Goal: Information Seeking & Learning: Learn about a topic

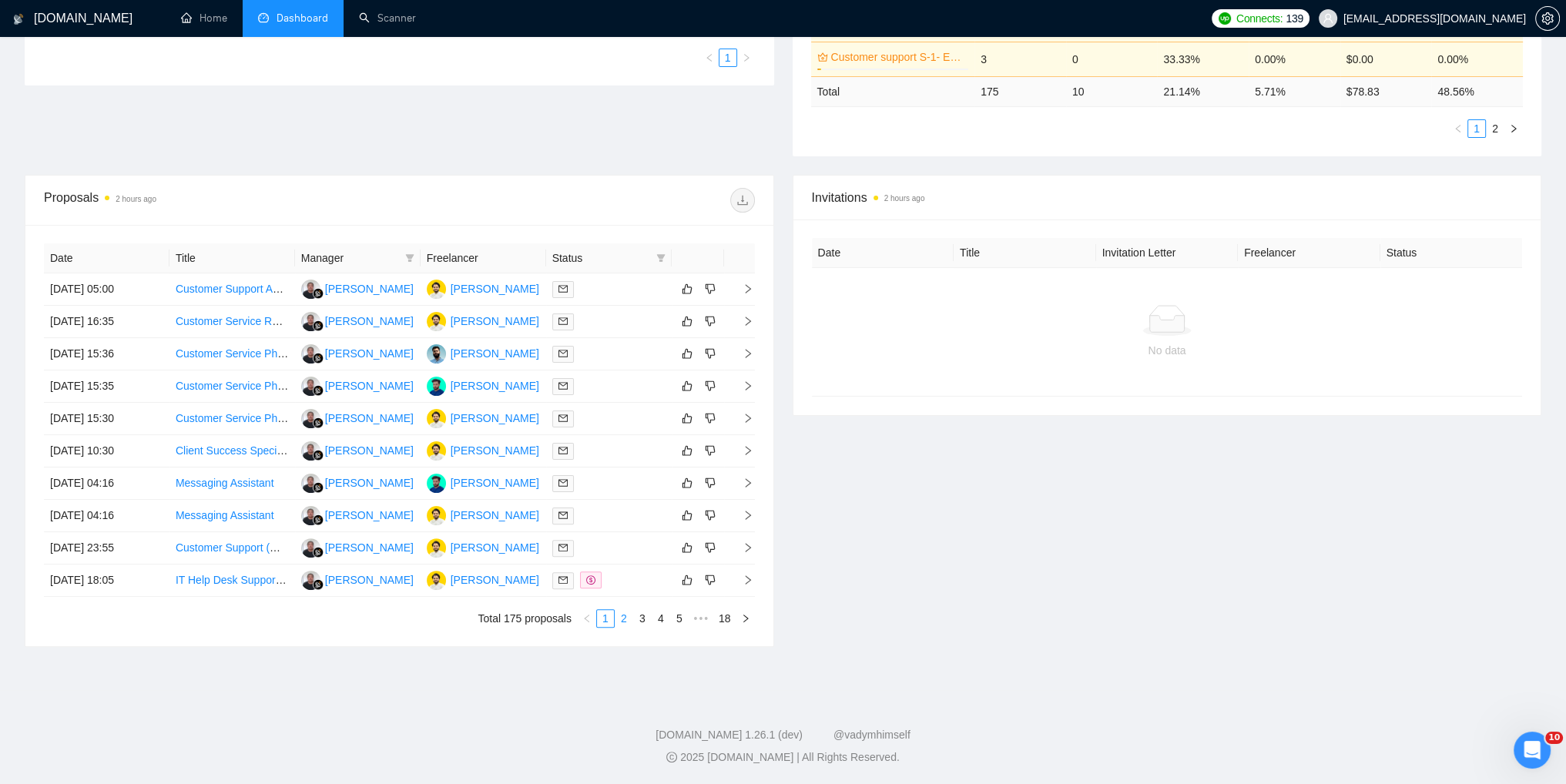
click at [625, 618] on link "2" at bounding box center [624, 617] width 17 height 17
click at [644, 618] on link "3" at bounding box center [641, 617] width 17 height 17
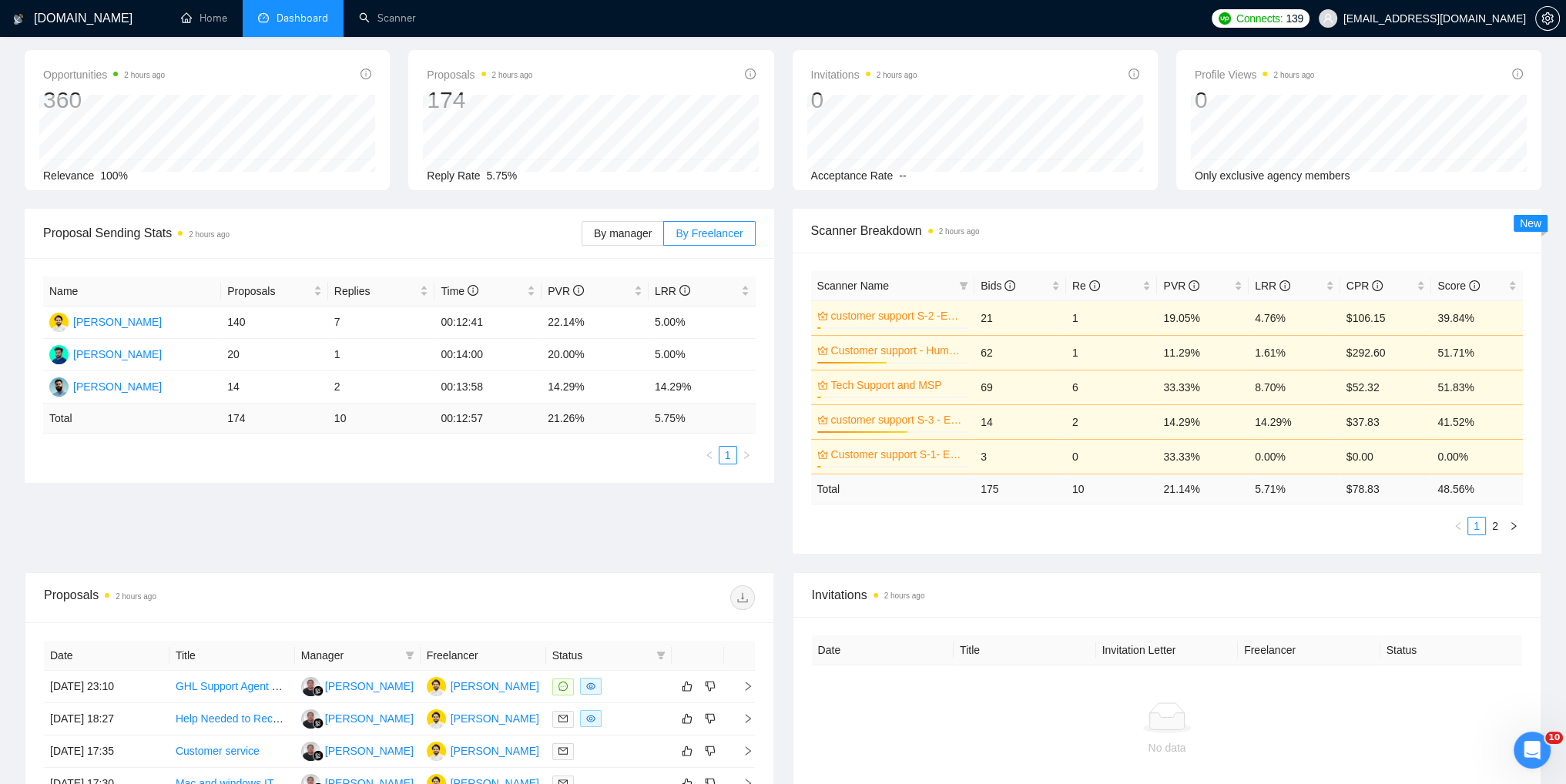
scroll to position [462, 0]
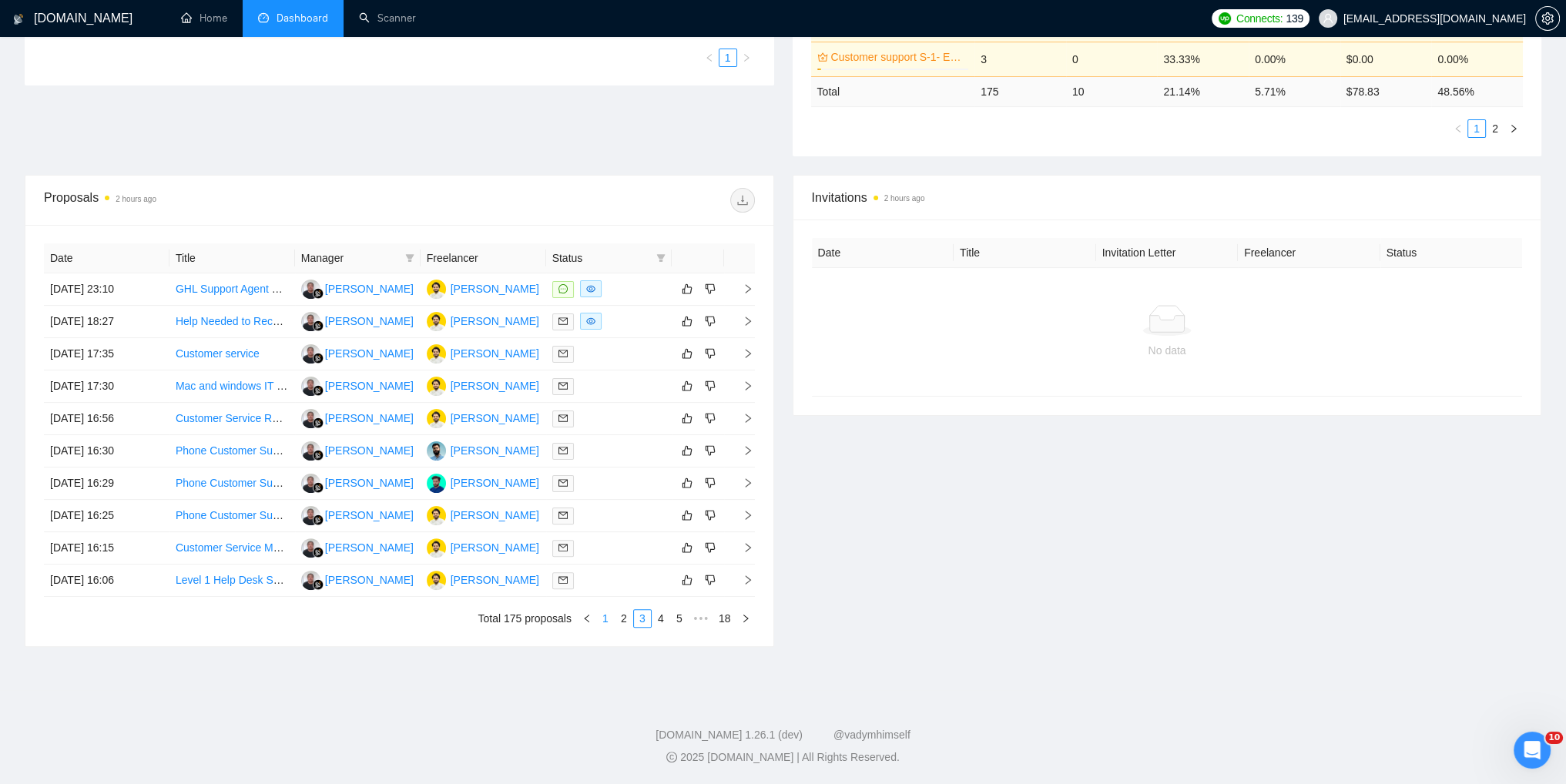
click at [599, 612] on link "1" at bounding box center [605, 617] width 17 height 17
click at [624, 615] on link "2" at bounding box center [624, 617] width 17 height 17
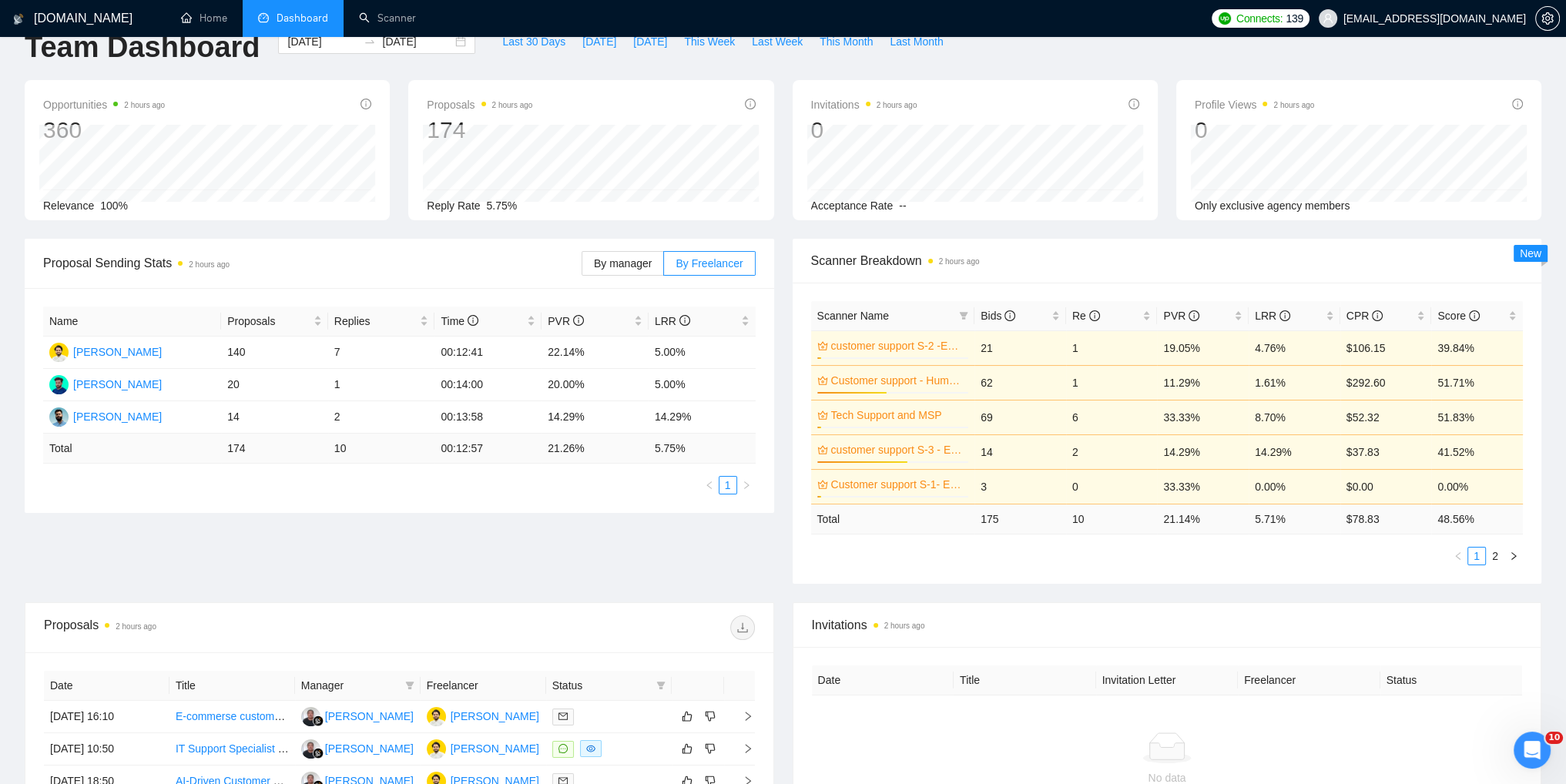
scroll to position [0, 0]
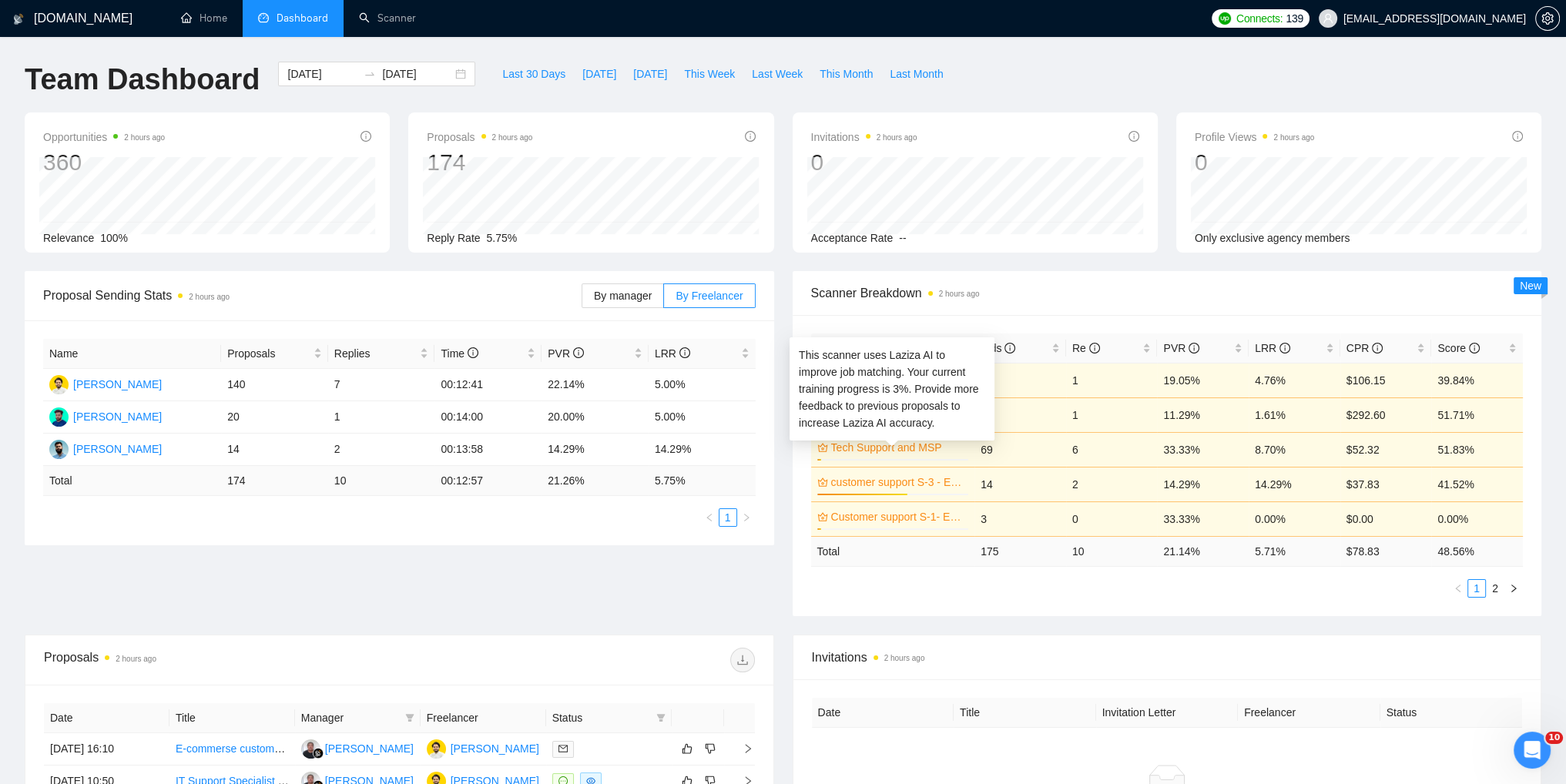
click at [918, 448] on link "Tech Support and MSP" at bounding box center [898, 447] width 134 height 17
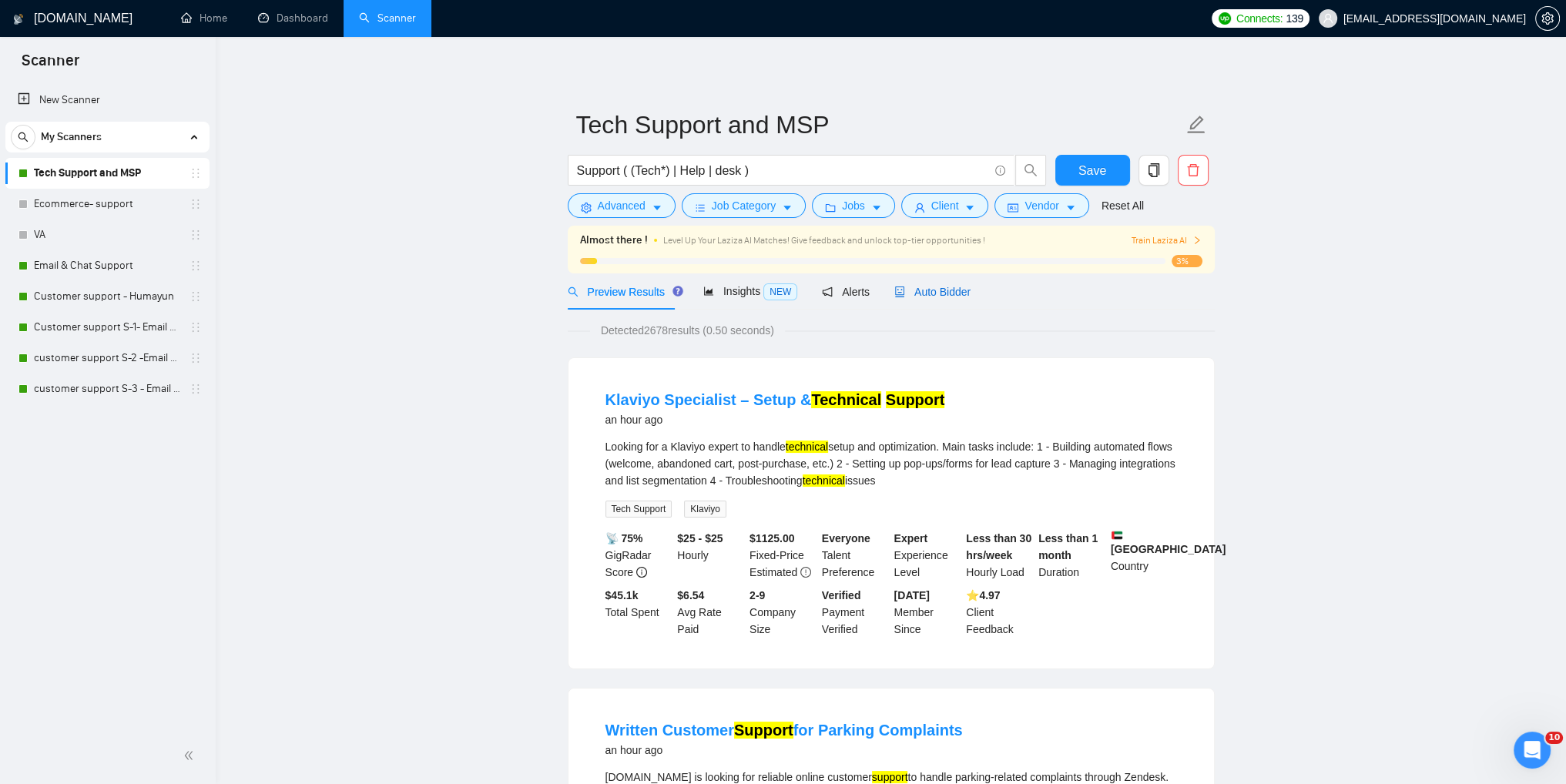
click at [922, 295] on span "Auto Bidder" at bounding box center [933, 291] width 76 height 13
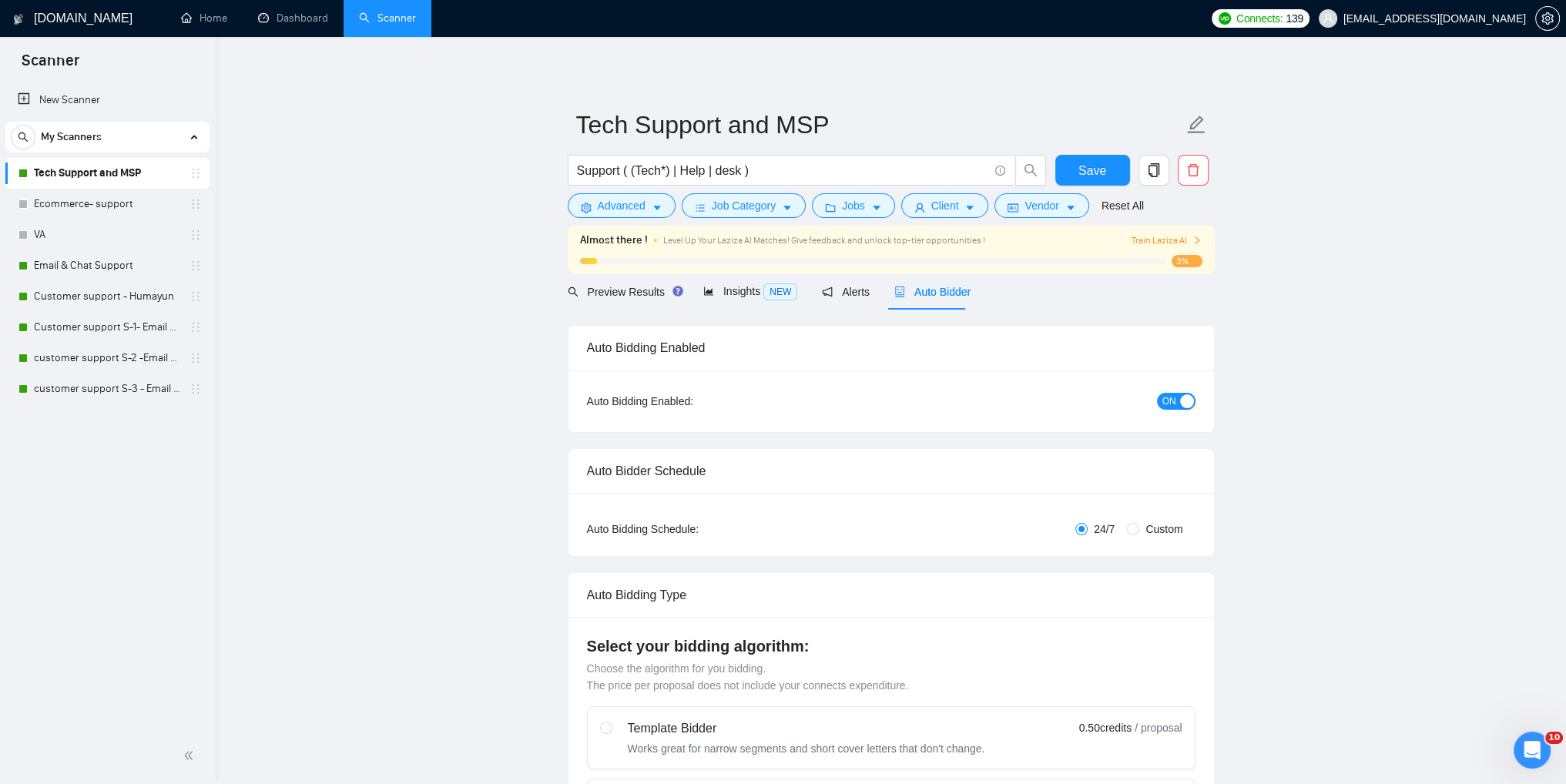
checkbox input "true"
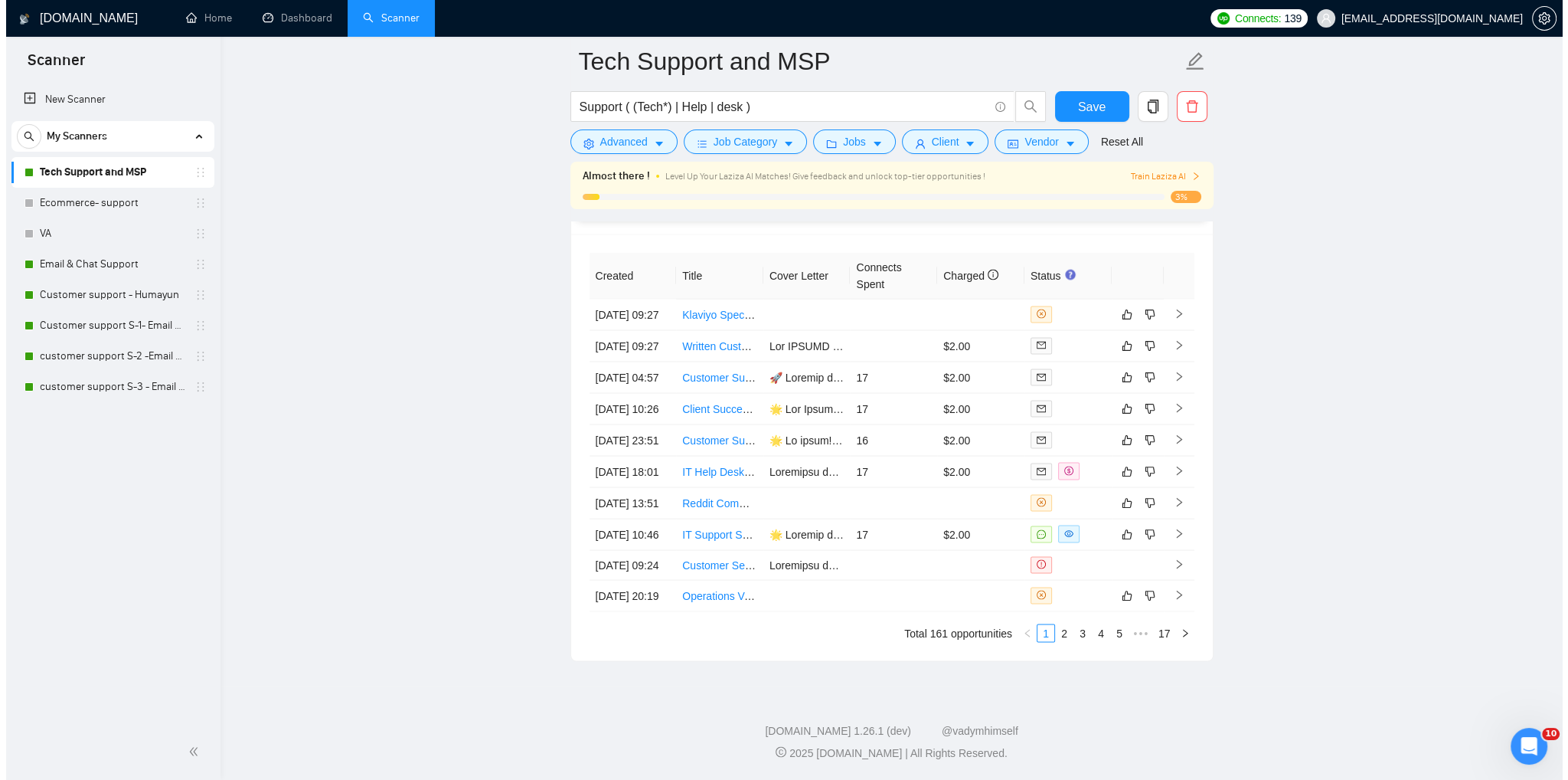
scroll to position [3983, 0]
click at [1059, 642] on link "2" at bounding box center [1057, 633] width 17 height 17
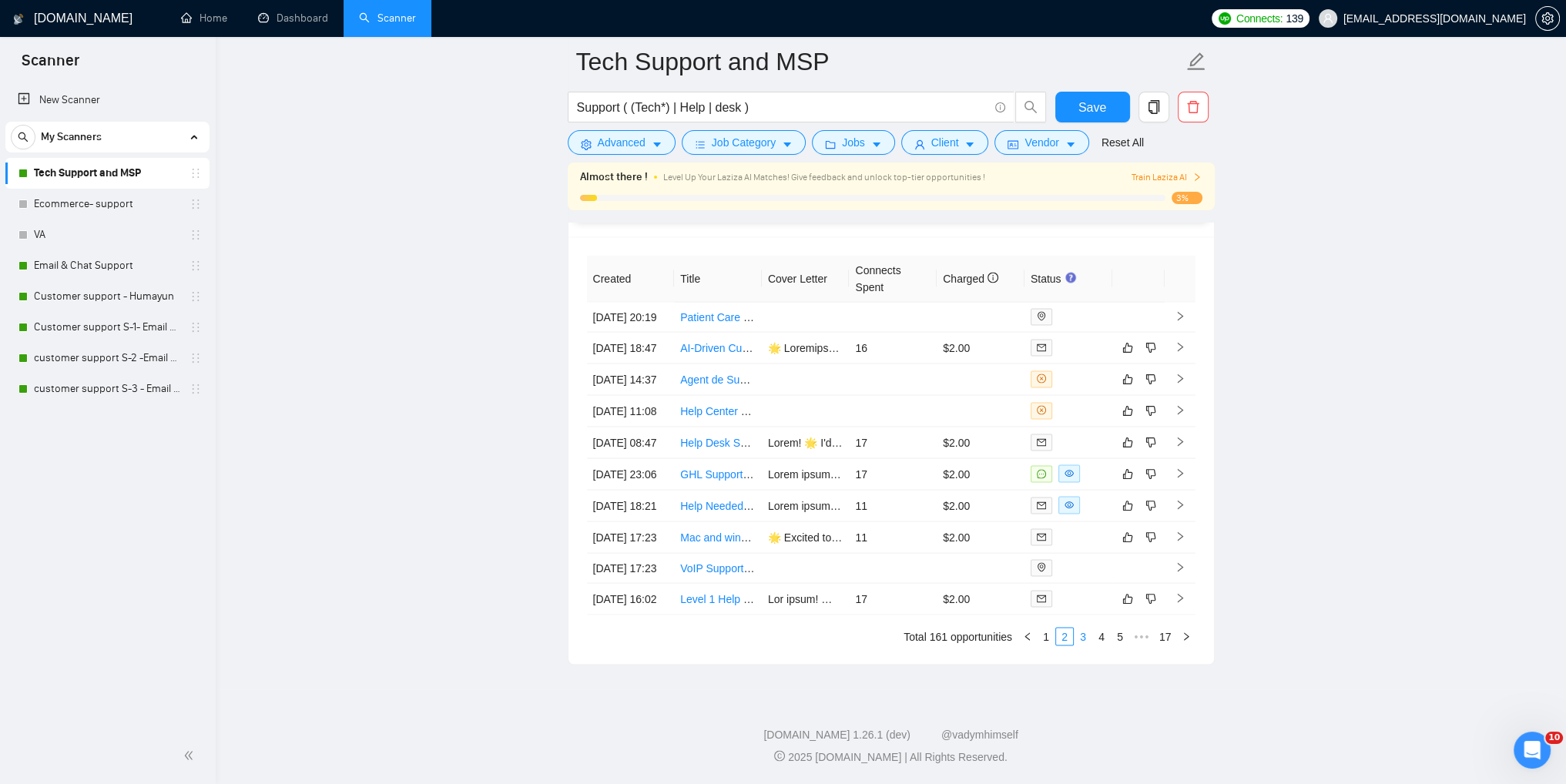
click at [1079, 645] on link "3" at bounding box center [1083, 636] width 17 height 17
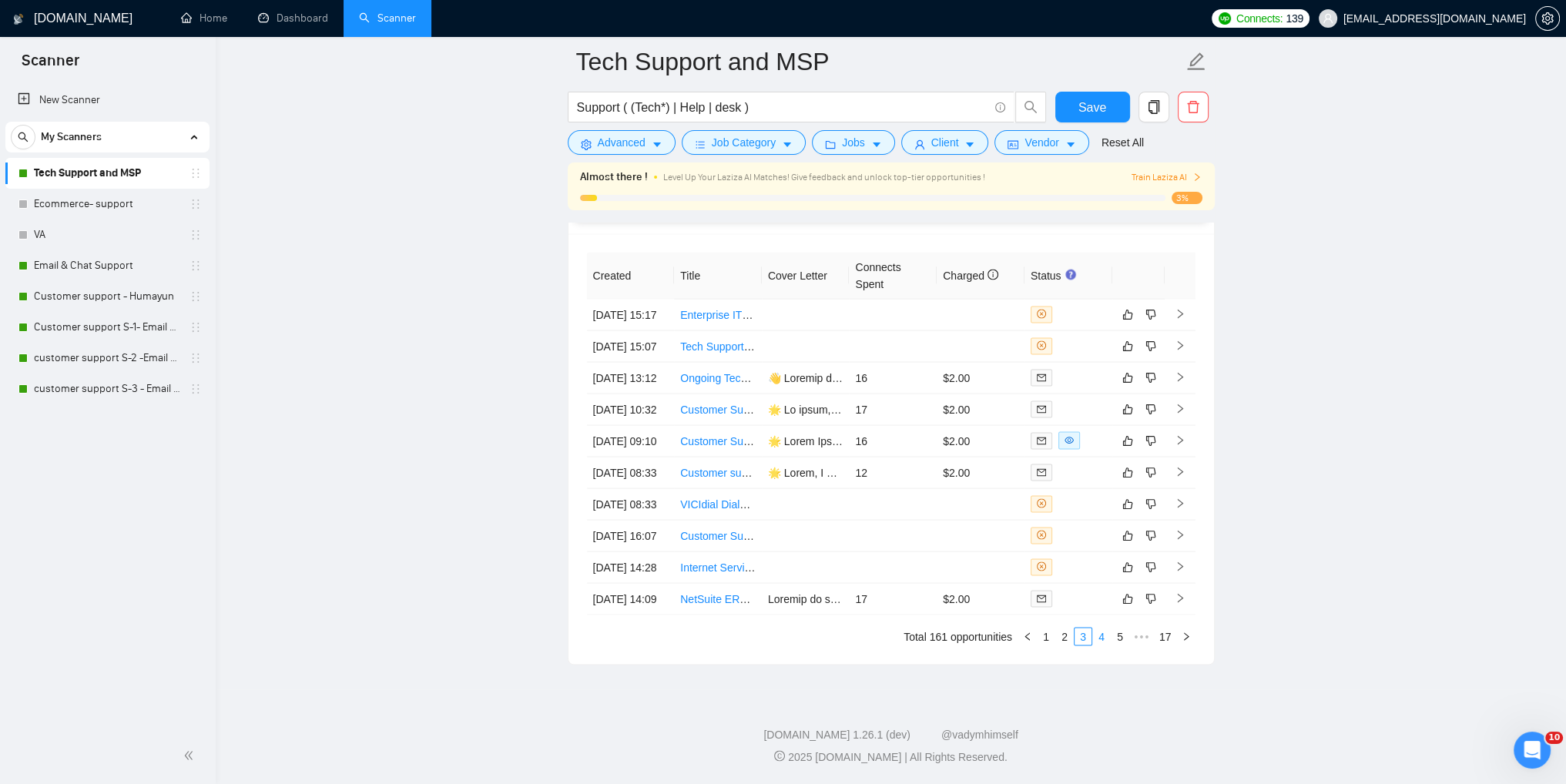
click at [1103, 645] on link "4" at bounding box center [1101, 636] width 17 height 17
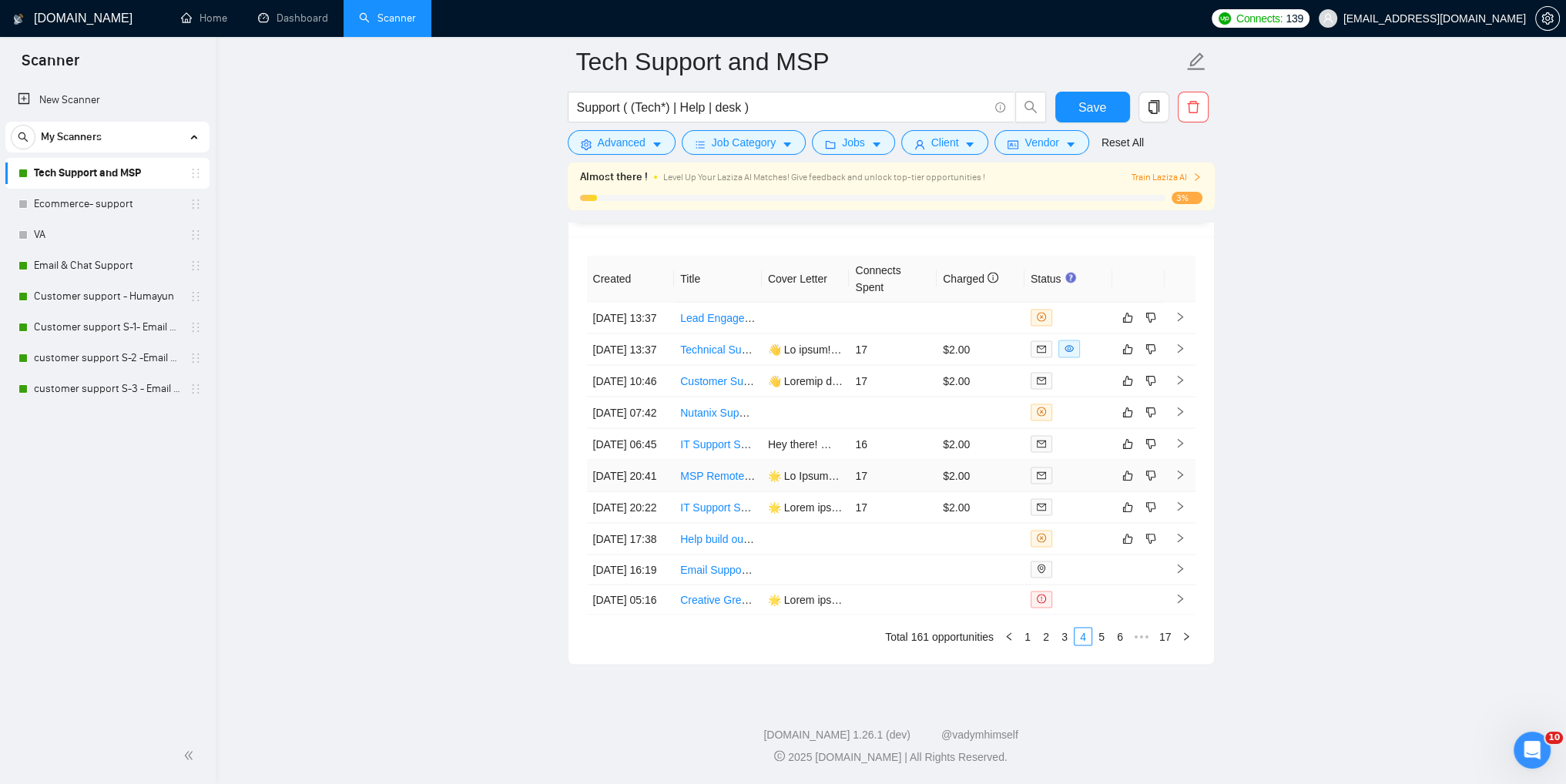
click at [1180, 480] on icon "right" at bounding box center [1180, 474] width 11 height 11
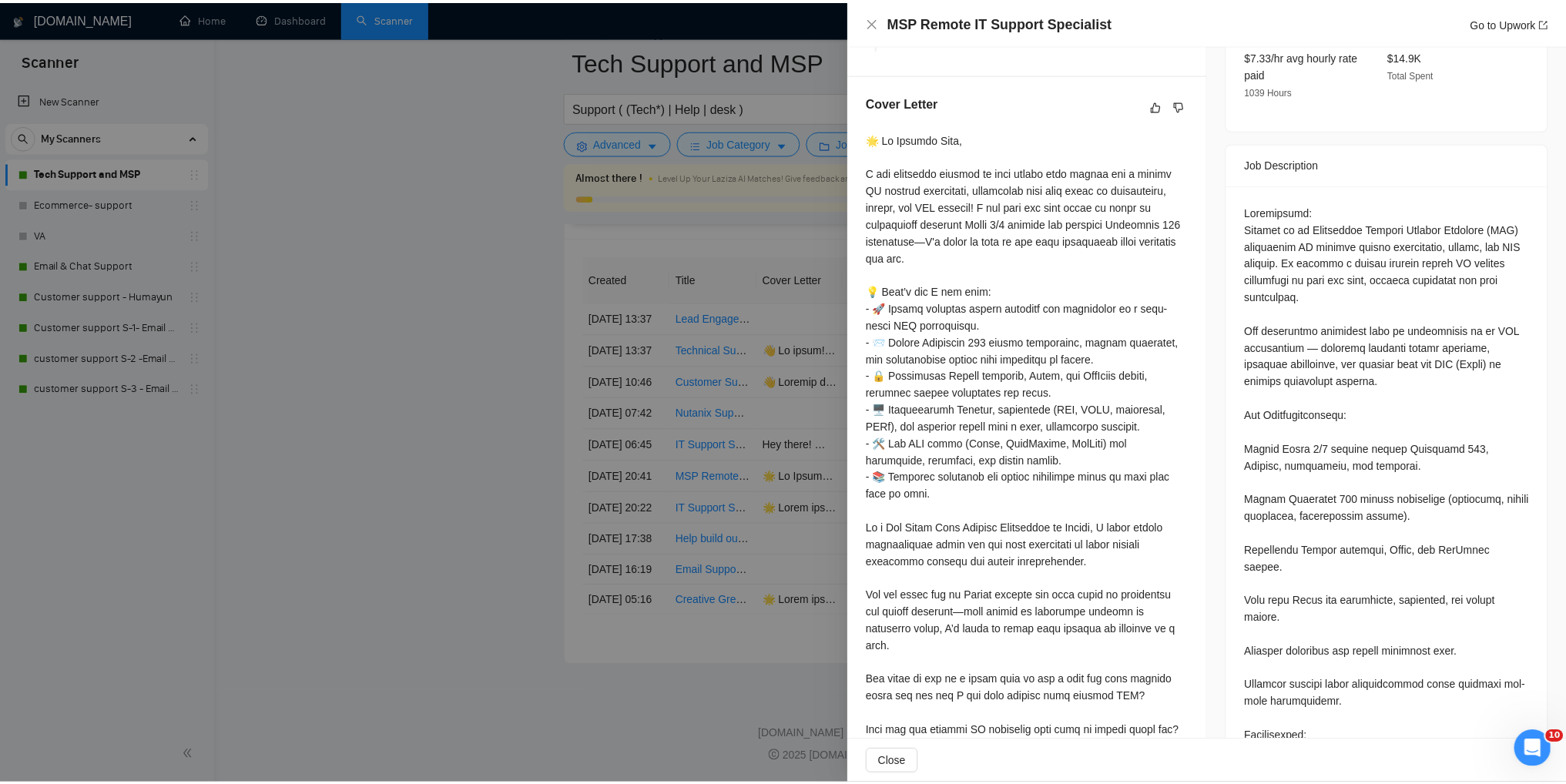
scroll to position [520, 0]
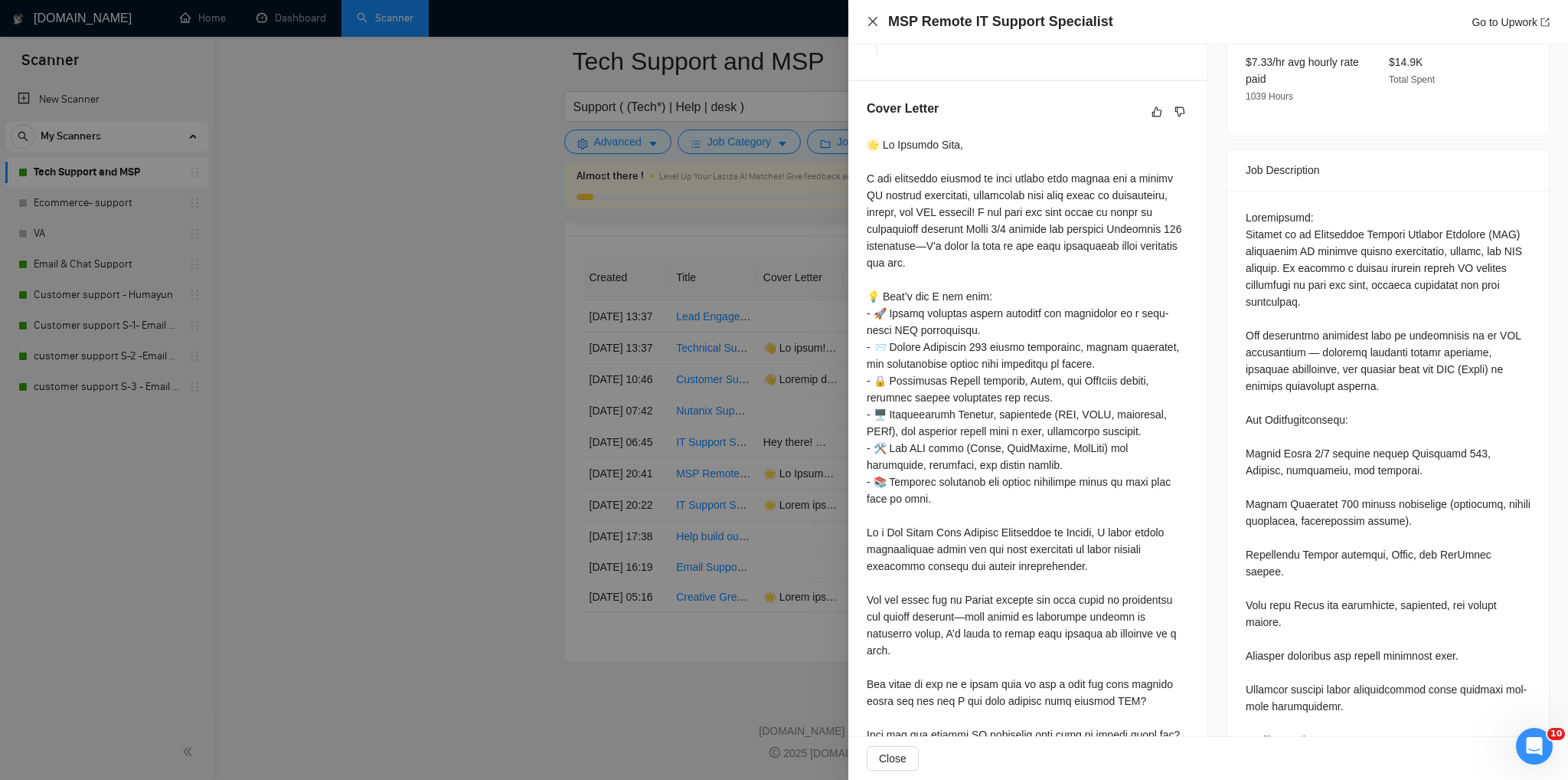
click at [873, 23] on icon "close" at bounding box center [872, 20] width 9 height 9
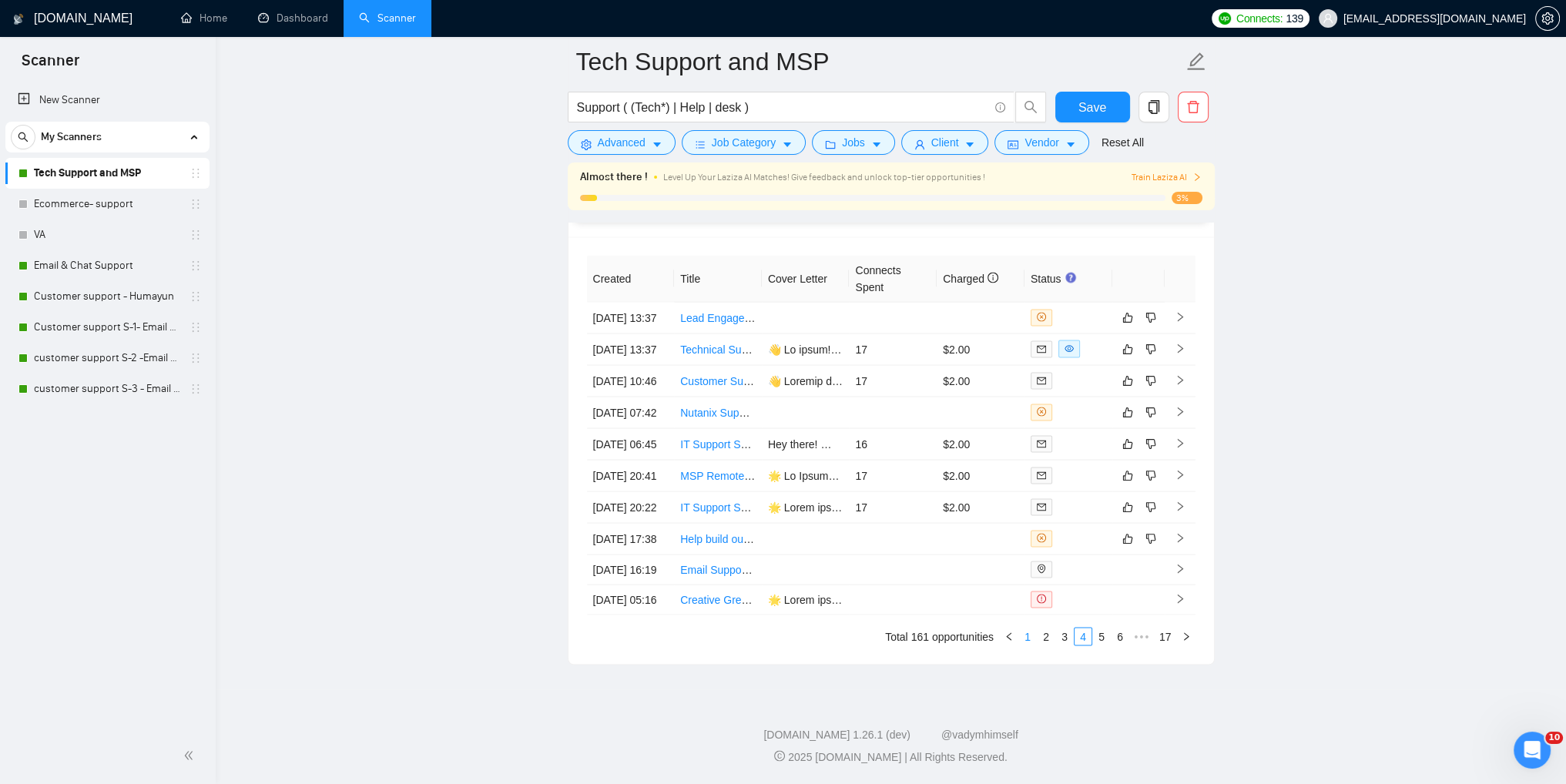
click at [1026, 645] on link "1" at bounding box center [1027, 636] width 17 height 17
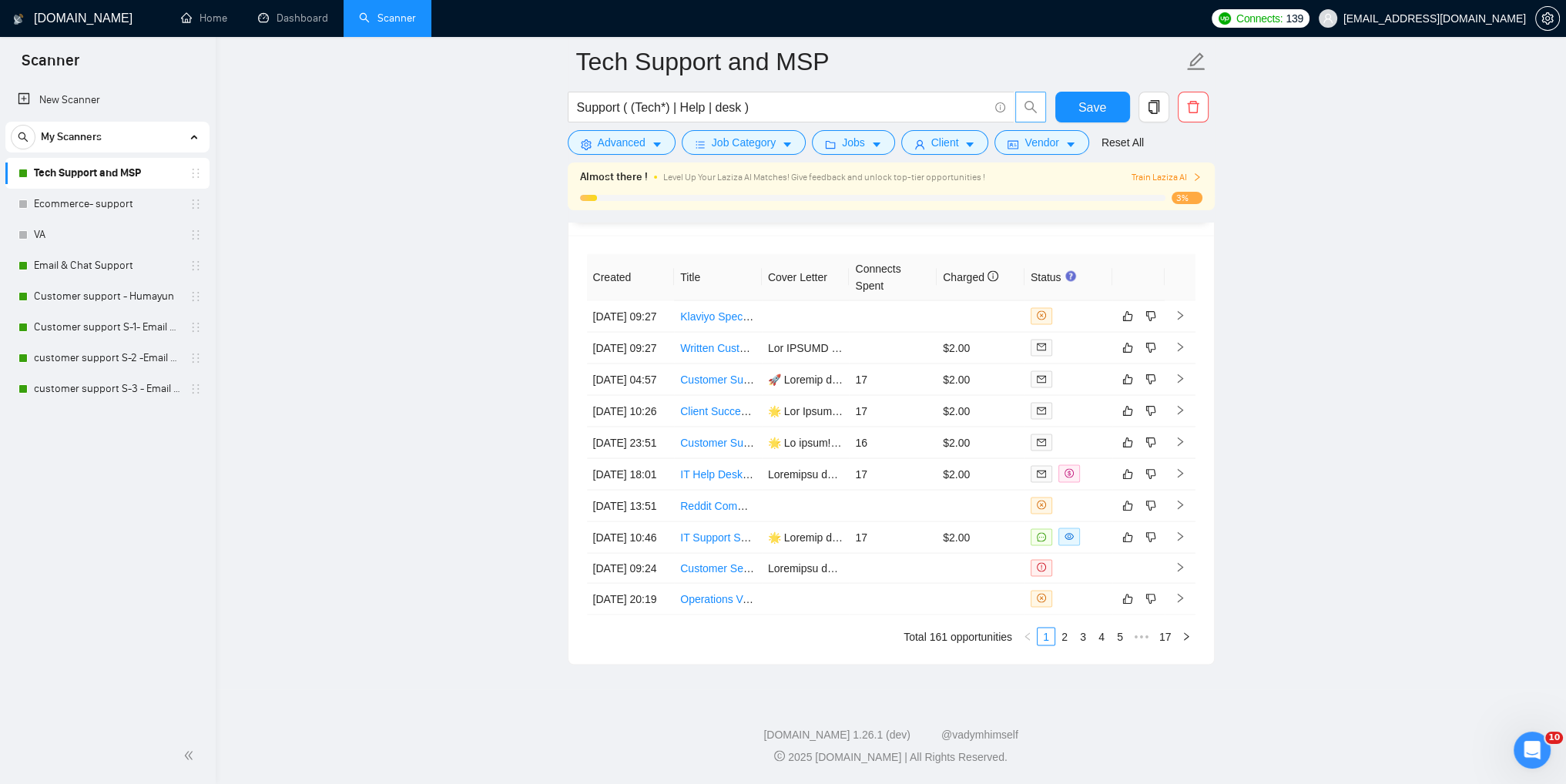
click at [1027, 106] on icon "search" at bounding box center [1031, 107] width 14 height 14
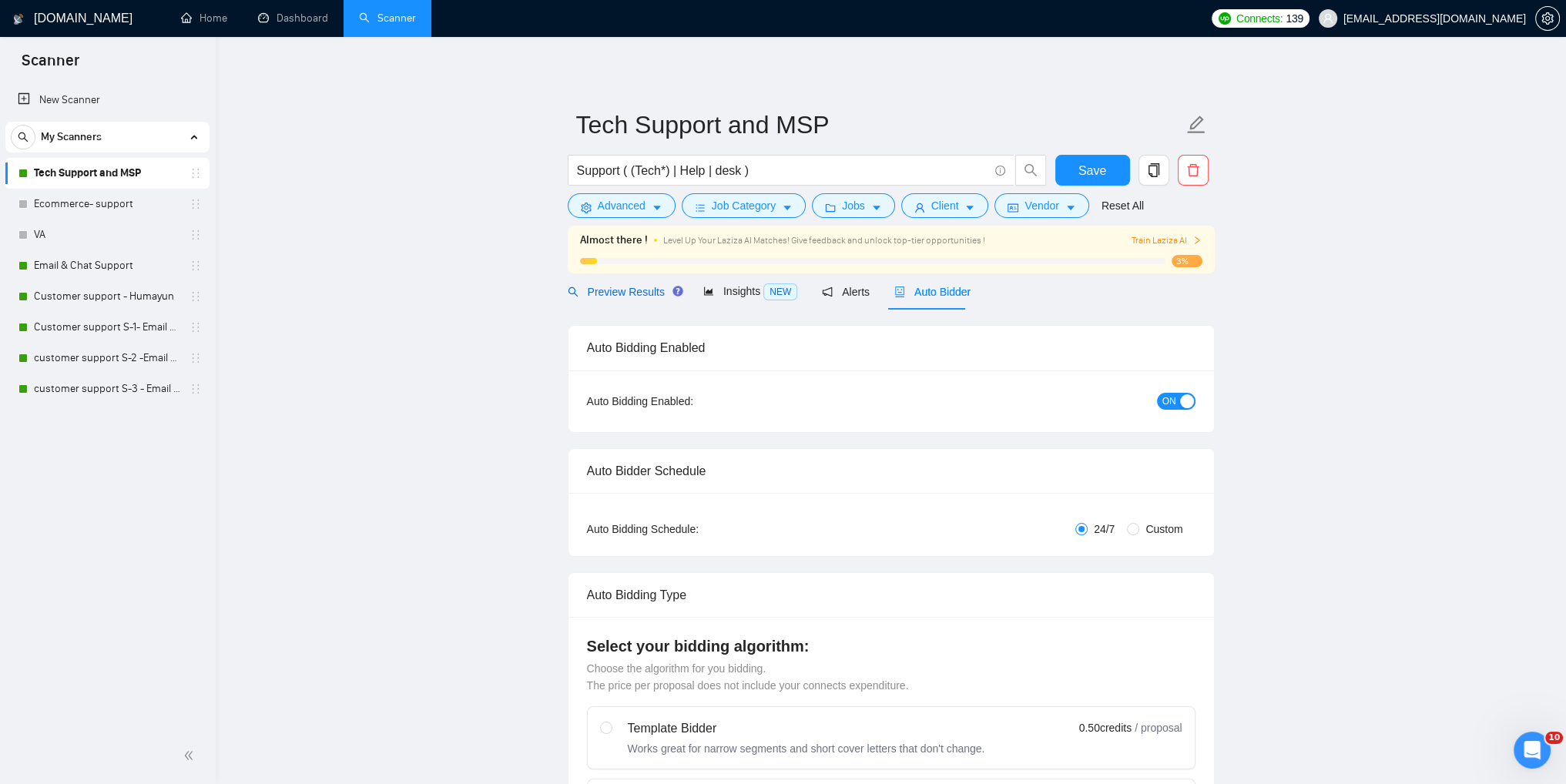
click at [607, 296] on span "Preview Results" at bounding box center [623, 291] width 111 height 13
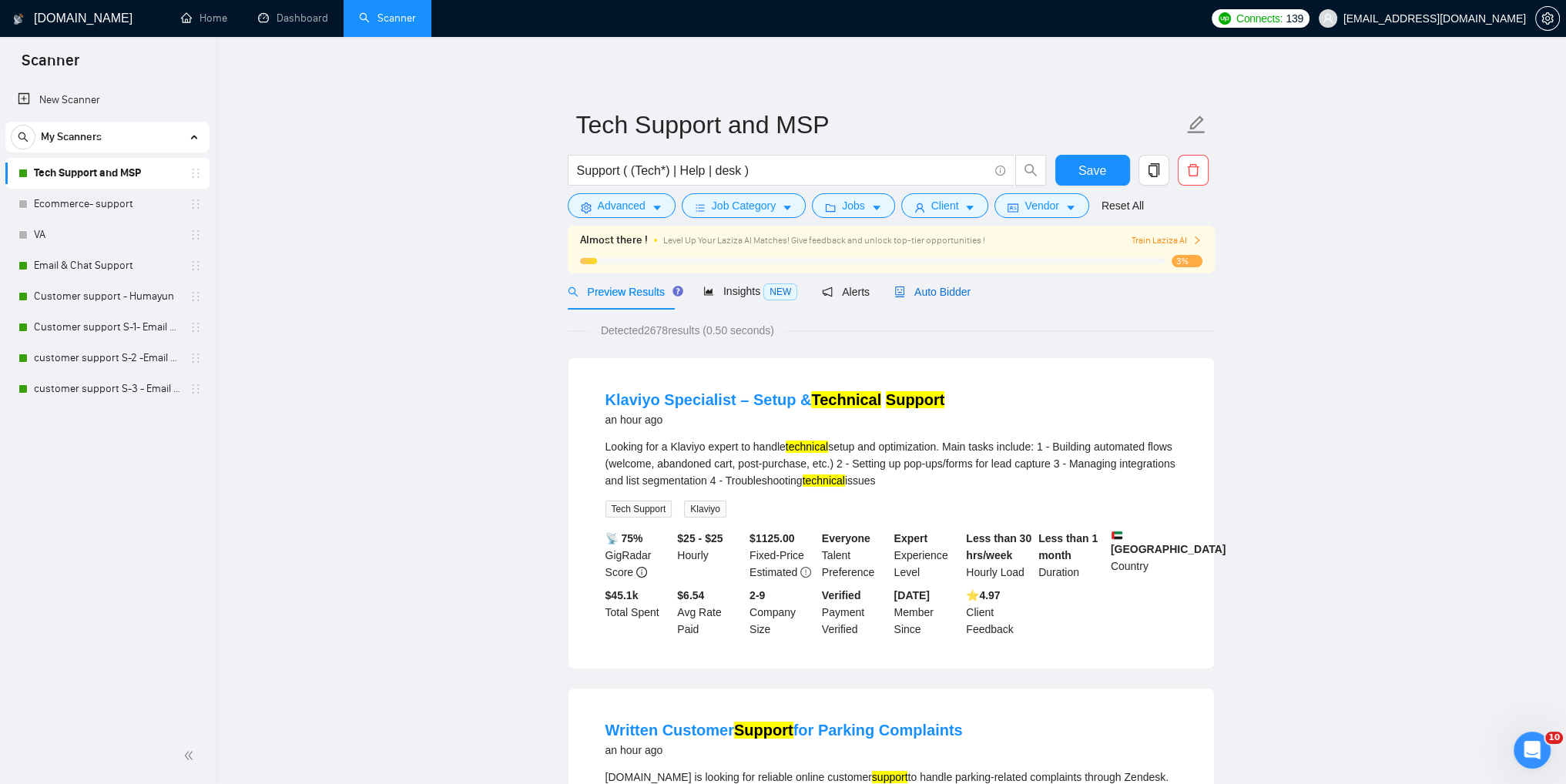
click at [939, 291] on span "Auto Bidder" at bounding box center [933, 291] width 76 height 13
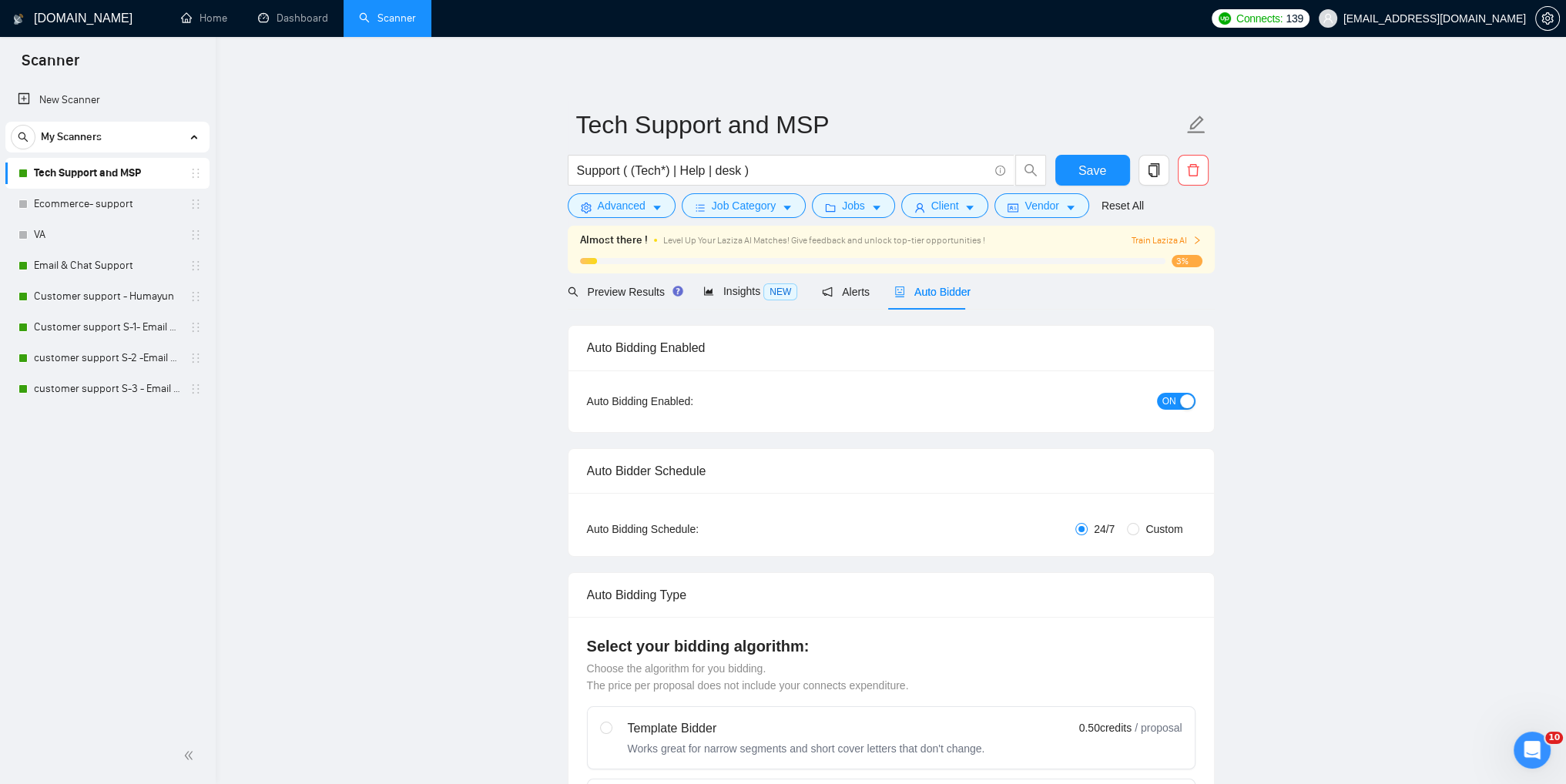
checkbox input "true"
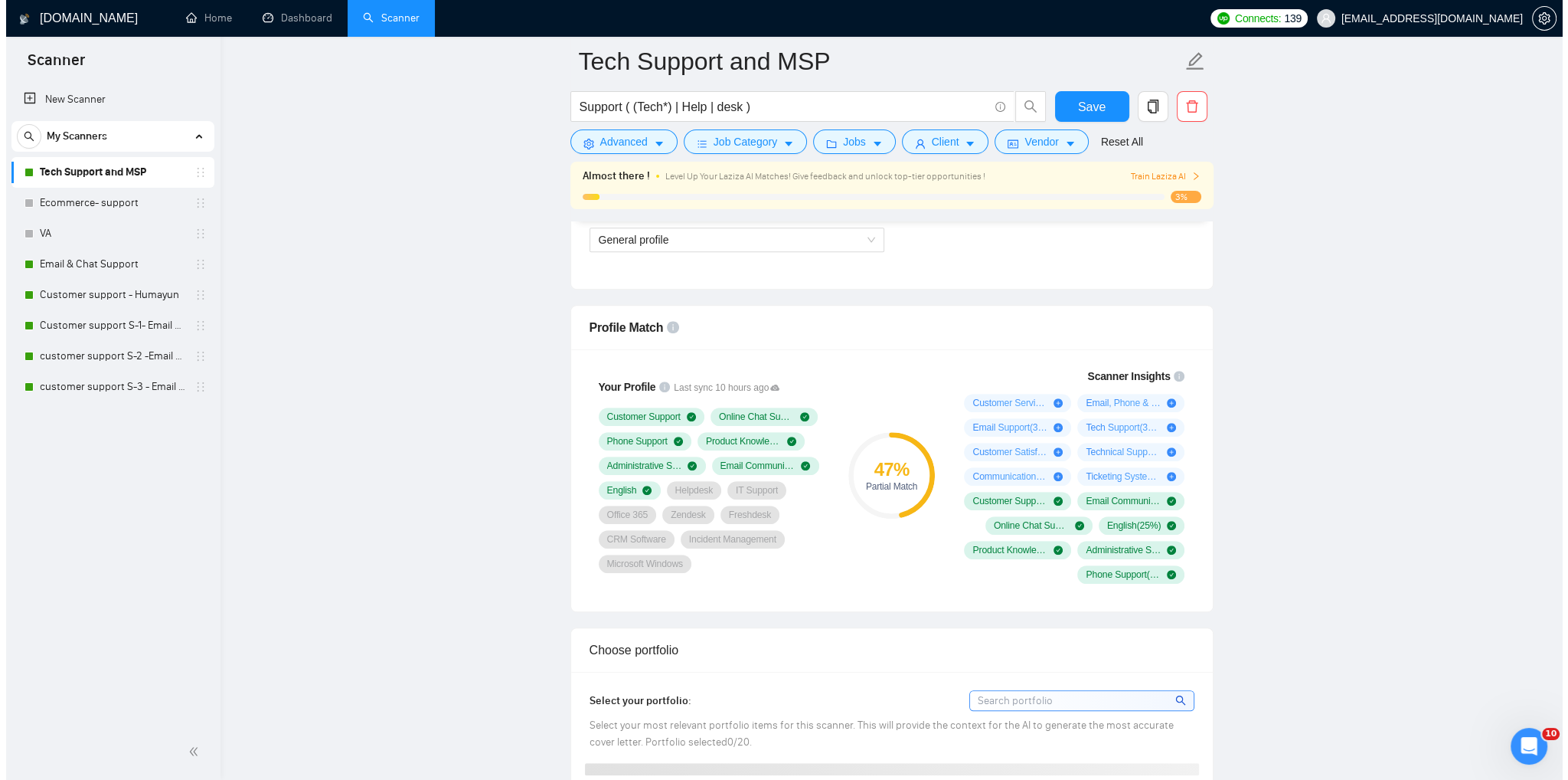
scroll to position [306, 0]
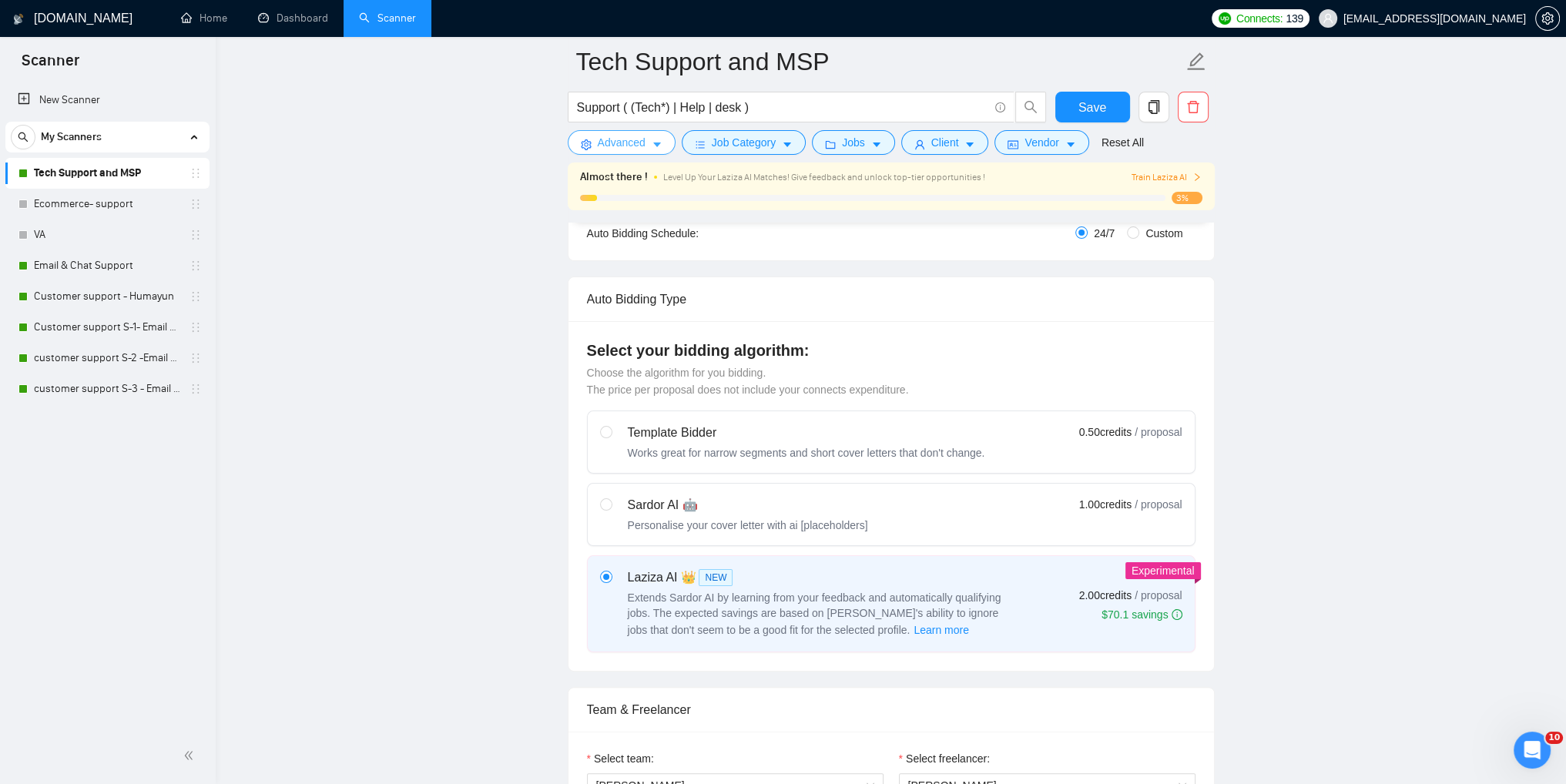
click at [622, 145] on span "Advanced" at bounding box center [622, 142] width 48 height 17
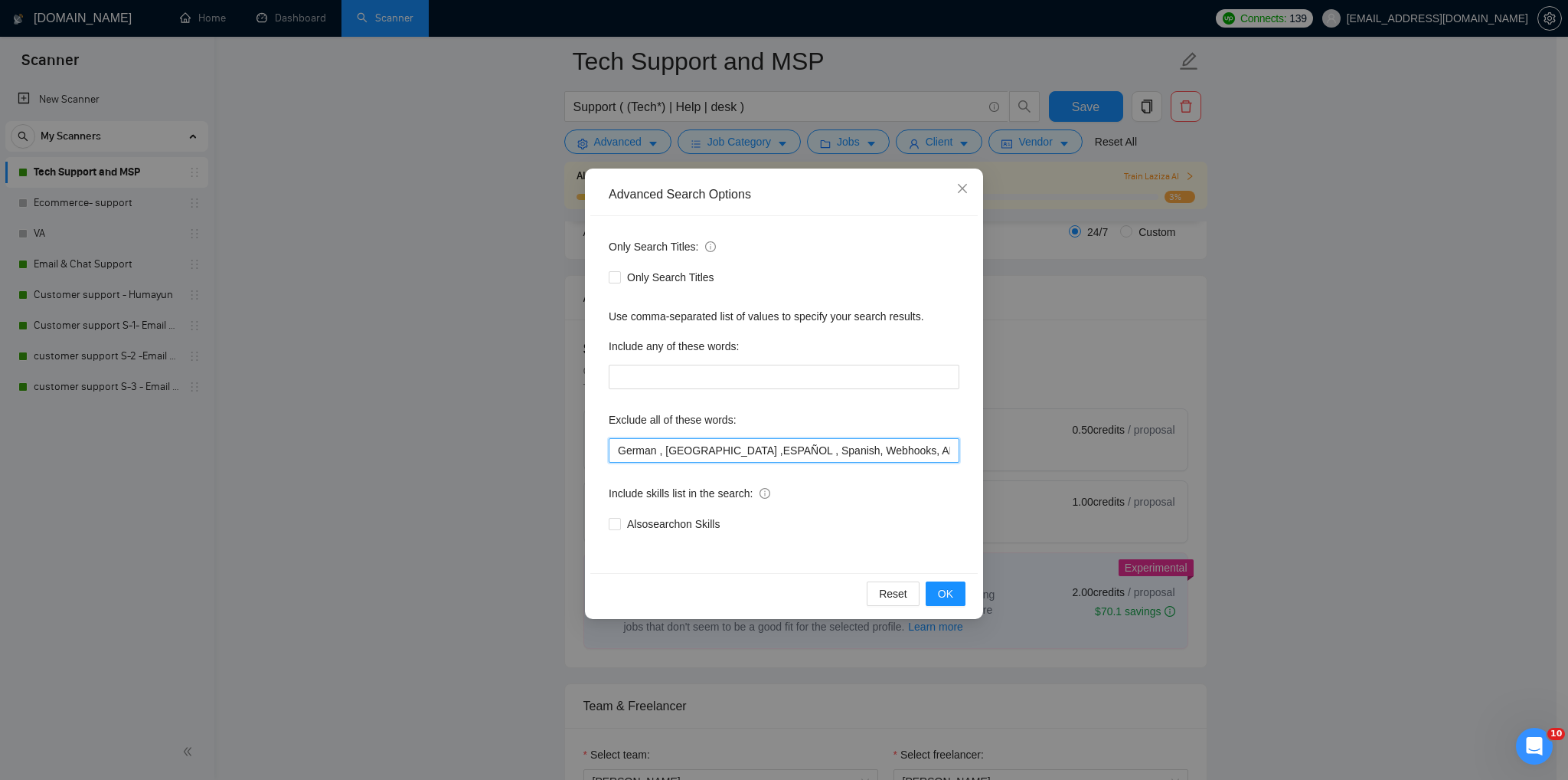
click at [800, 451] on input "German , [GEOGRAPHIC_DATA] ,ESPAÑOL , Spanish, Webhooks, APIs, JSON , SQL, (Cry…" at bounding box center [784, 449] width 351 height 24
click at [800, 456] on input "German , [GEOGRAPHIC_DATA] ,ESPAÑOL , Spanish, Webhooks, APIs, JSON , SQL, (Cry…" at bounding box center [784, 449] width 351 height 24
click at [969, 190] on span "Close" at bounding box center [962, 189] width 41 height 41
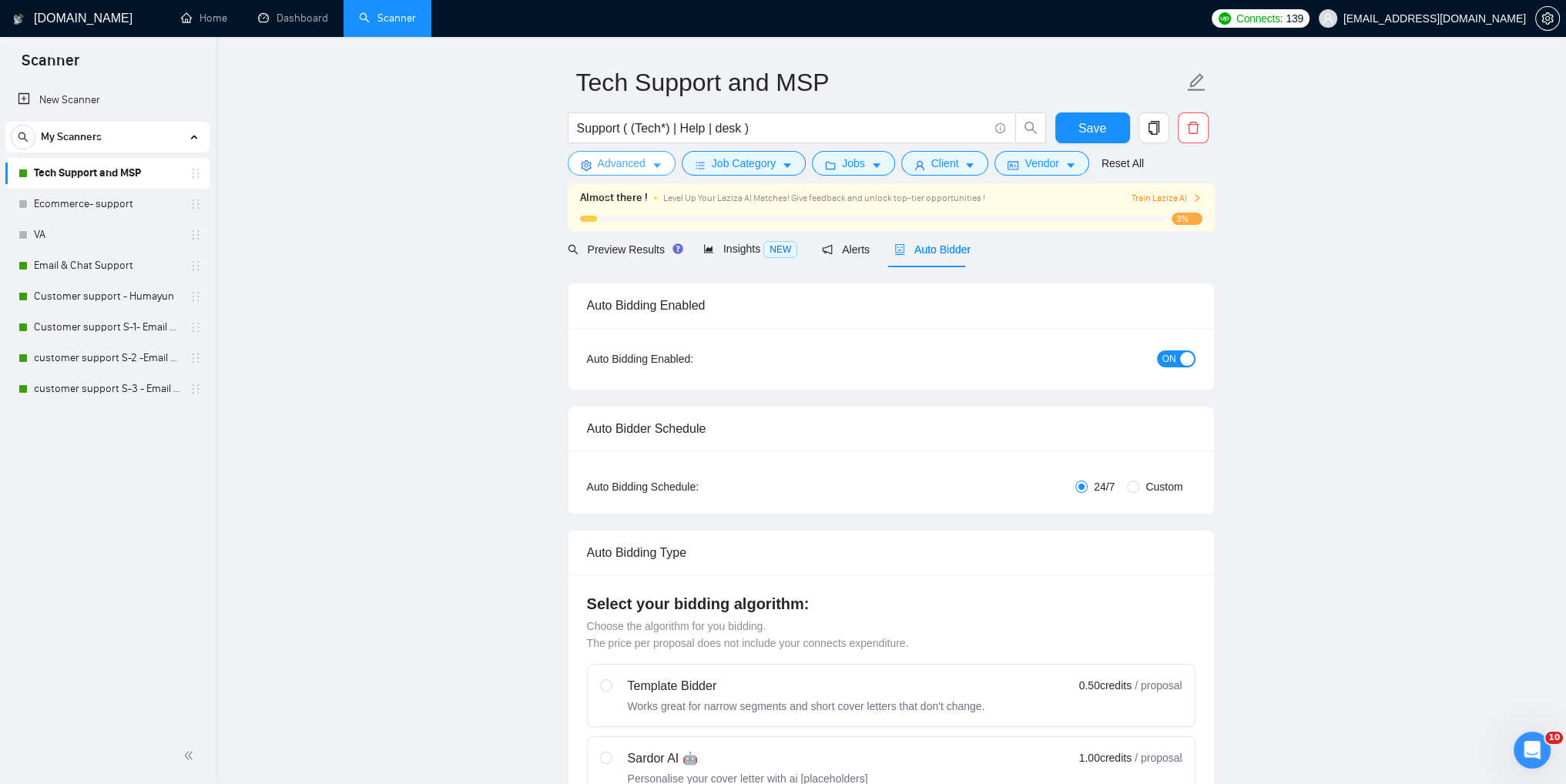
scroll to position [0, 0]
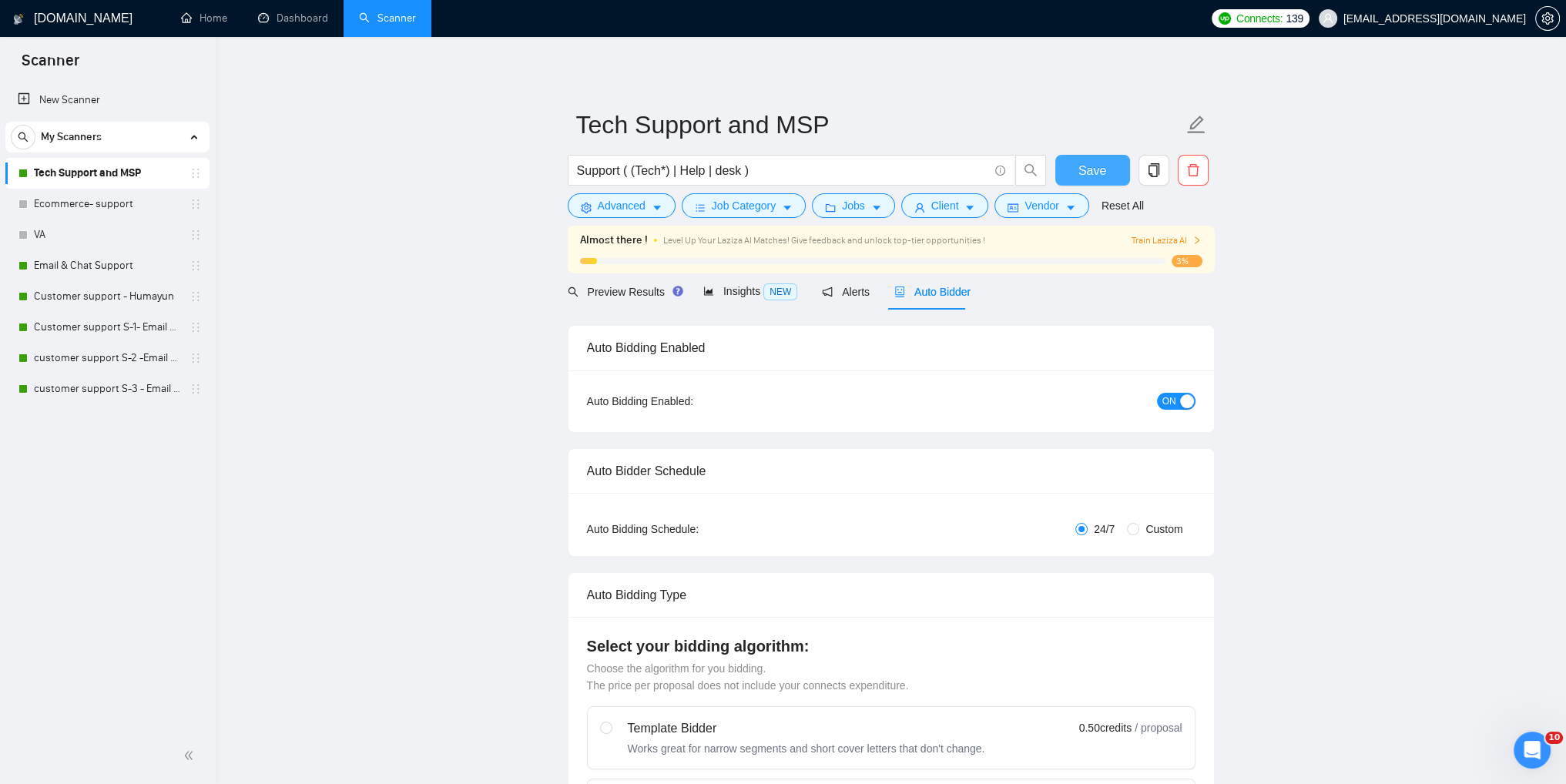
click at [1103, 173] on span "Save" at bounding box center [1092, 171] width 27 height 20
click at [607, 290] on span "Preview Results" at bounding box center [623, 291] width 111 height 13
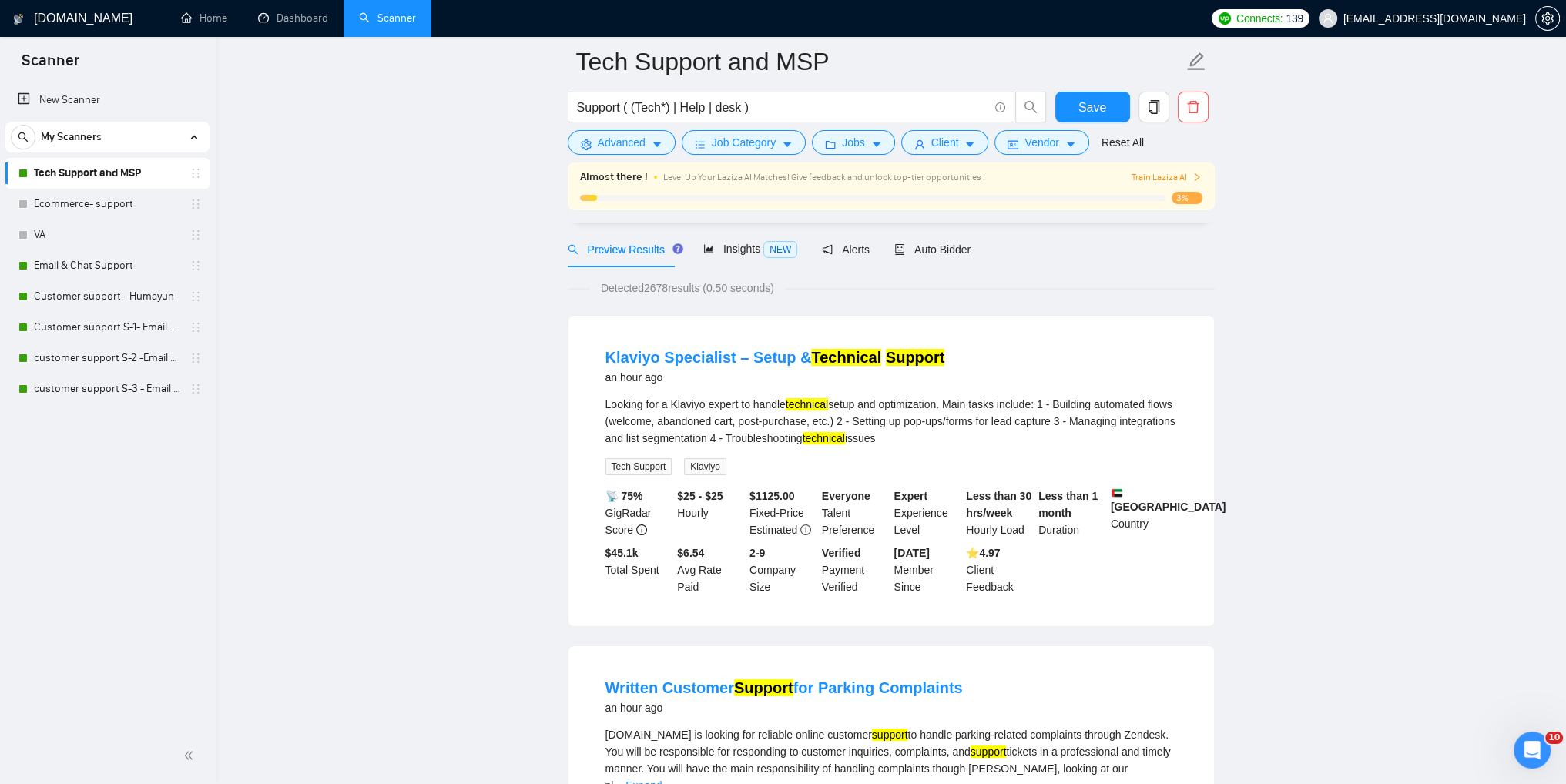
scroll to position [385, 0]
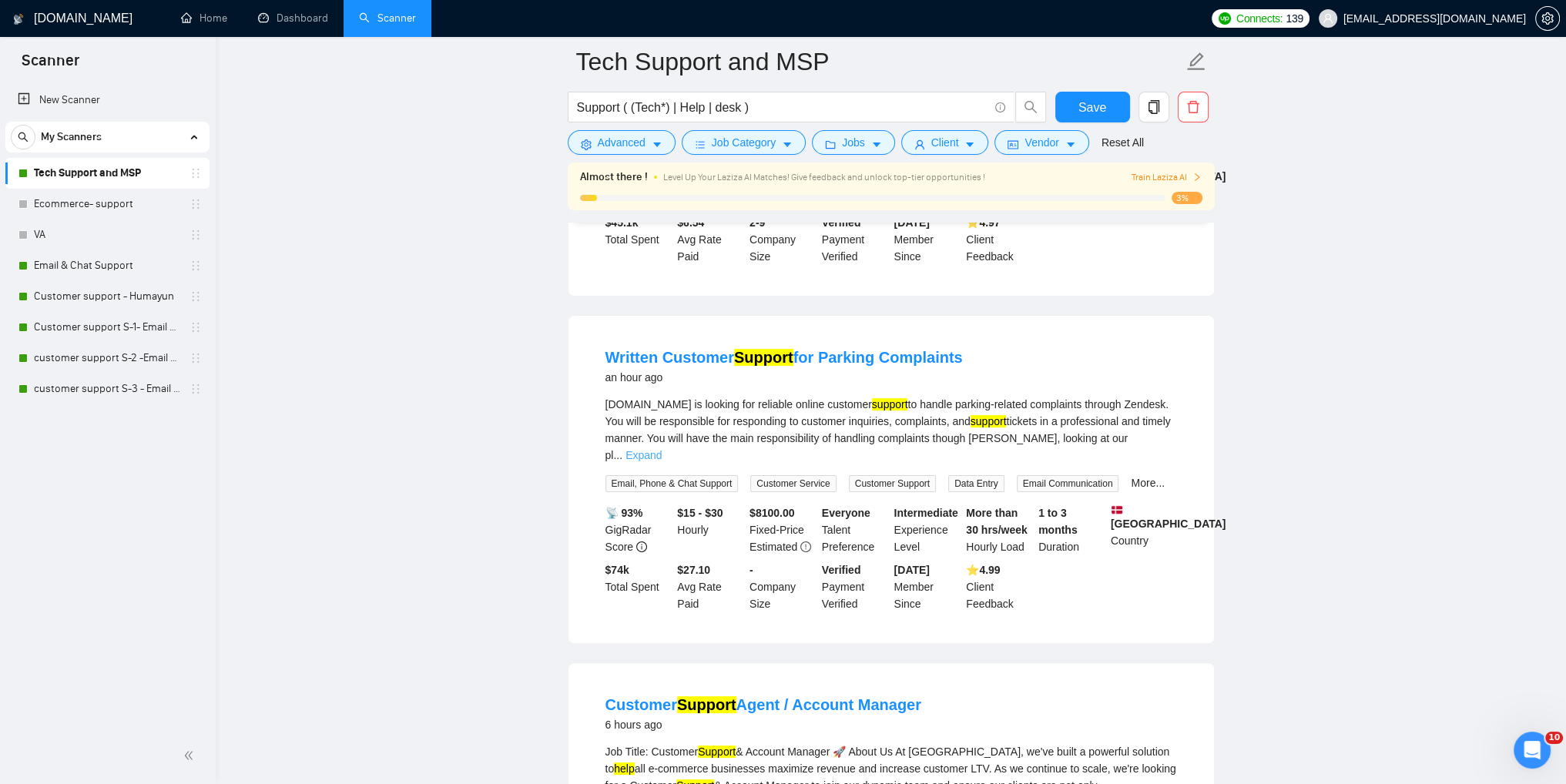
click at [662, 454] on link "Expand" at bounding box center [643, 455] width 36 height 13
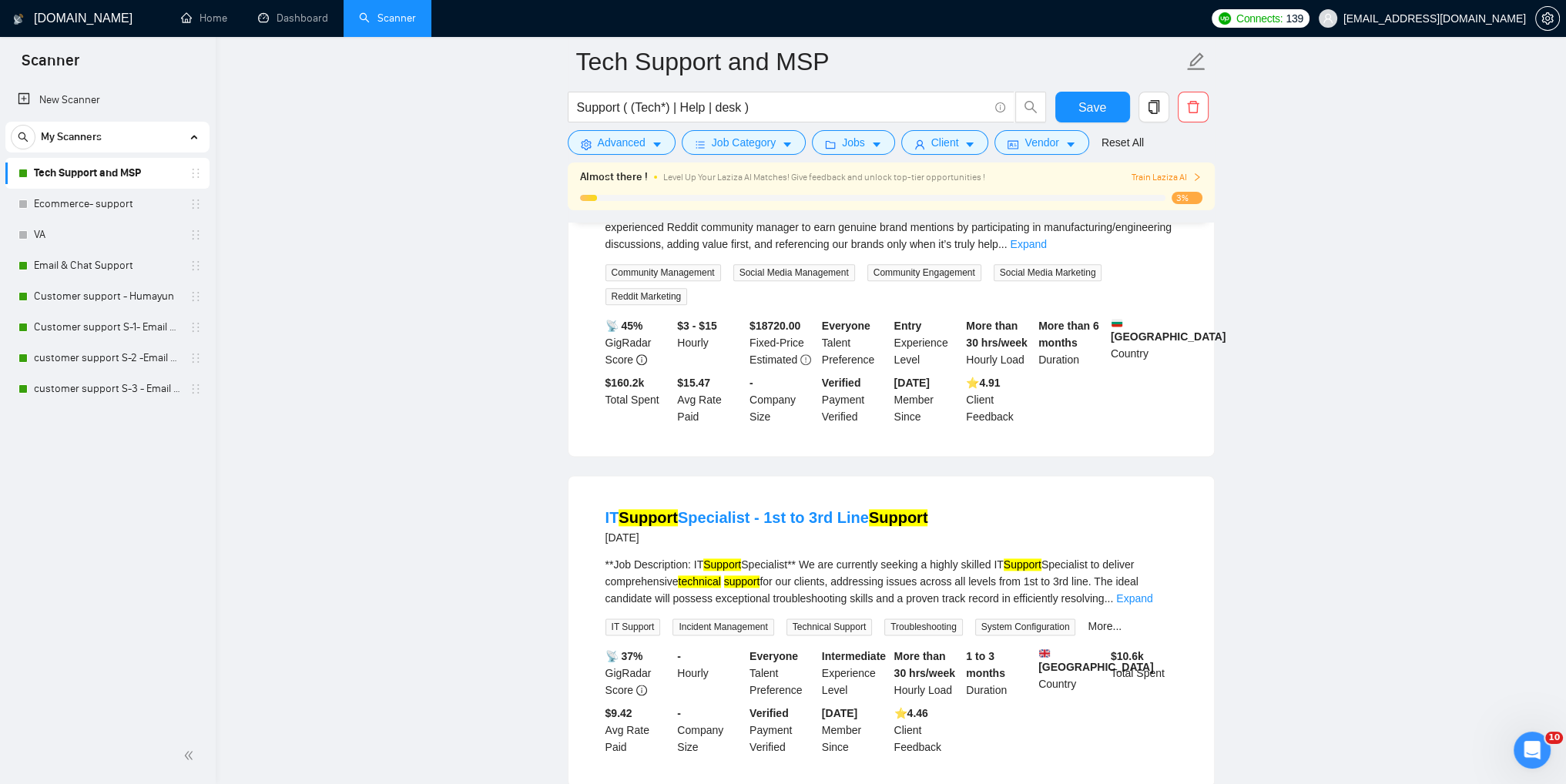
scroll to position [2540, 0]
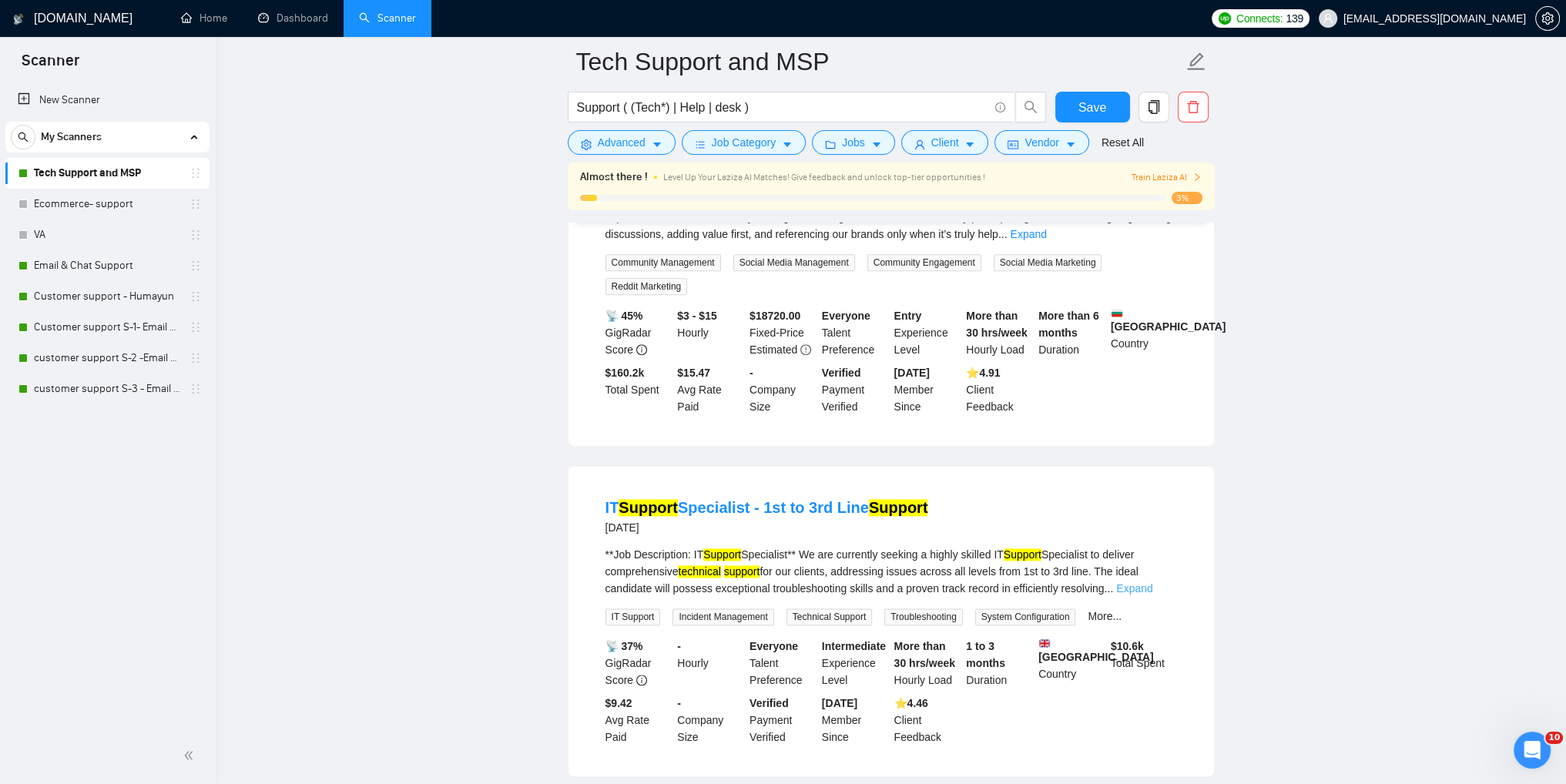
click at [1130, 582] on link "Expand" at bounding box center [1134, 588] width 36 height 13
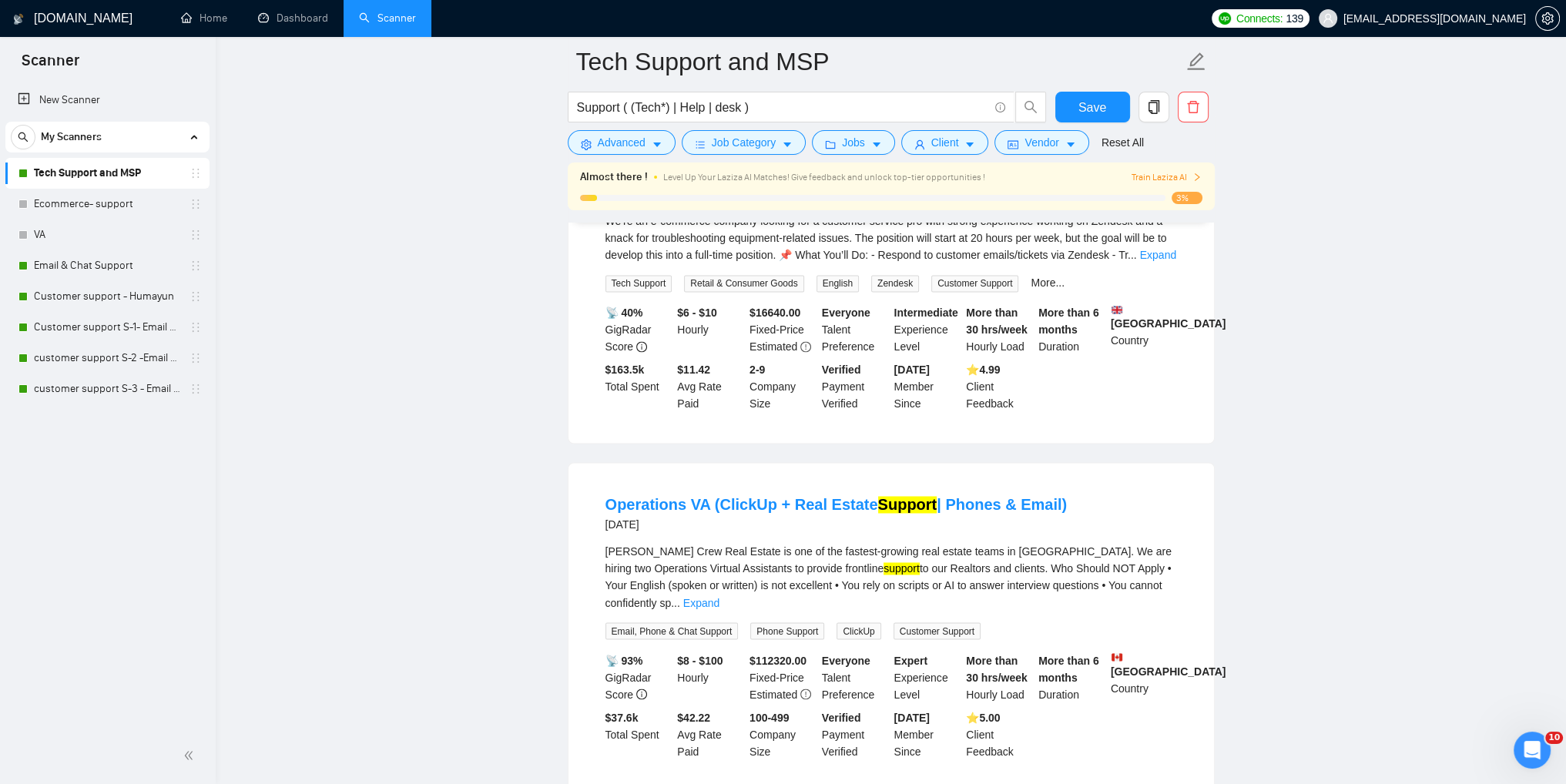
scroll to position [3387, 0]
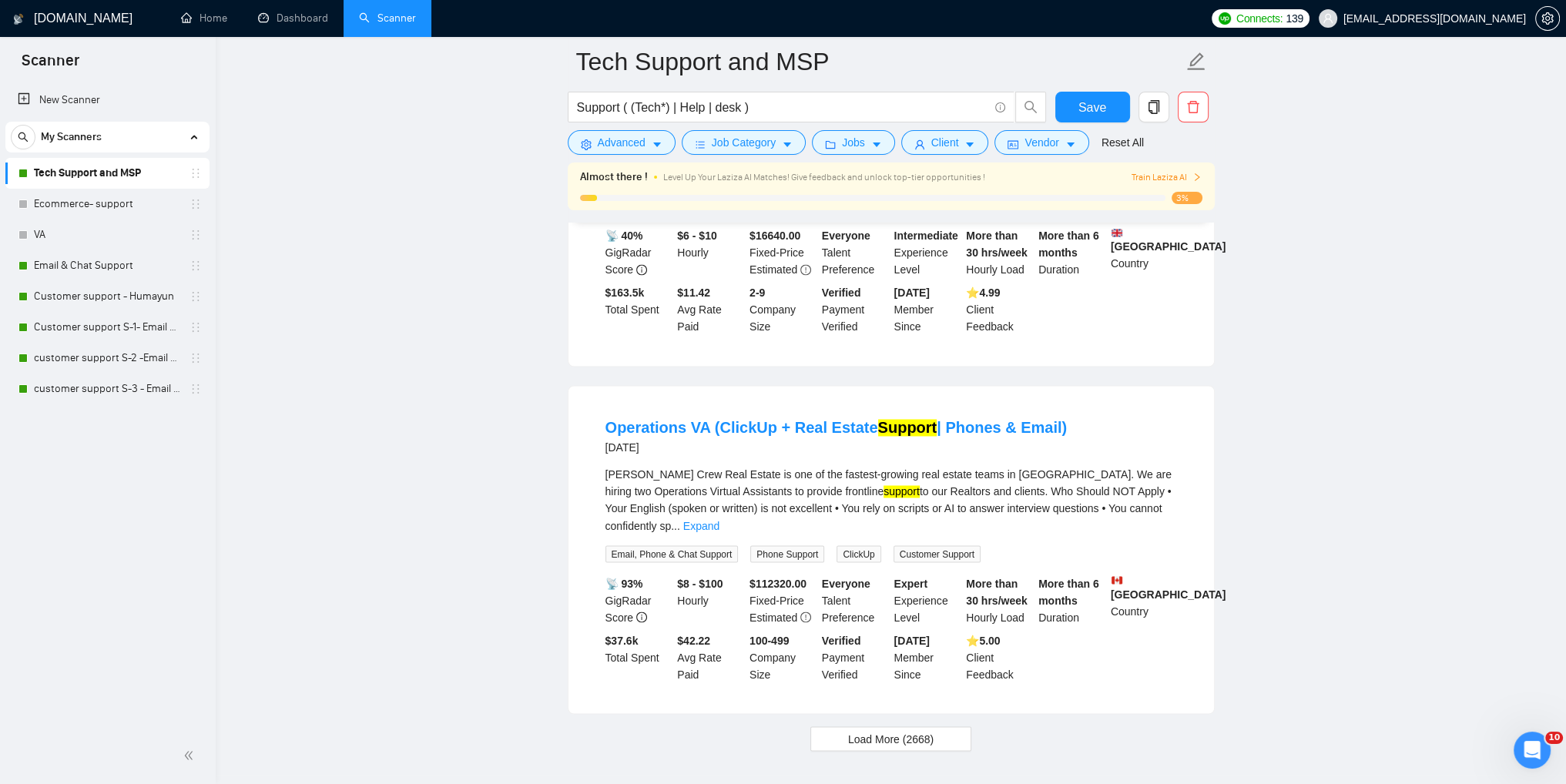
drag, startPoint x: 67, startPoint y: 267, endPoint x: 655, endPoint y: 268, distance: 588.0
click at [67, 267] on link "Email & Chat Support" at bounding box center [107, 265] width 146 height 30
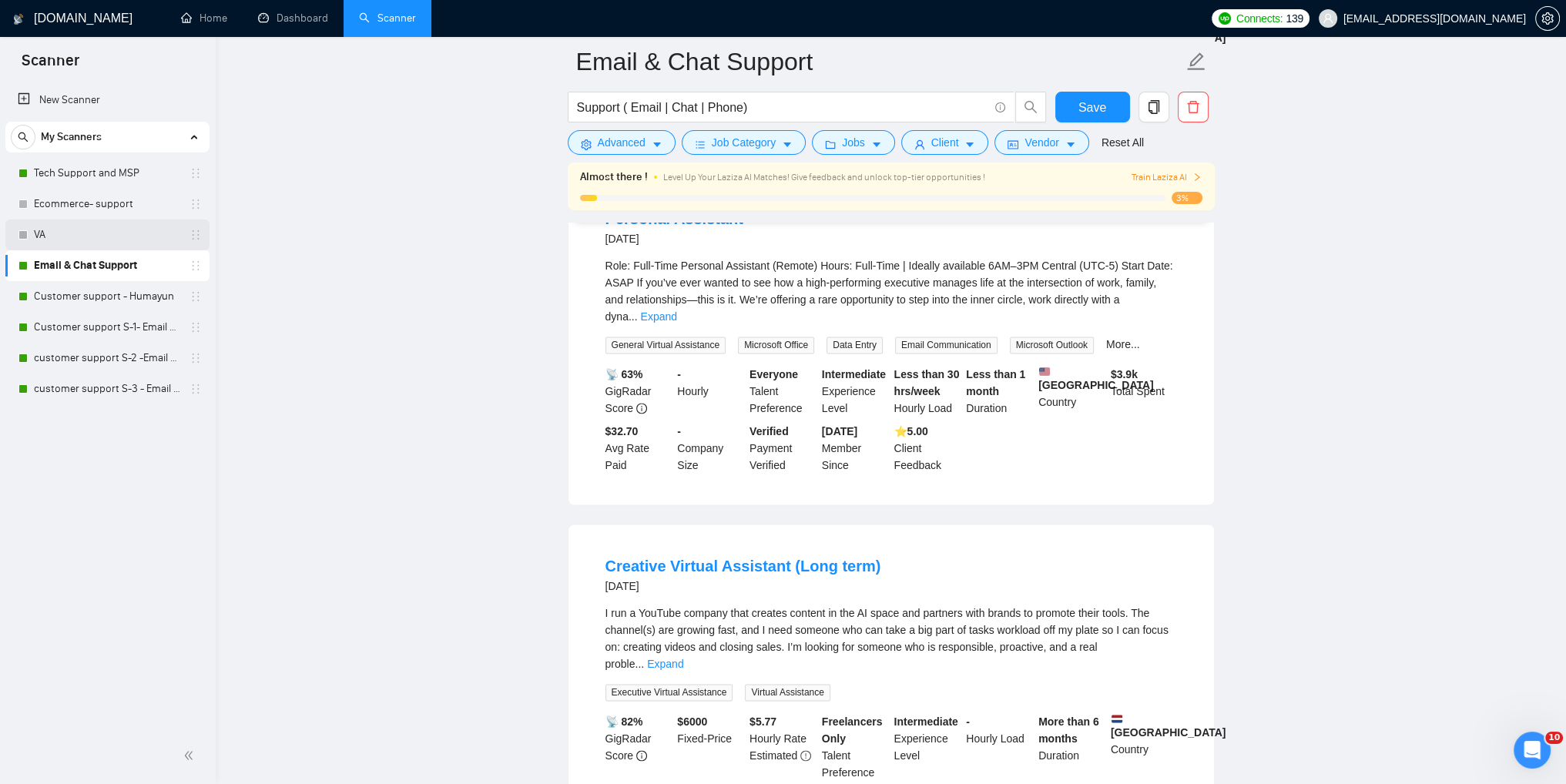
scroll to position [2612, 0]
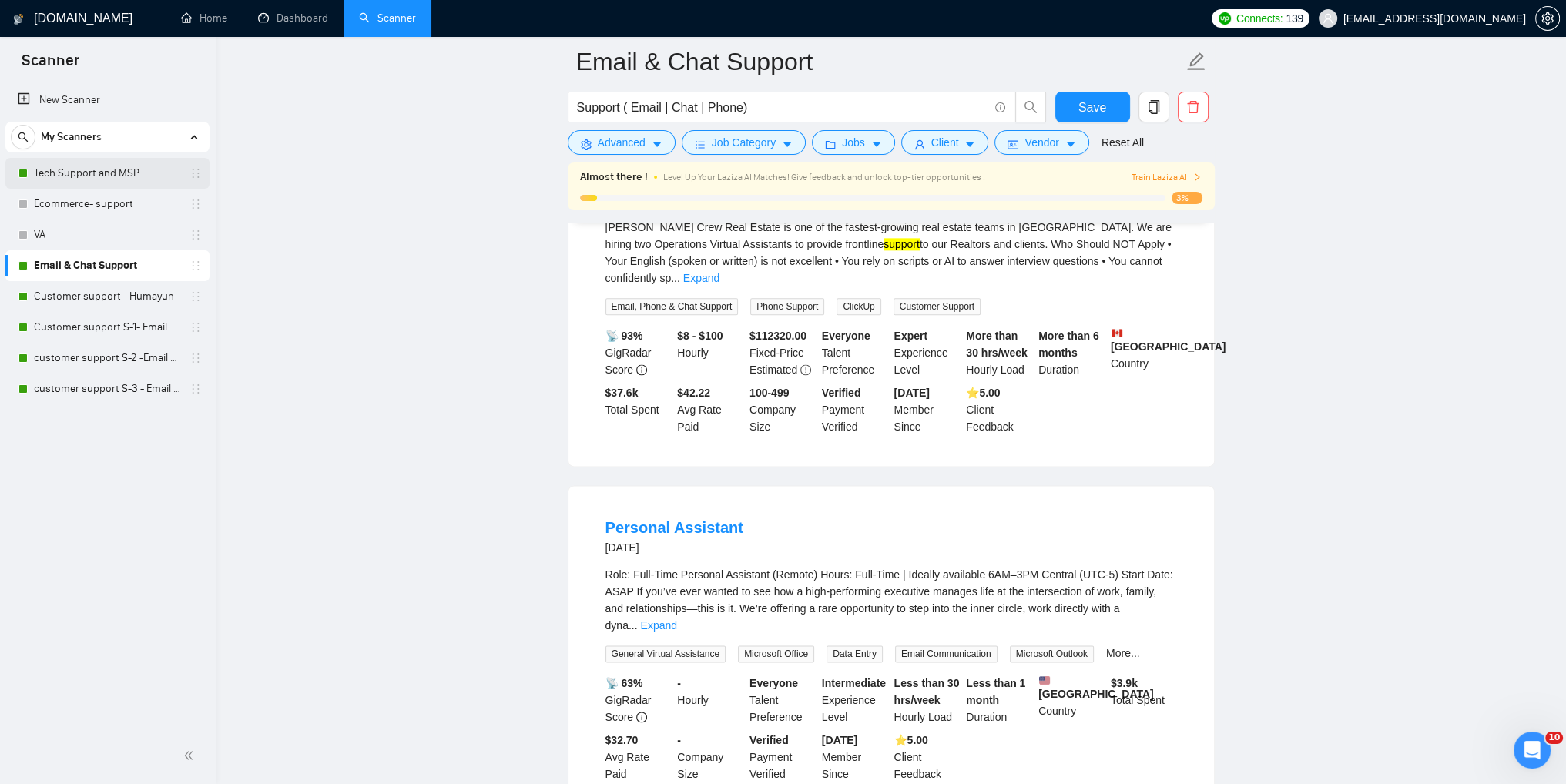
click at [59, 179] on link "Tech Support and MSP" at bounding box center [107, 172] width 146 height 30
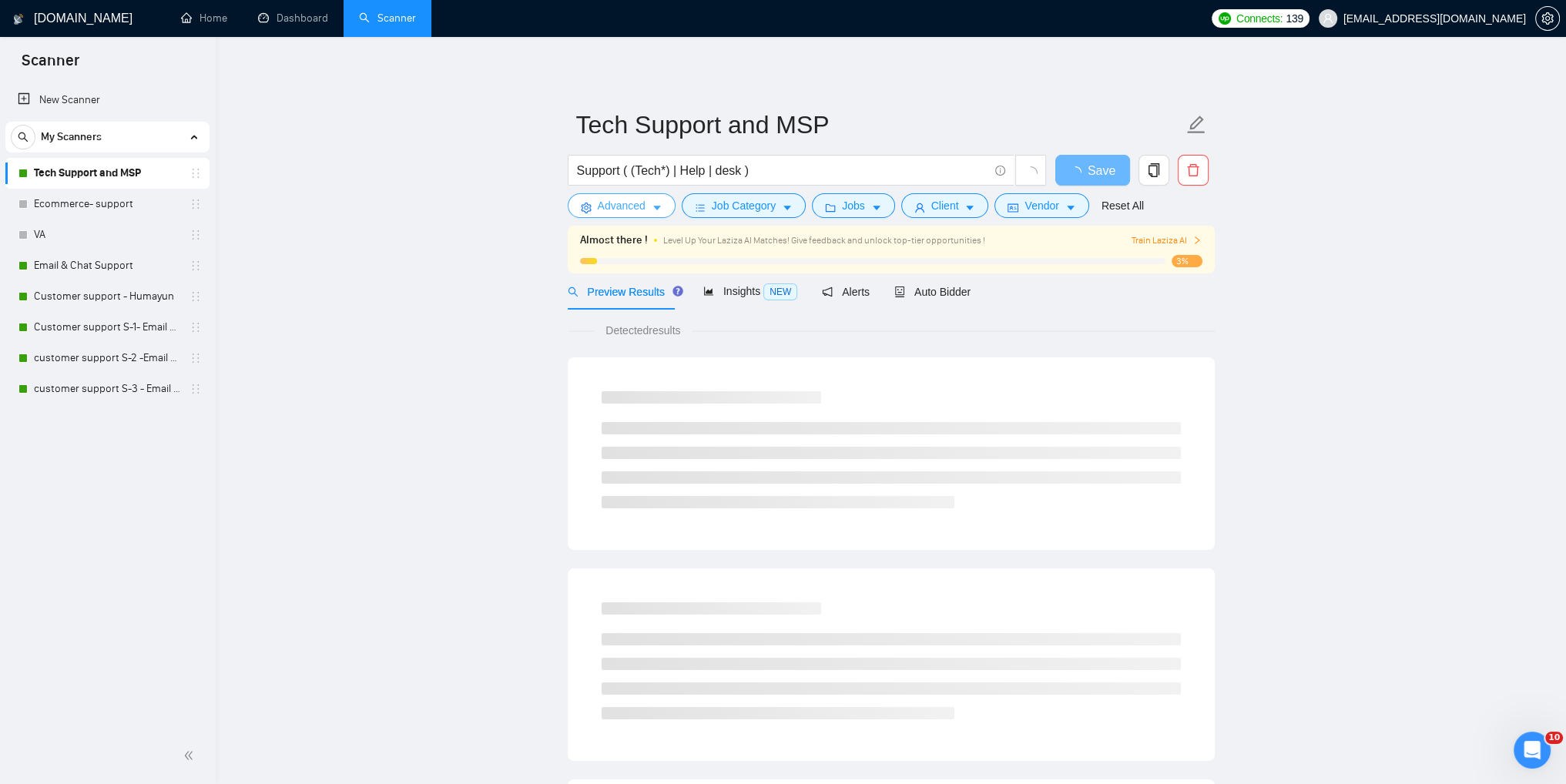
click at [638, 208] on span "Advanced" at bounding box center [622, 205] width 48 height 17
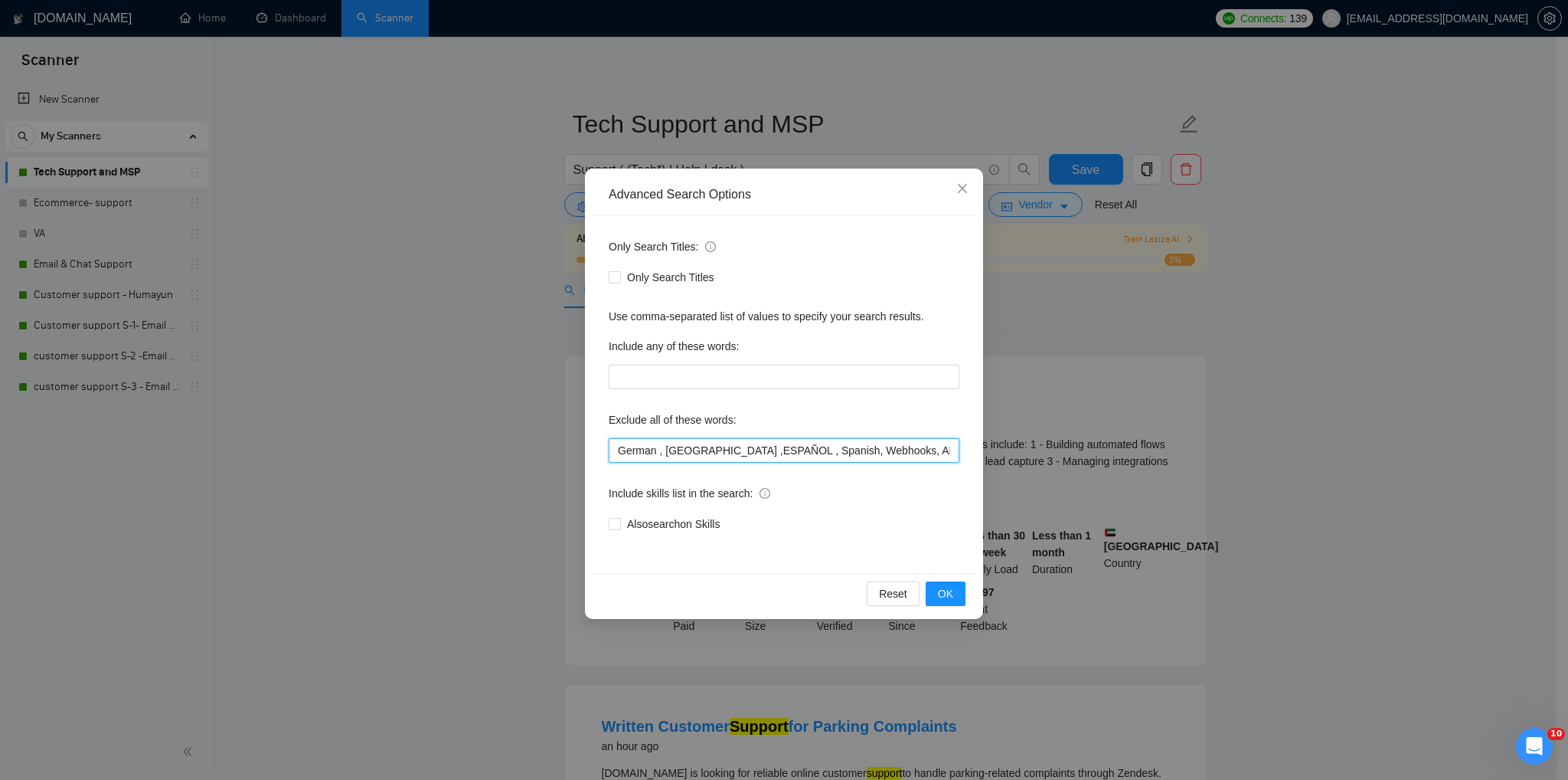
click at [743, 459] on input "German , [GEOGRAPHIC_DATA] ,ESPAÑOL , Spanish, Webhooks, APIs, JSON , SQL, (Cry…" at bounding box center [784, 449] width 351 height 24
click at [682, 370] on input "text" at bounding box center [784, 376] width 351 height 24
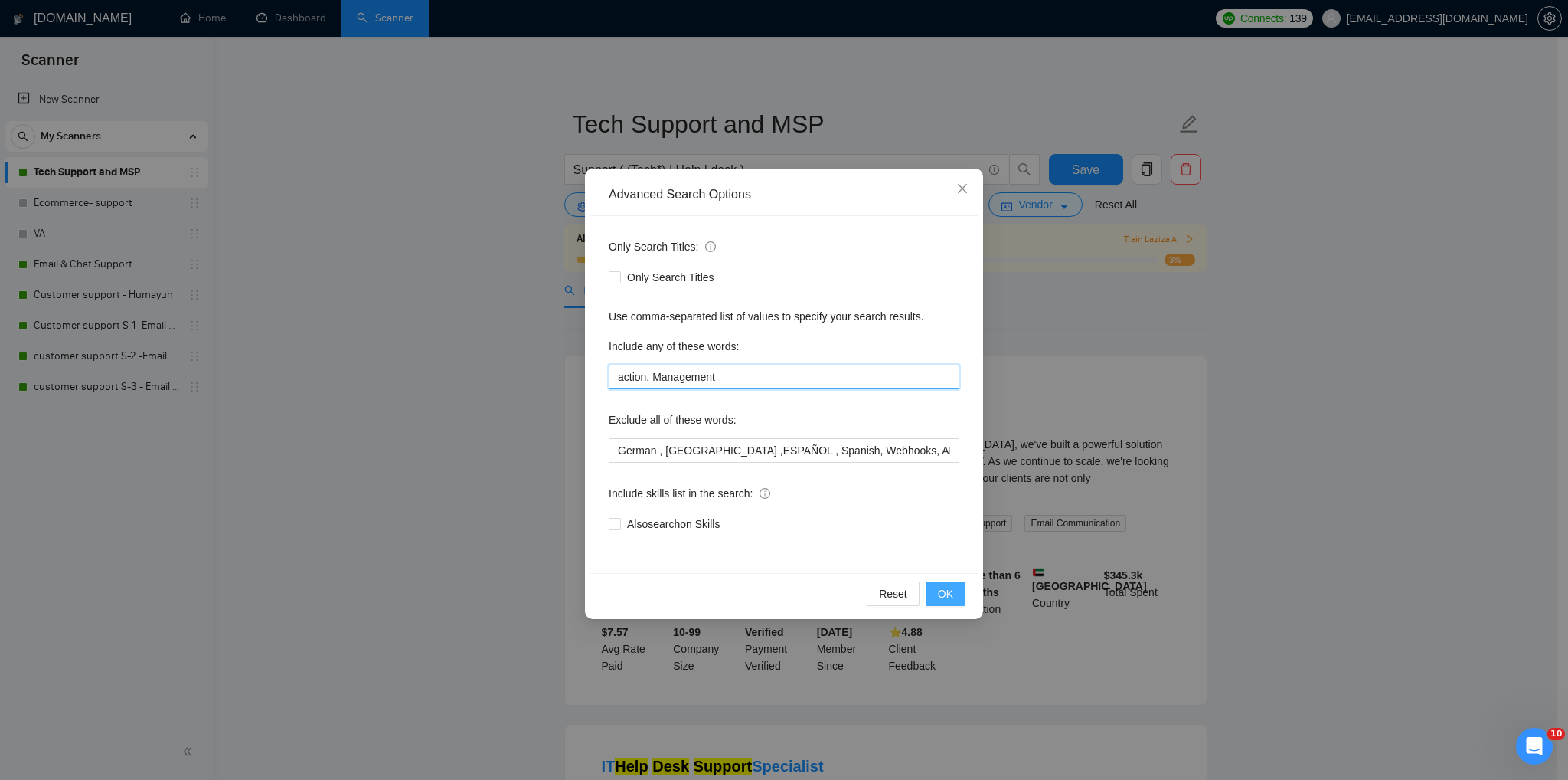
type input "action, Management"
click at [937, 595] on button "OK" at bounding box center [945, 593] width 40 height 24
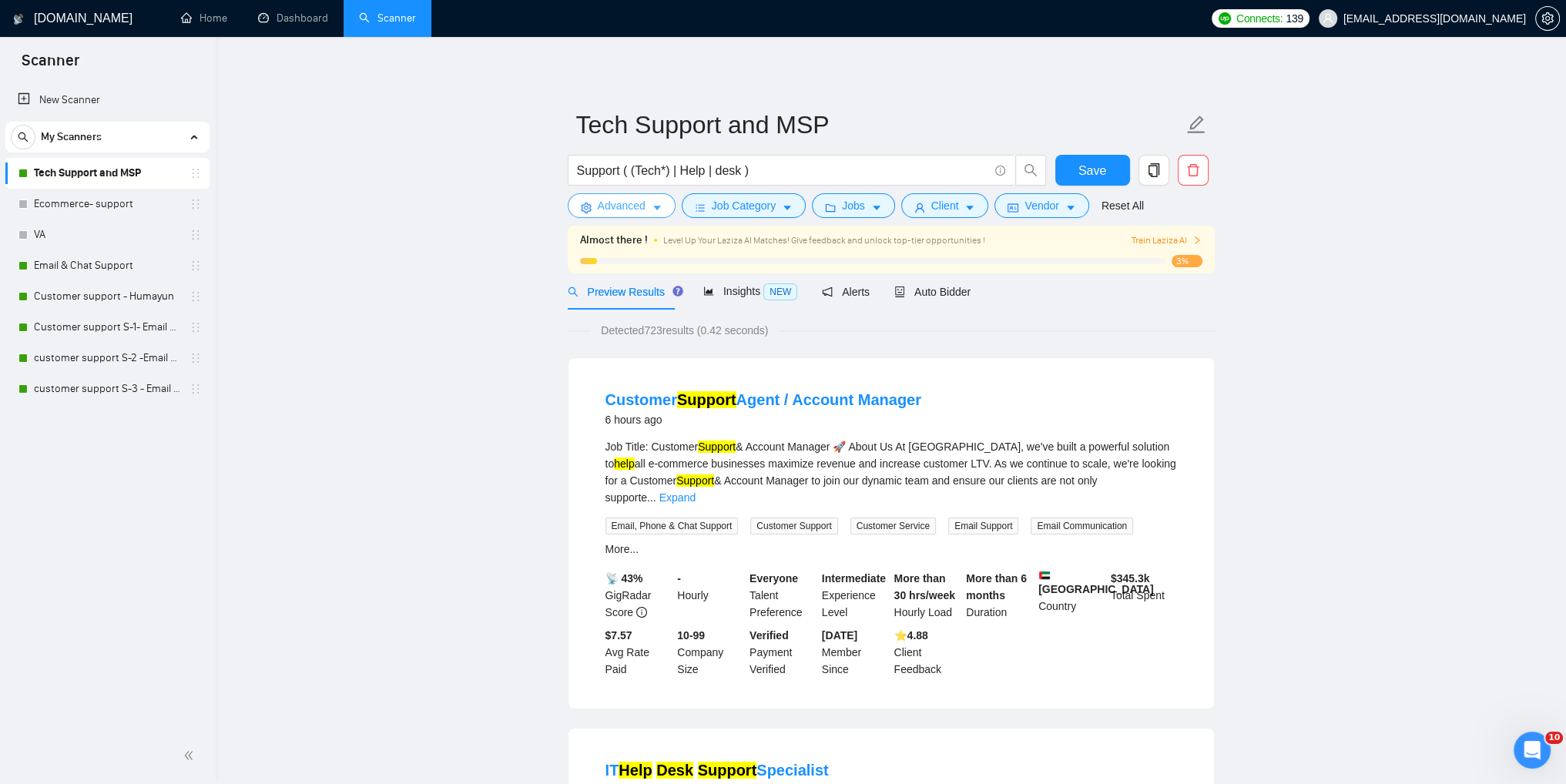
click at [655, 204] on icon "caret-down" at bounding box center [657, 208] width 11 height 11
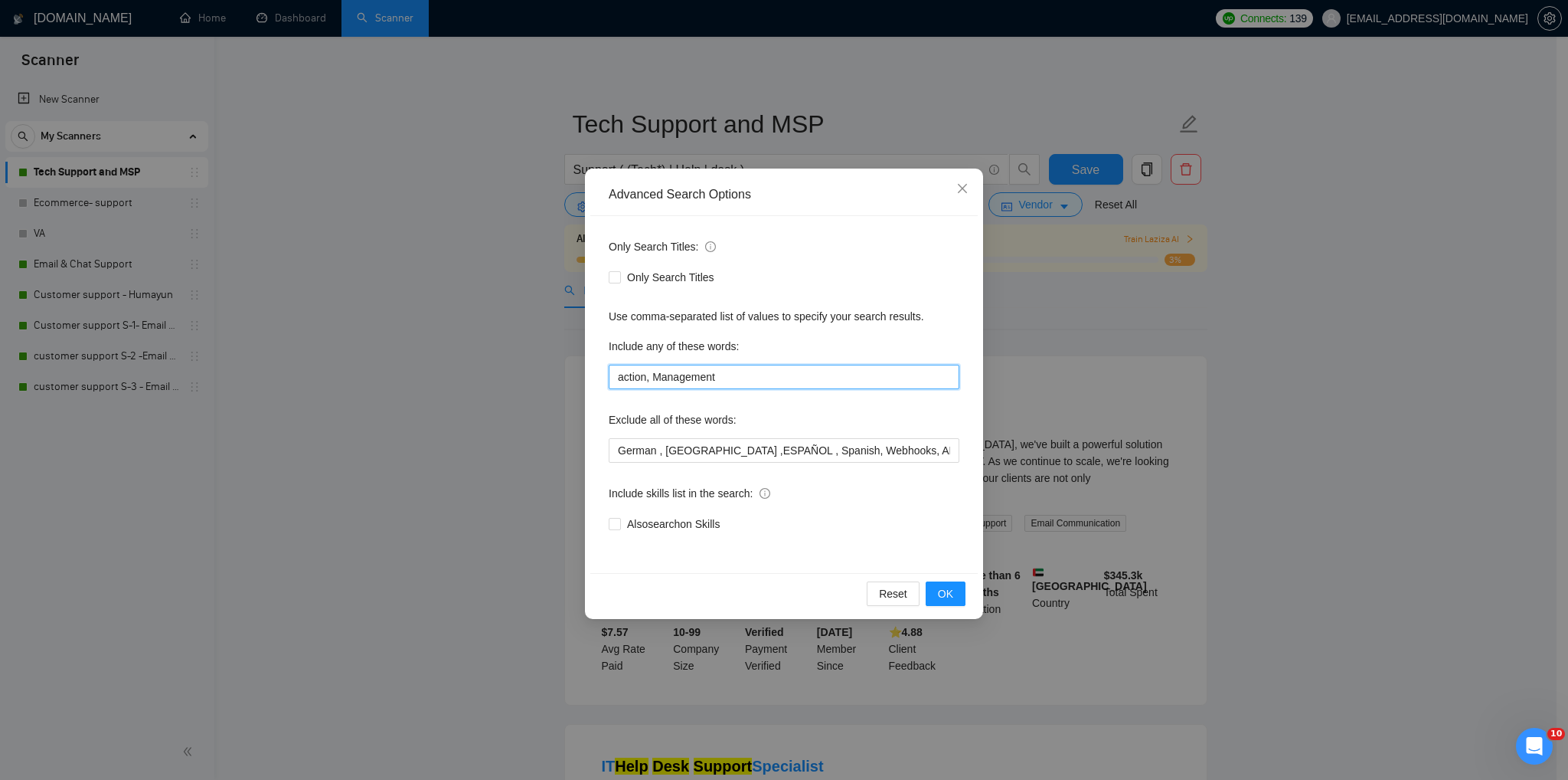
drag, startPoint x: 733, startPoint y: 379, endPoint x: 580, endPoint y: 380, distance: 153.0
click at [580, 380] on div "Advanced Search Options Only Search Titles: Only Search Titles Use comma-separa…" at bounding box center [784, 390] width 1568 height 780
click at [946, 605] on div "Reset OK" at bounding box center [784, 594] width 387 height 41
click at [943, 599] on span "OK" at bounding box center [945, 593] width 16 height 17
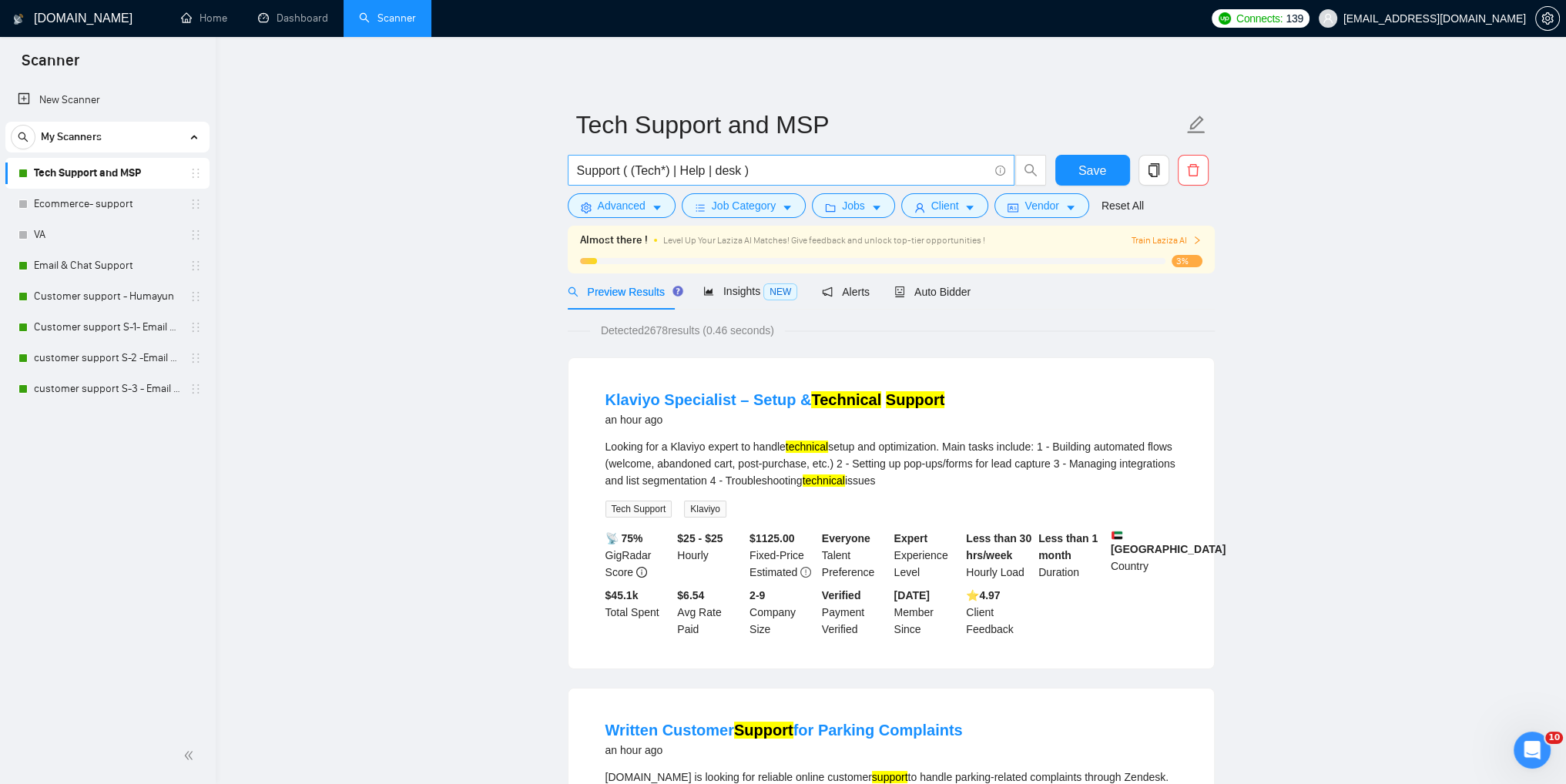
click at [770, 174] on input "Support ( (Tech*) | Help | desk )" at bounding box center [782, 171] width 411 height 20
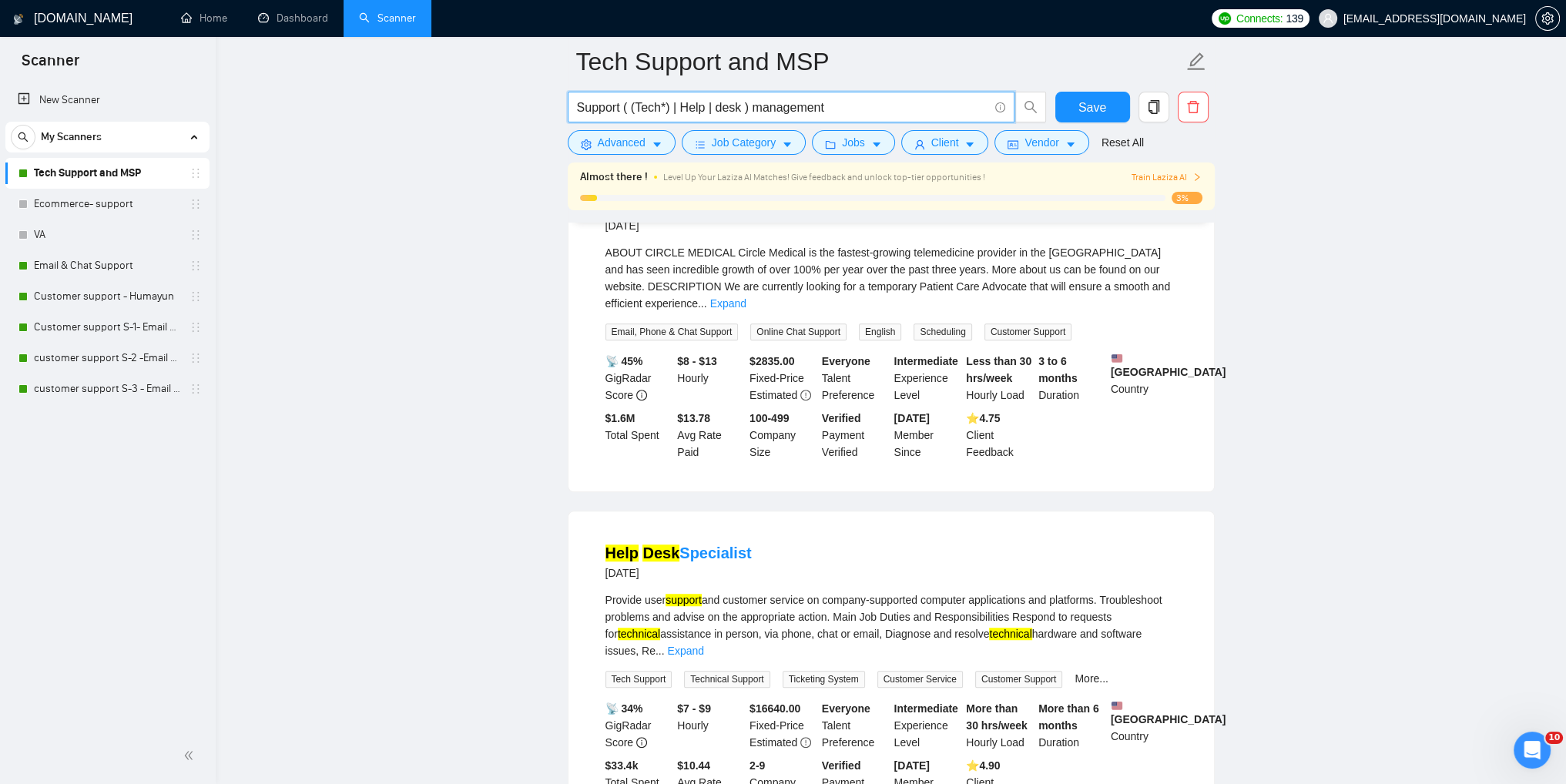
scroll to position [846, 0]
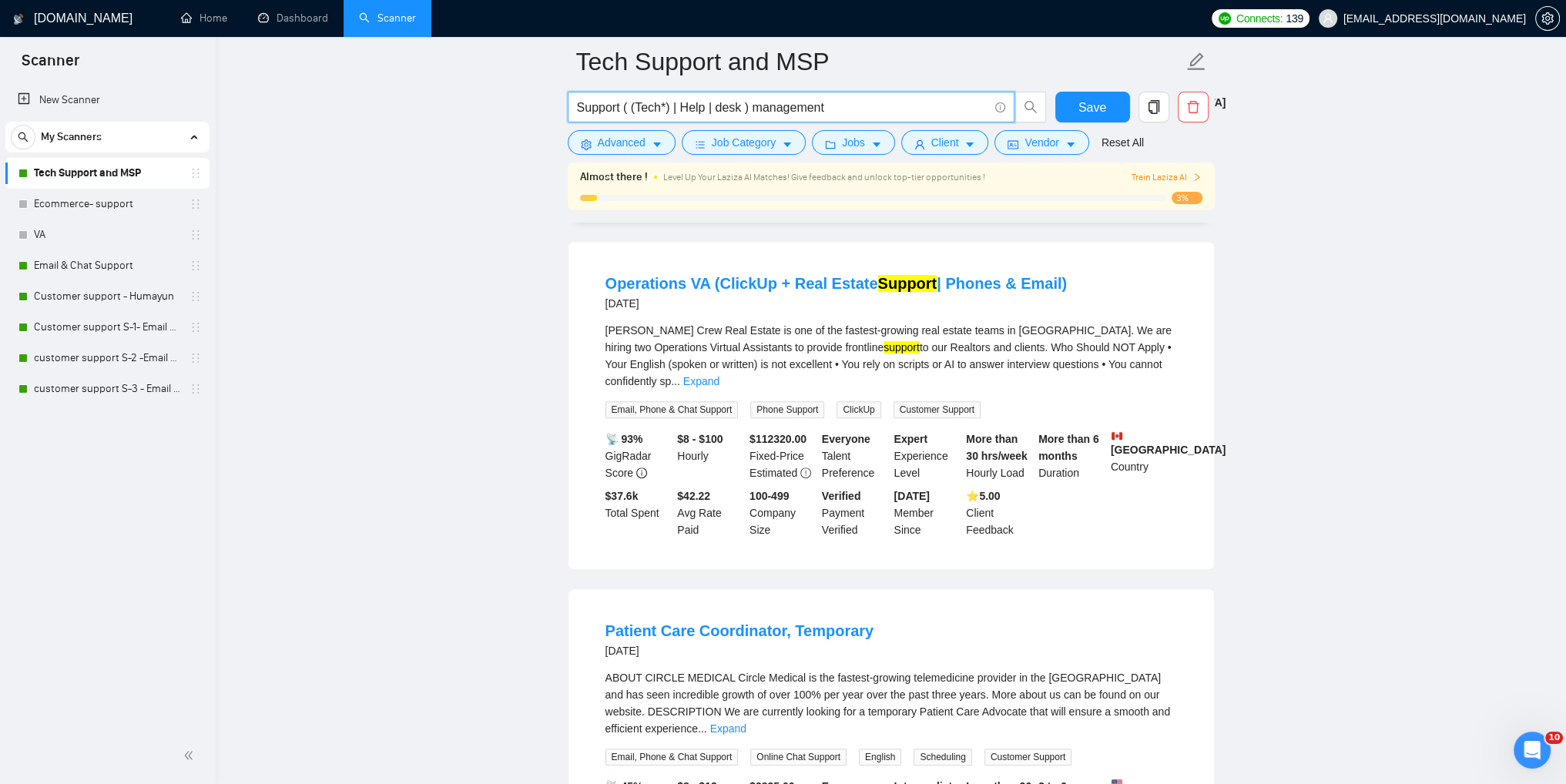
click at [743, 106] on input "Support ( (Tech*) | Help | desk ) management" at bounding box center [782, 108] width 411 height 20
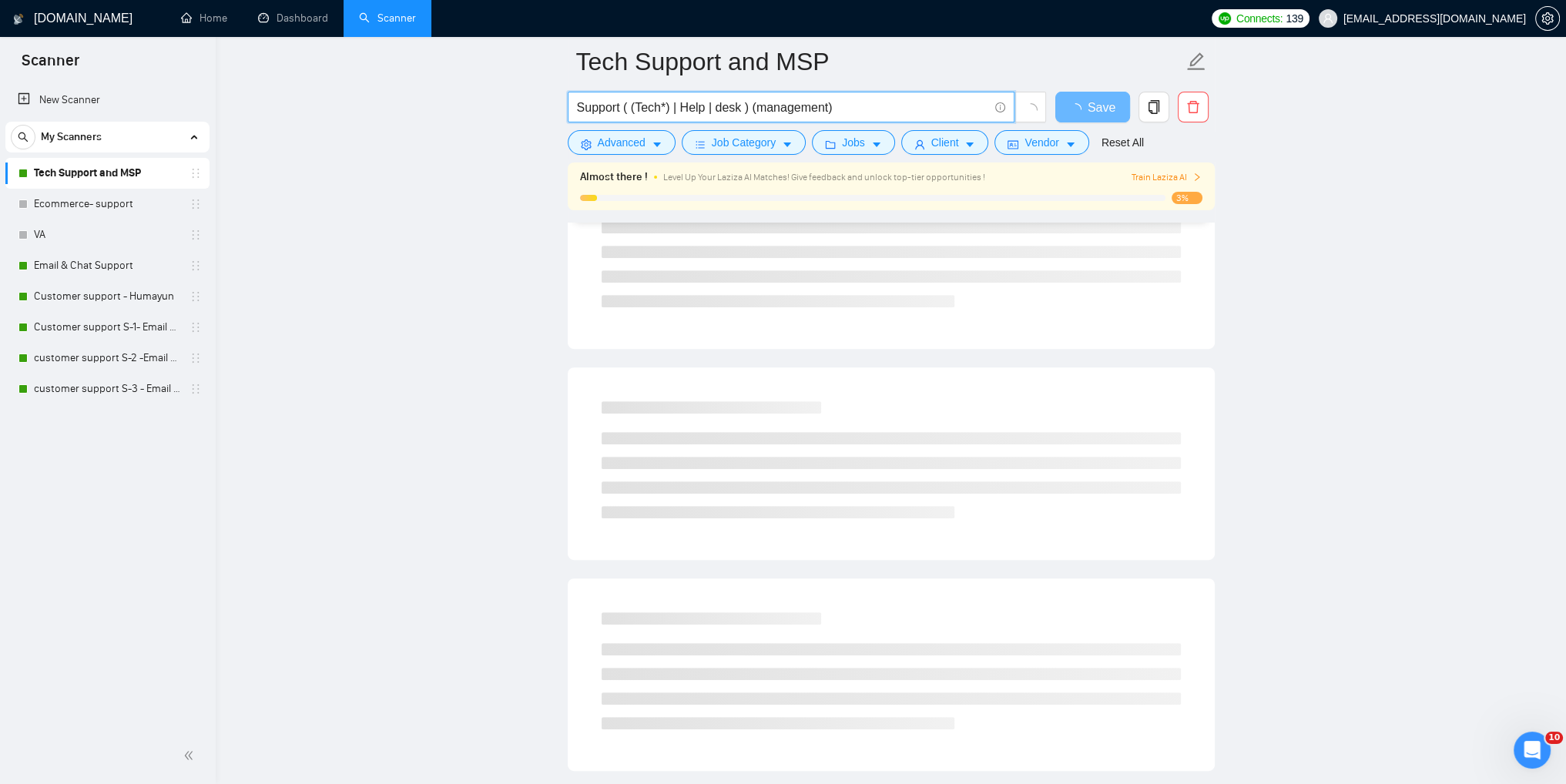
click at [766, 107] on input "Support ( (Tech*) | Help | desk ) (management)" at bounding box center [782, 108] width 411 height 20
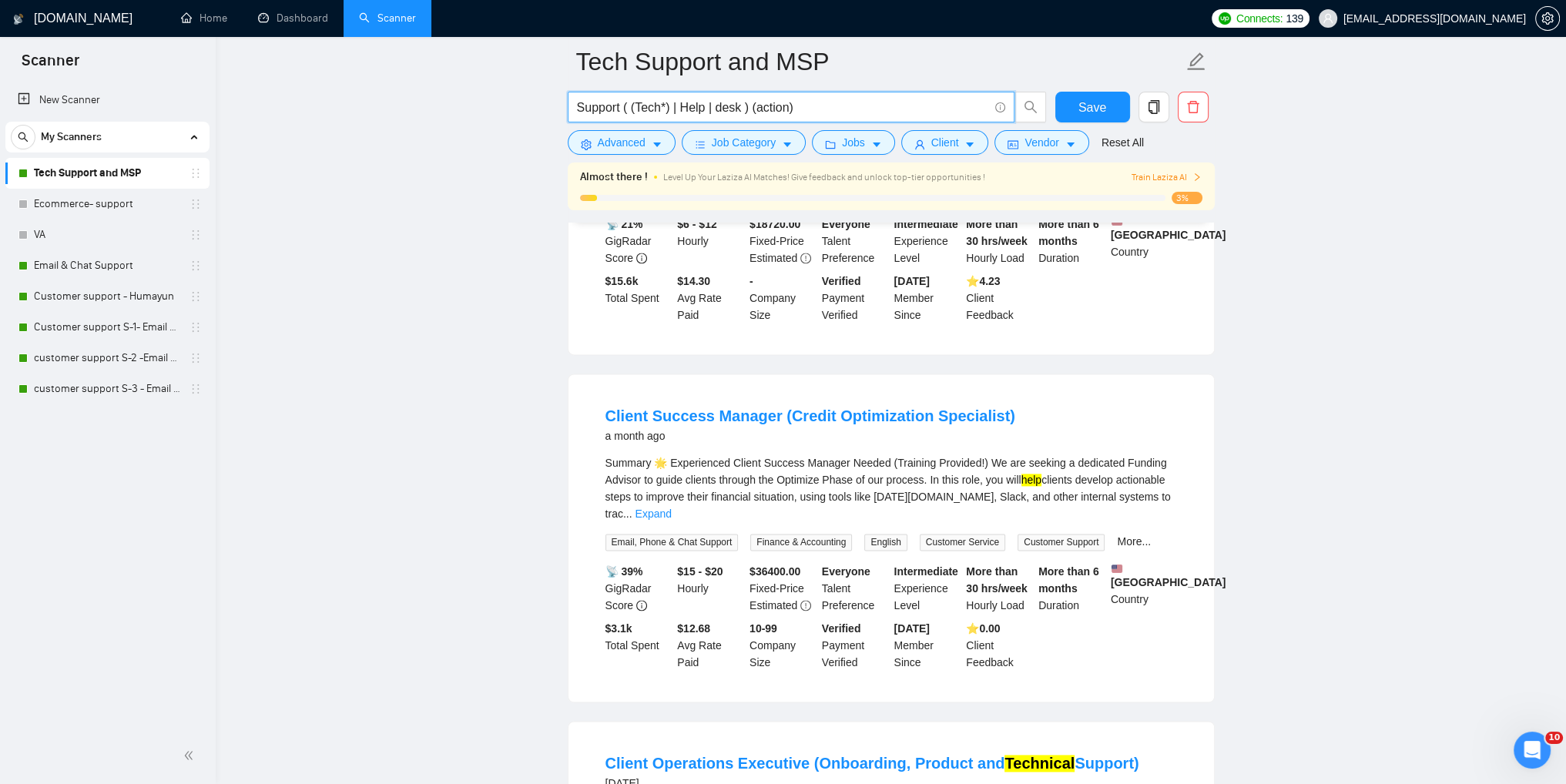
scroll to position [3152, 0]
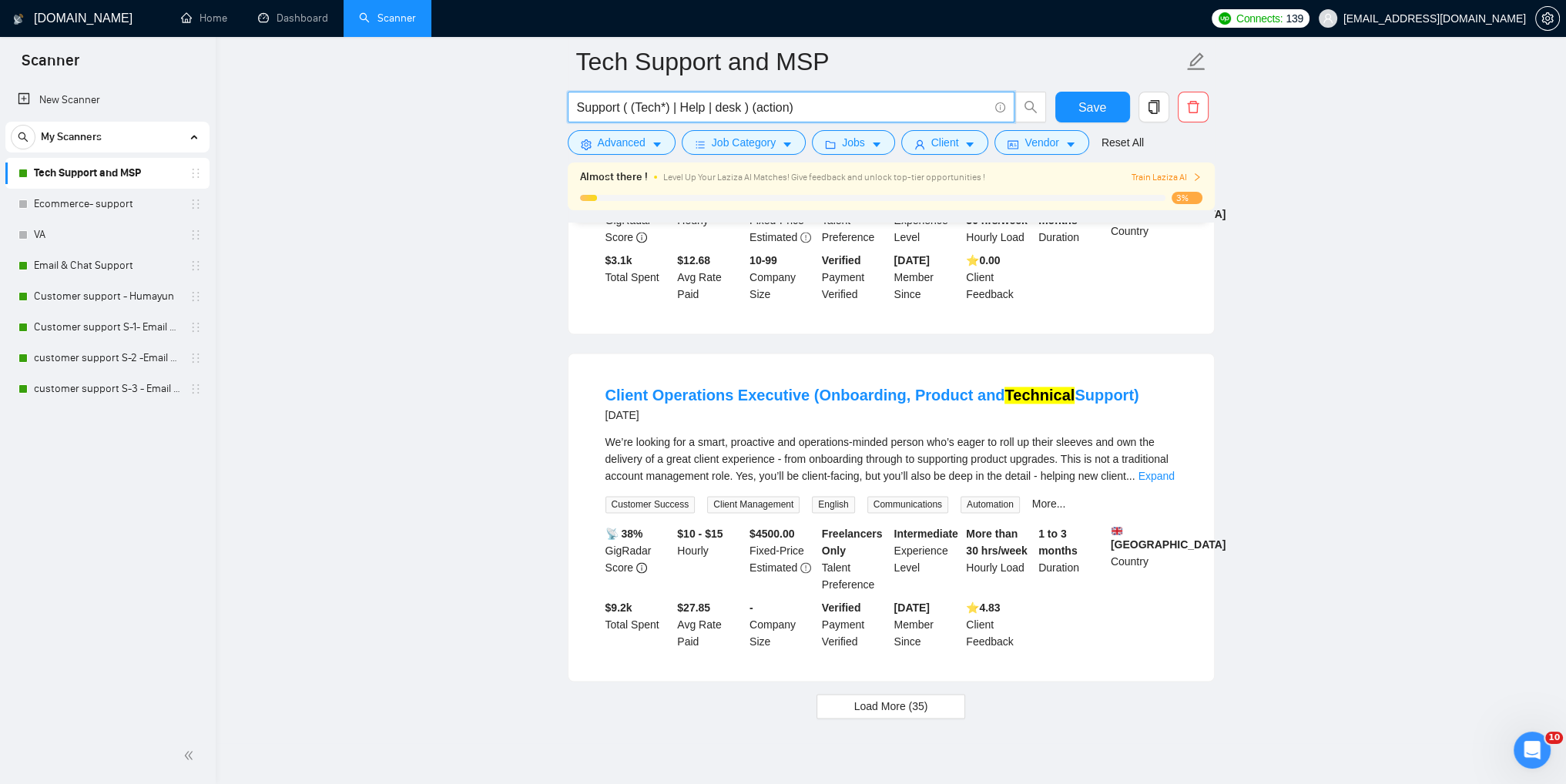
drag, startPoint x: 750, startPoint y: 106, endPoint x: 817, endPoint y: 109, distance: 67.1
click at [817, 109] on input "Support ( (Tech*) | Help | desk ) (action)" at bounding box center [782, 108] width 411 height 20
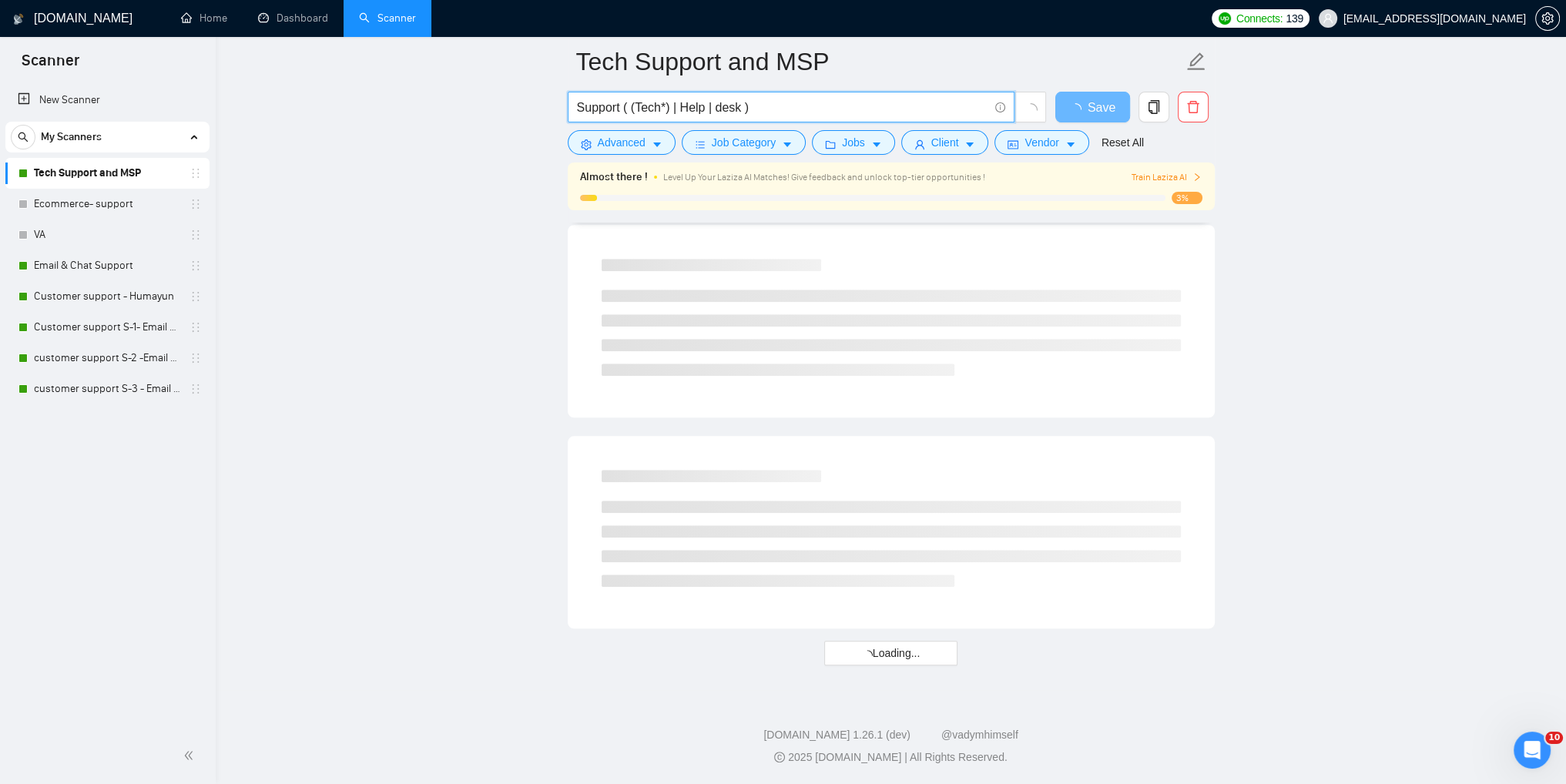
click at [736, 110] on input "Support ( (Tech*) | Help | desk )" at bounding box center [782, 108] width 411 height 20
click at [752, 109] on input "Support ( (Tech*) | Help | desk | action )" at bounding box center [782, 108] width 411 height 20
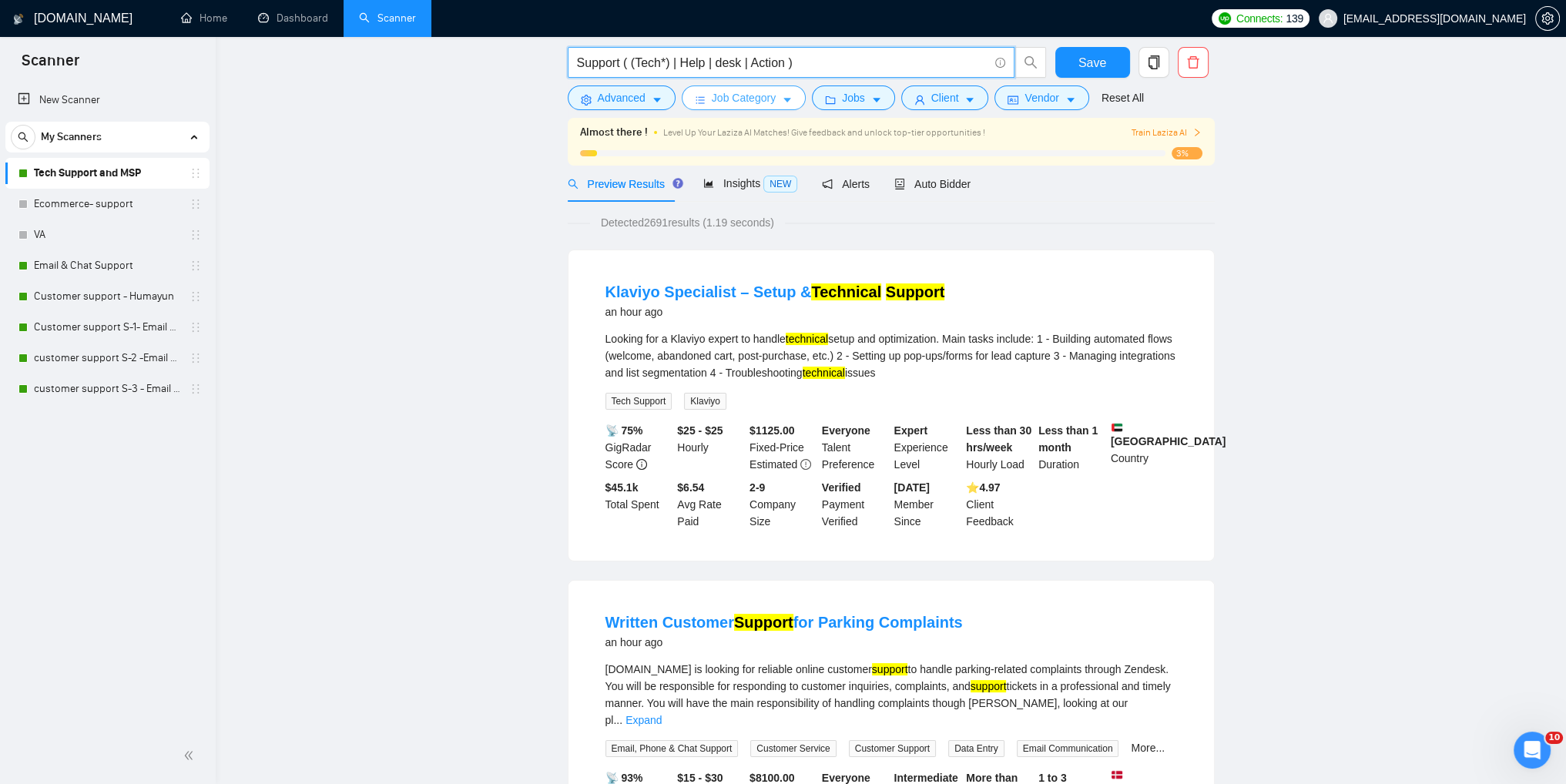
scroll to position [0, 0]
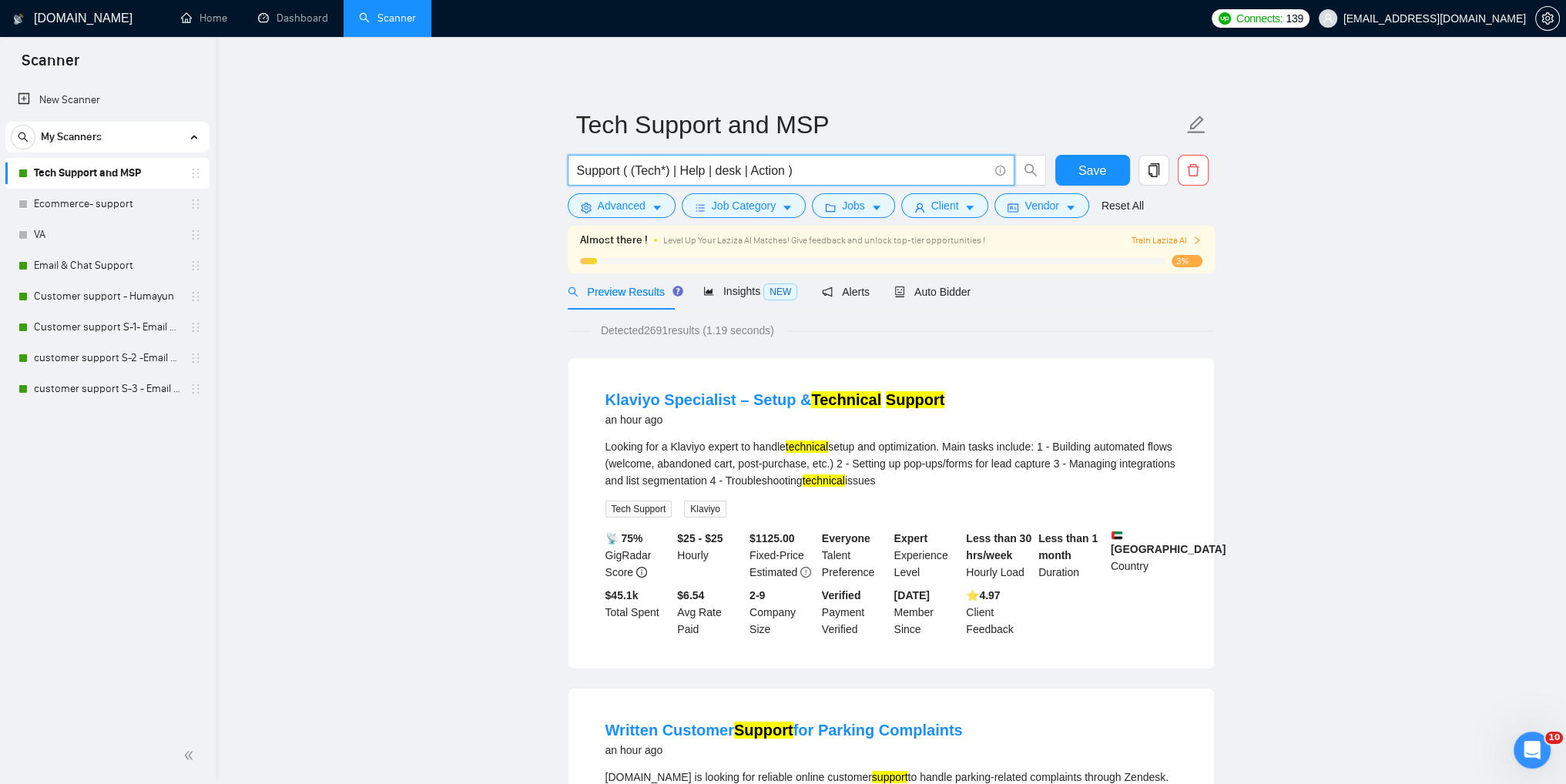
click at [764, 173] on input "Support ( (Tech*) | Help | desk | Action )" at bounding box center [782, 171] width 411 height 20
type input "Support ( (Tech*) | Help | desk )"
drag, startPoint x: 1081, startPoint y: 184, endPoint x: 1079, endPoint y: 192, distance: 8.2
click at [1081, 184] on button "Save" at bounding box center [1092, 170] width 75 height 30
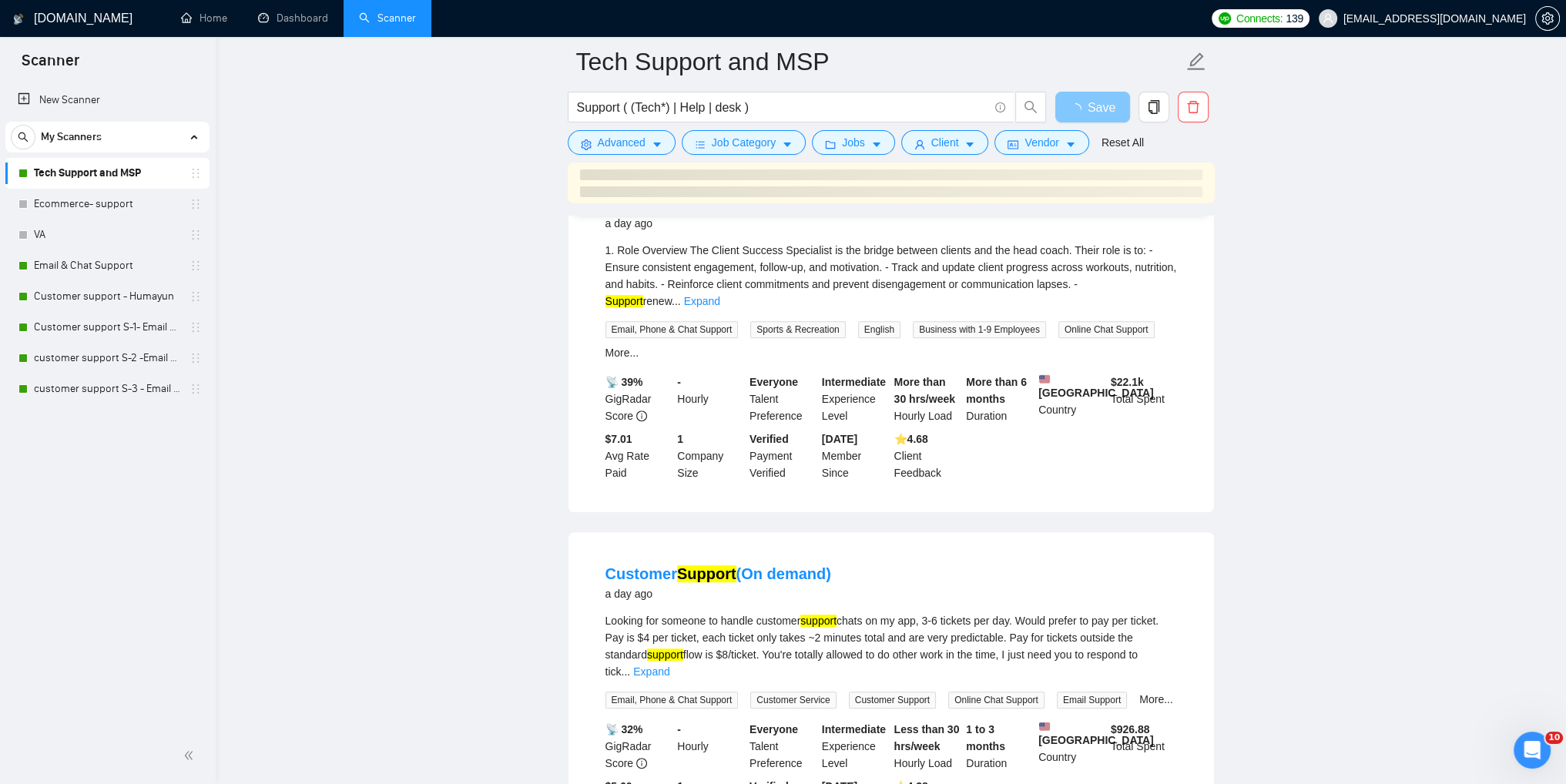
scroll to position [1386, 0]
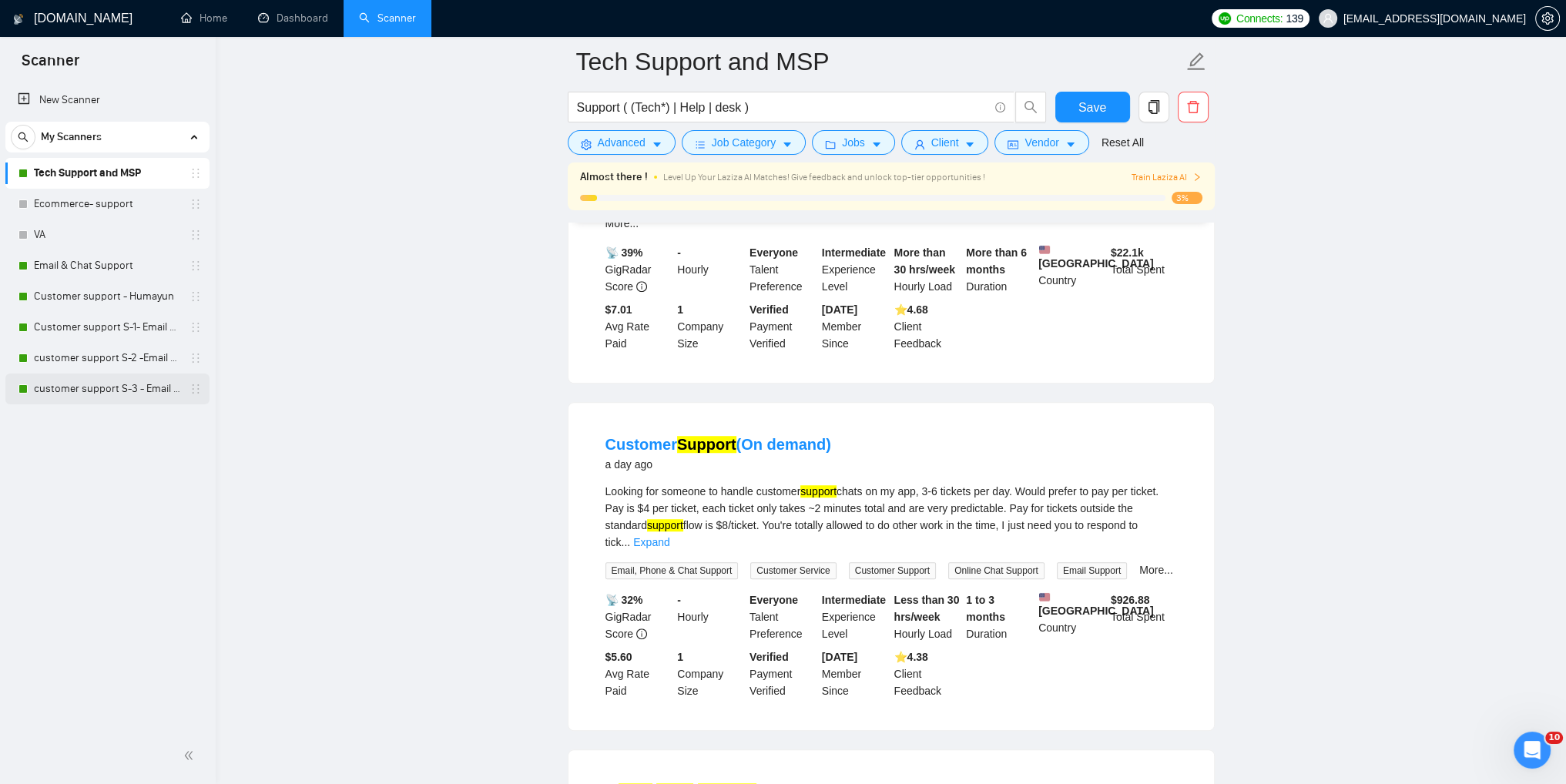
click at [88, 388] on link "customer support S-3 - Email & Chat Support(Umair)" at bounding box center [107, 388] width 146 height 30
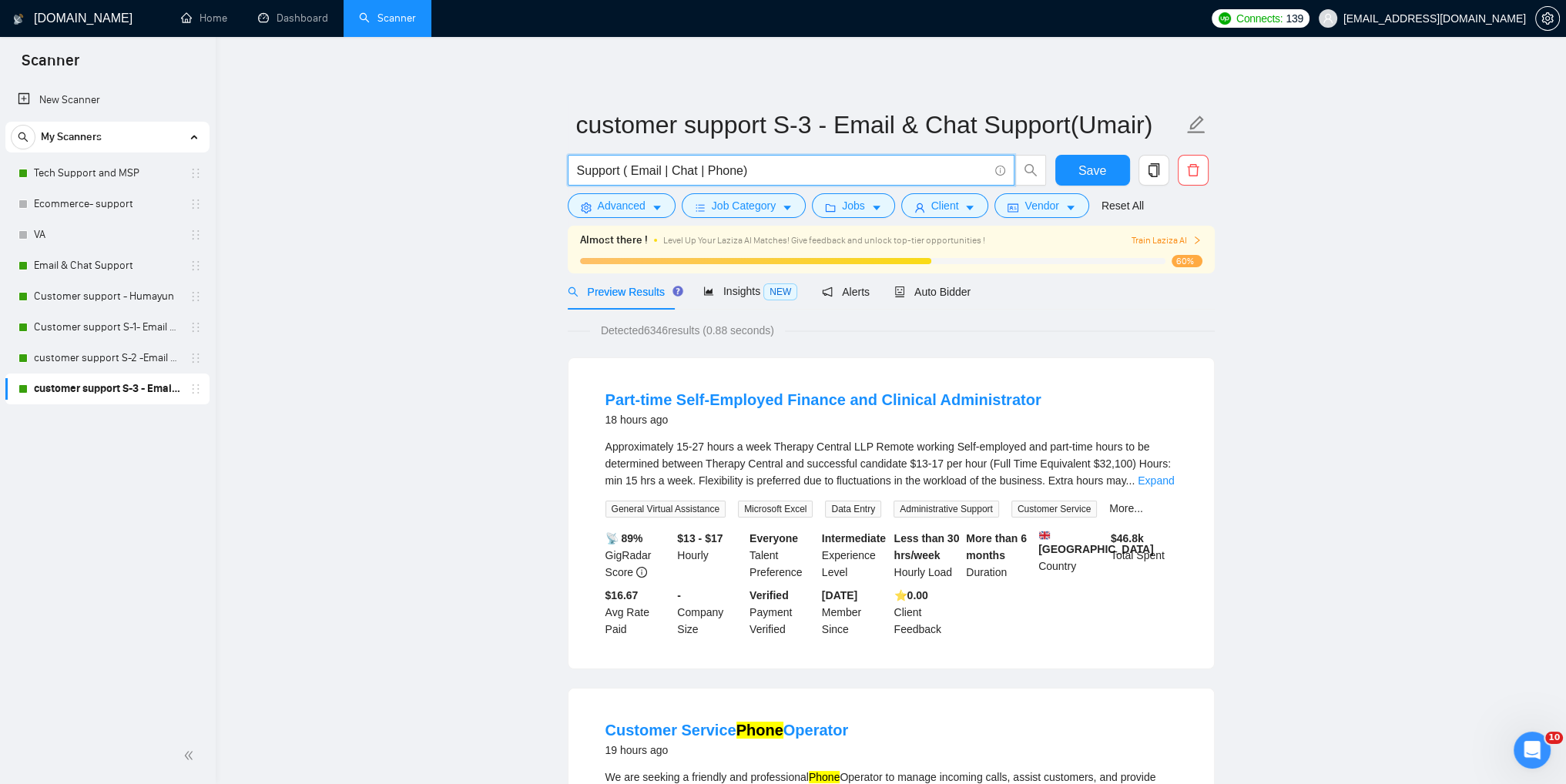
click at [749, 174] on input "Support ( Email | Chat | Phone)" at bounding box center [782, 171] width 411 height 20
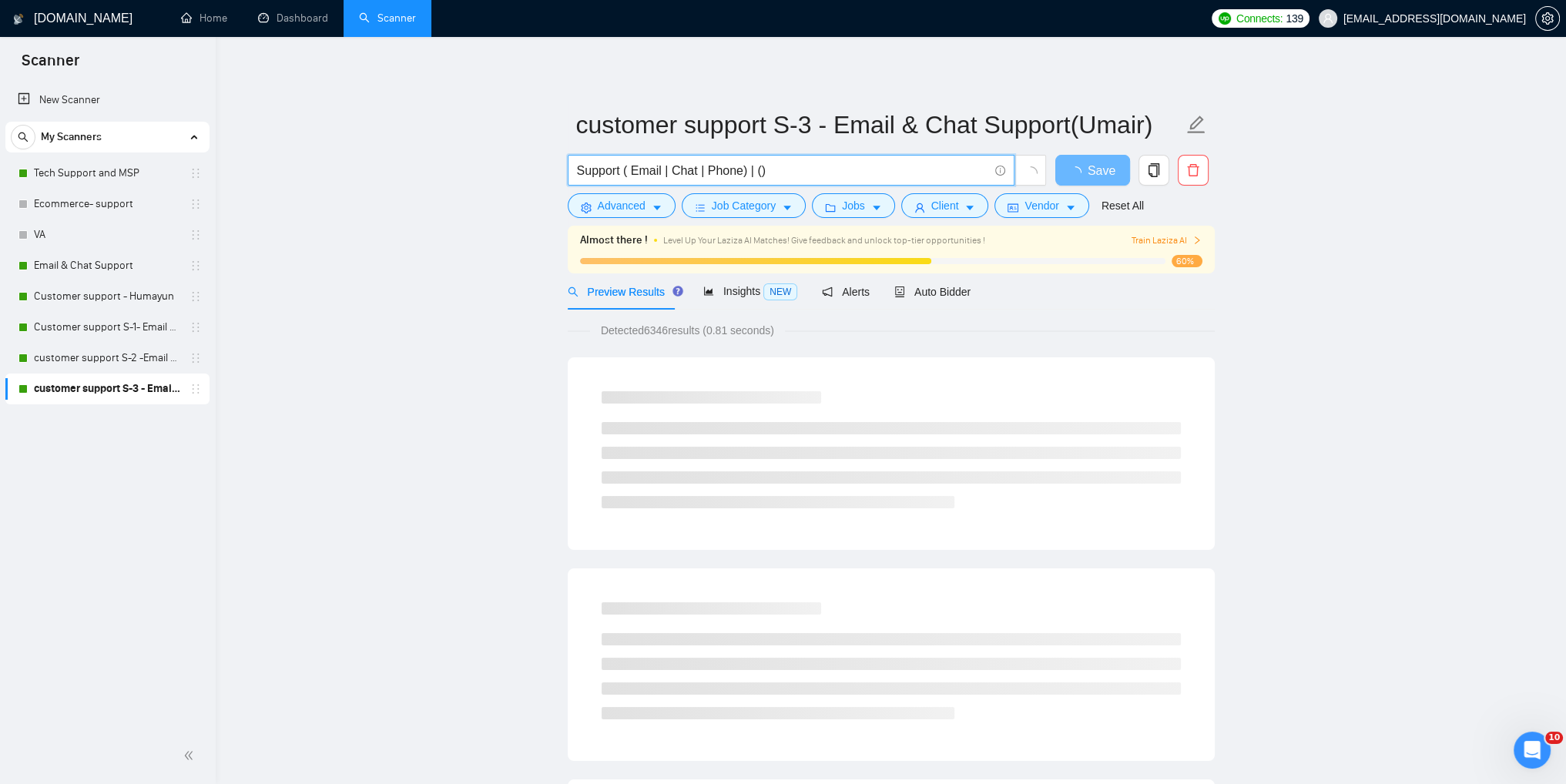
paste input "MSP"
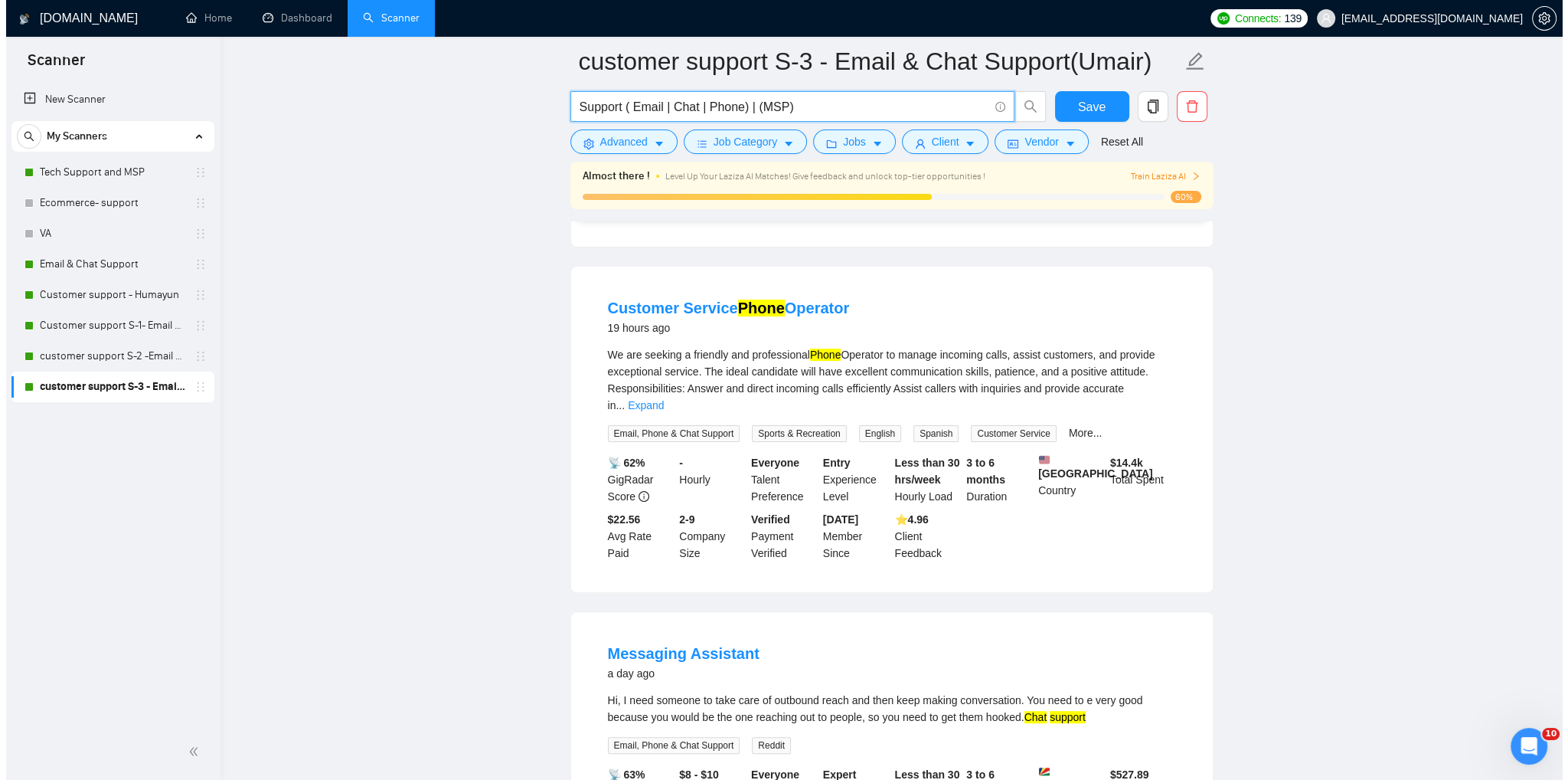
scroll to position [153, 0]
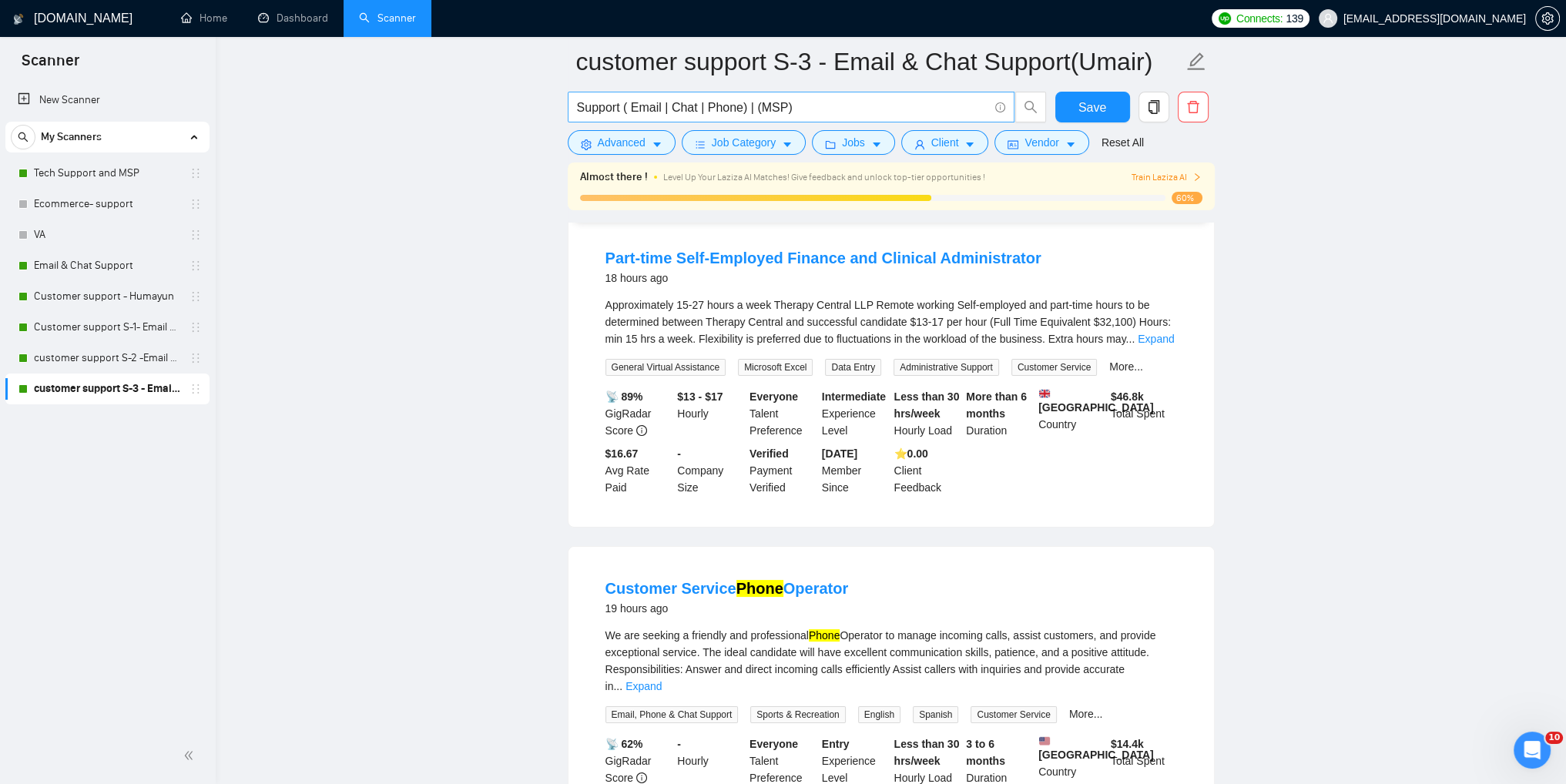
click at [806, 117] on span "Support ( Email | Chat | Phone) | (MSP)" at bounding box center [791, 106] width 447 height 30
click at [799, 113] on input "Support ( Email | Chat | Phone) | (MSP)" at bounding box center [782, 108] width 411 height 20
click at [771, 112] on input "Support ( Email | Chat | Phone) | (MSP)" at bounding box center [782, 108] width 411 height 20
click at [818, 106] on input "Support ( Email | Chat | Phone) | (MSP)" at bounding box center [782, 108] width 411 height 20
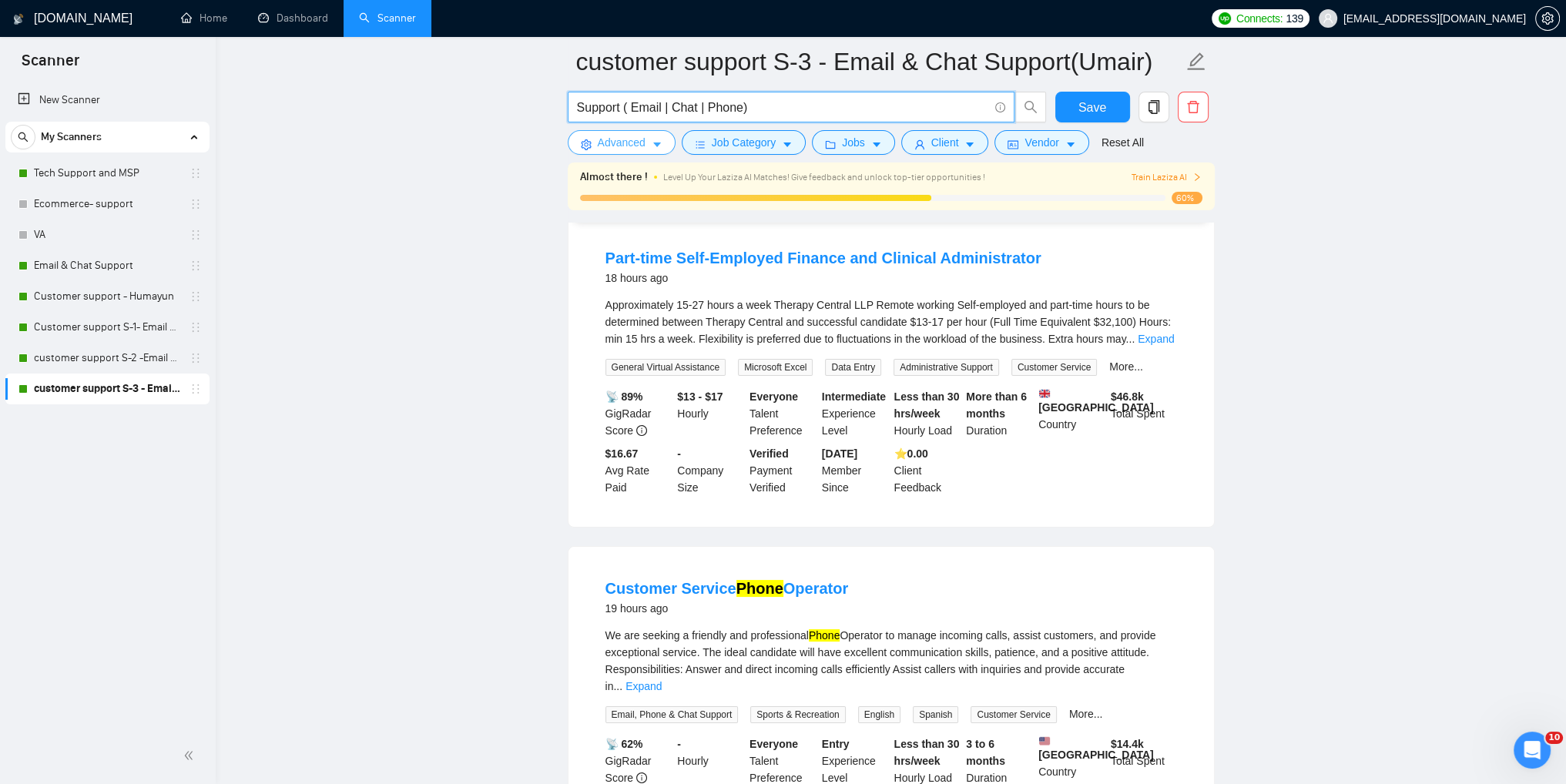
type input "Support ( Email | Chat | Phone)"
click at [666, 143] on button "Advanced" at bounding box center [622, 142] width 108 height 24
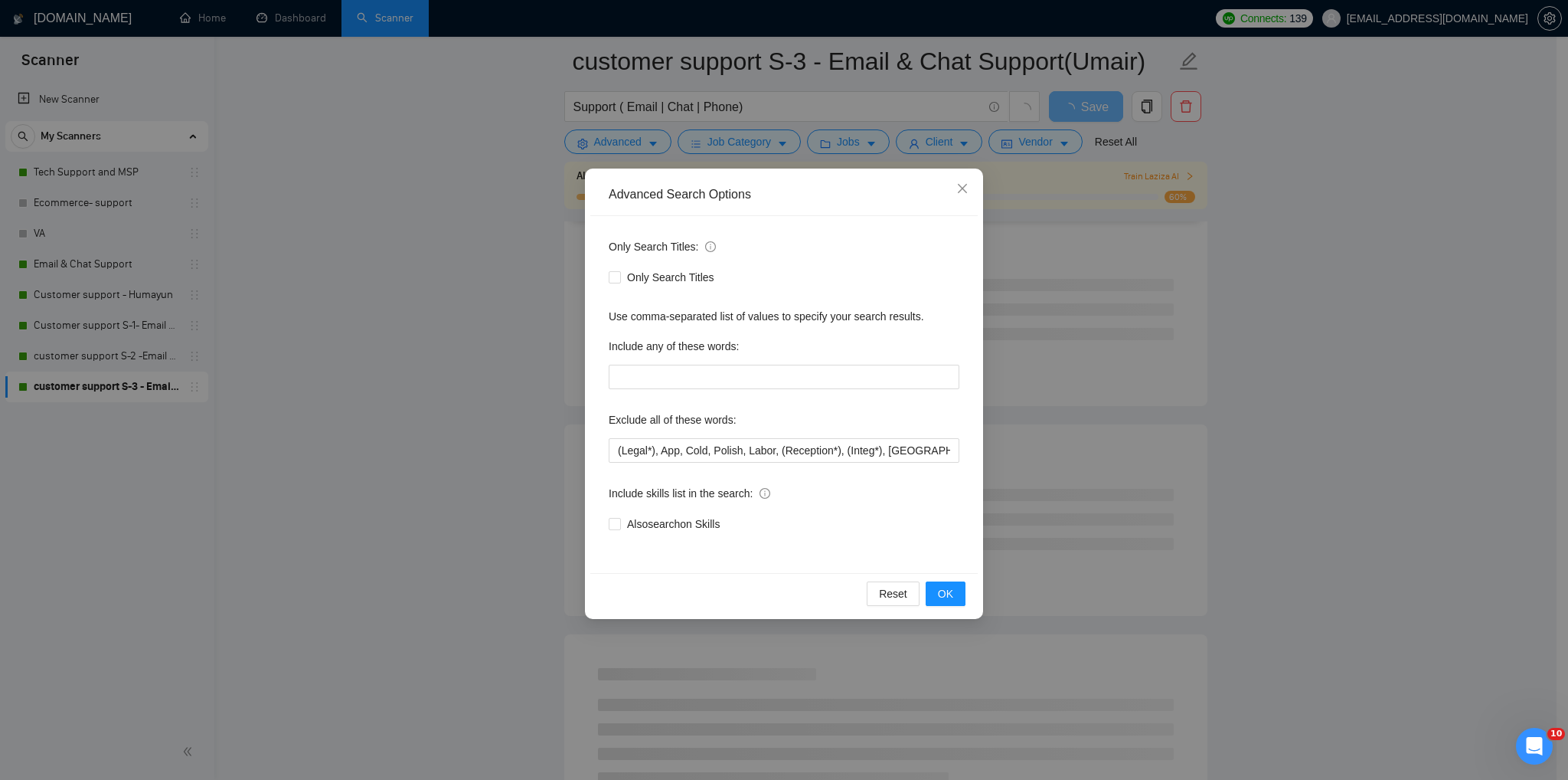
click at [773, 462] on div "Only Search Titles: Only Search Titles Use comma-separated list of values to sp…" at bounding box center [784, 395] width 387 height 357
click at [812, 463] on div "Only Search Titles: Only Search Titles Use comma-separated list of values to sp…" at bounding box center [784, 395] width 387 height 357
click at [805, 448] on input "(Legal*), App, Cold, Polish, Labor, (Reception*), (Integ*), [GEOGRAPHIC_DATA], …" at bounding box center [784, 449] width 351 height 24
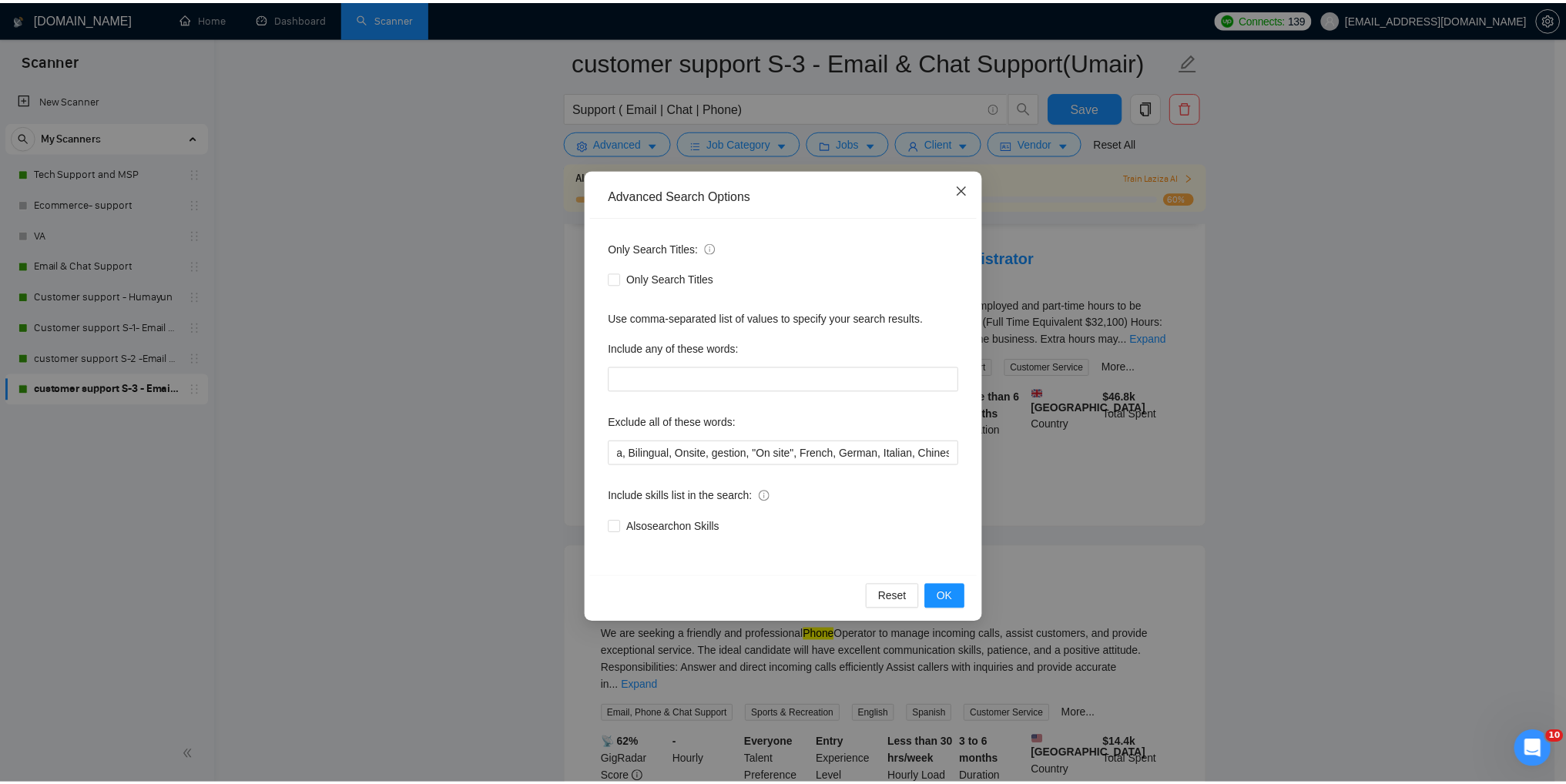
scroll to position [0, 0]
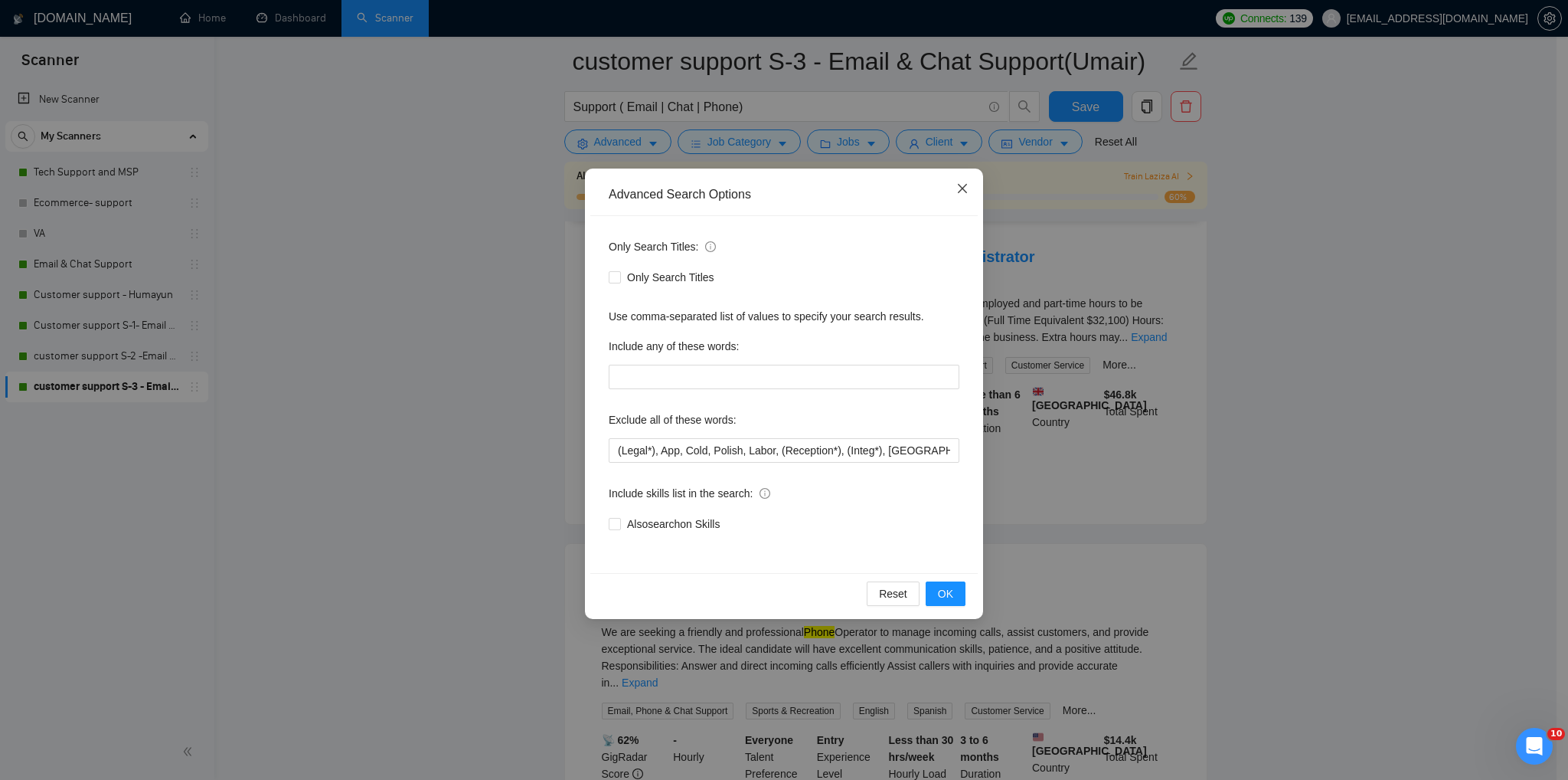
click at [962, 197] on span "Close" at bounding box center [962, 189] width 41 height 41
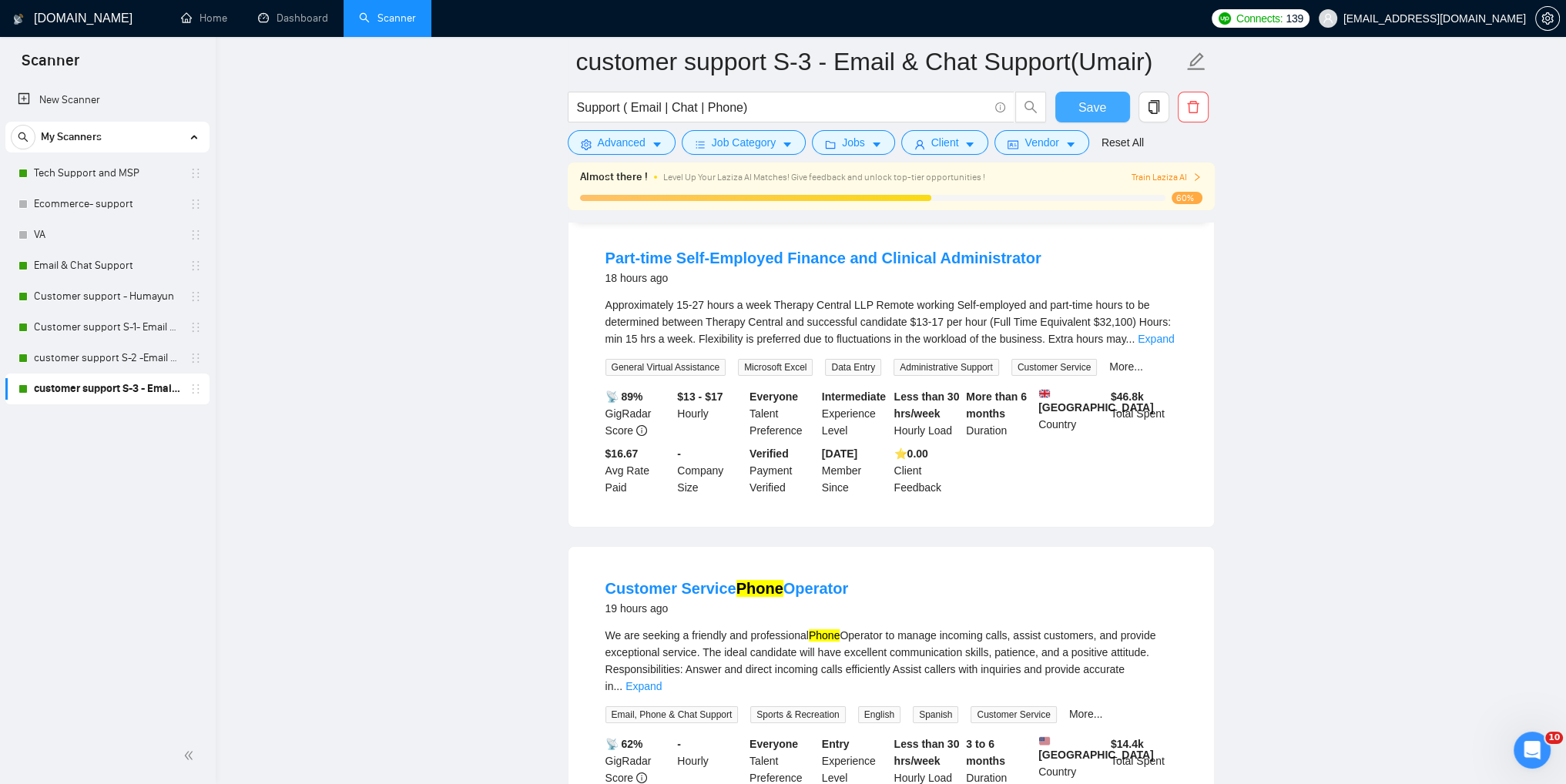
click at [1080, 117] on button "Save" at bounding box center [1092, 106] width 75 height 30
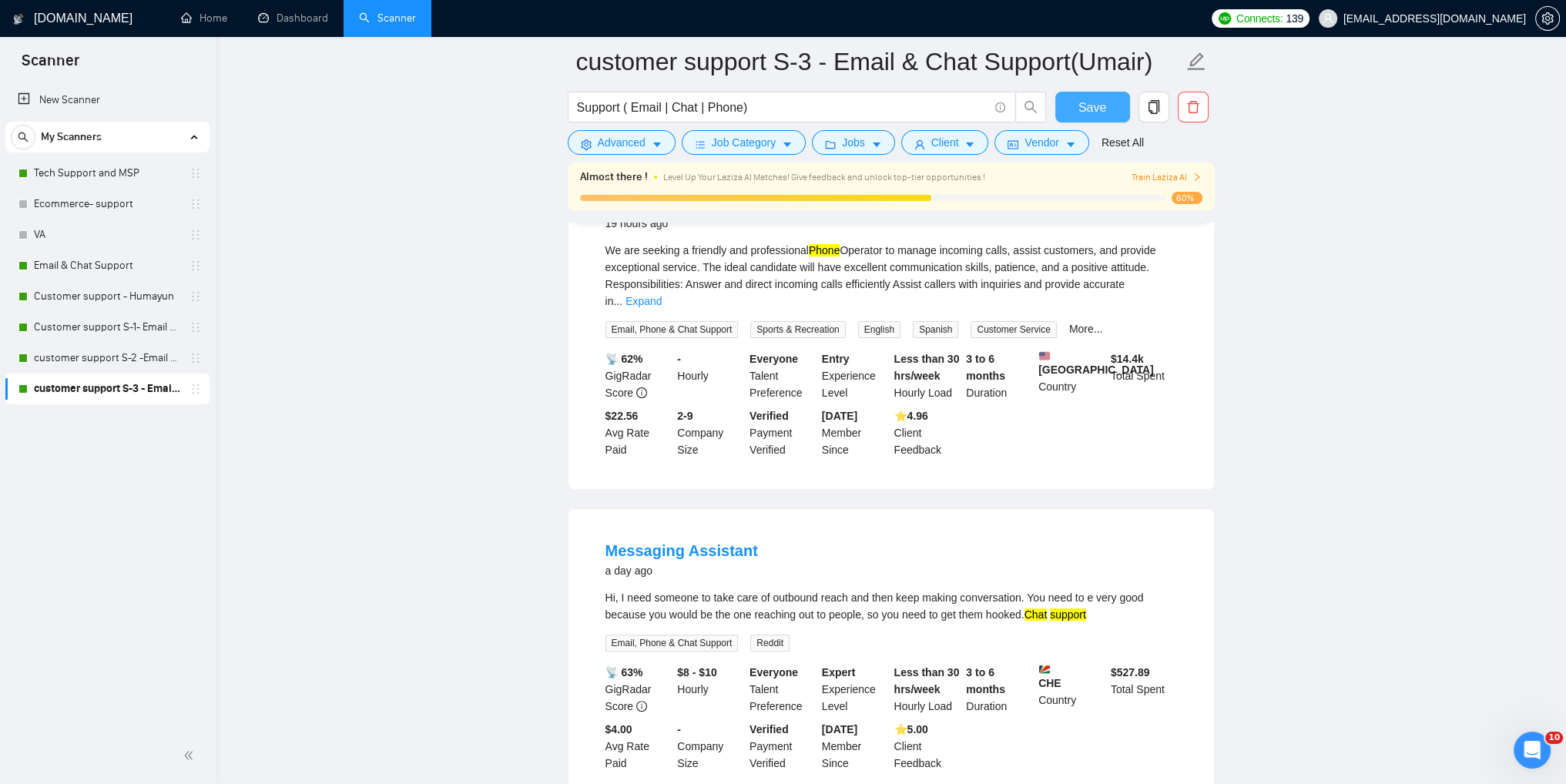
scroll to position [924, 0]
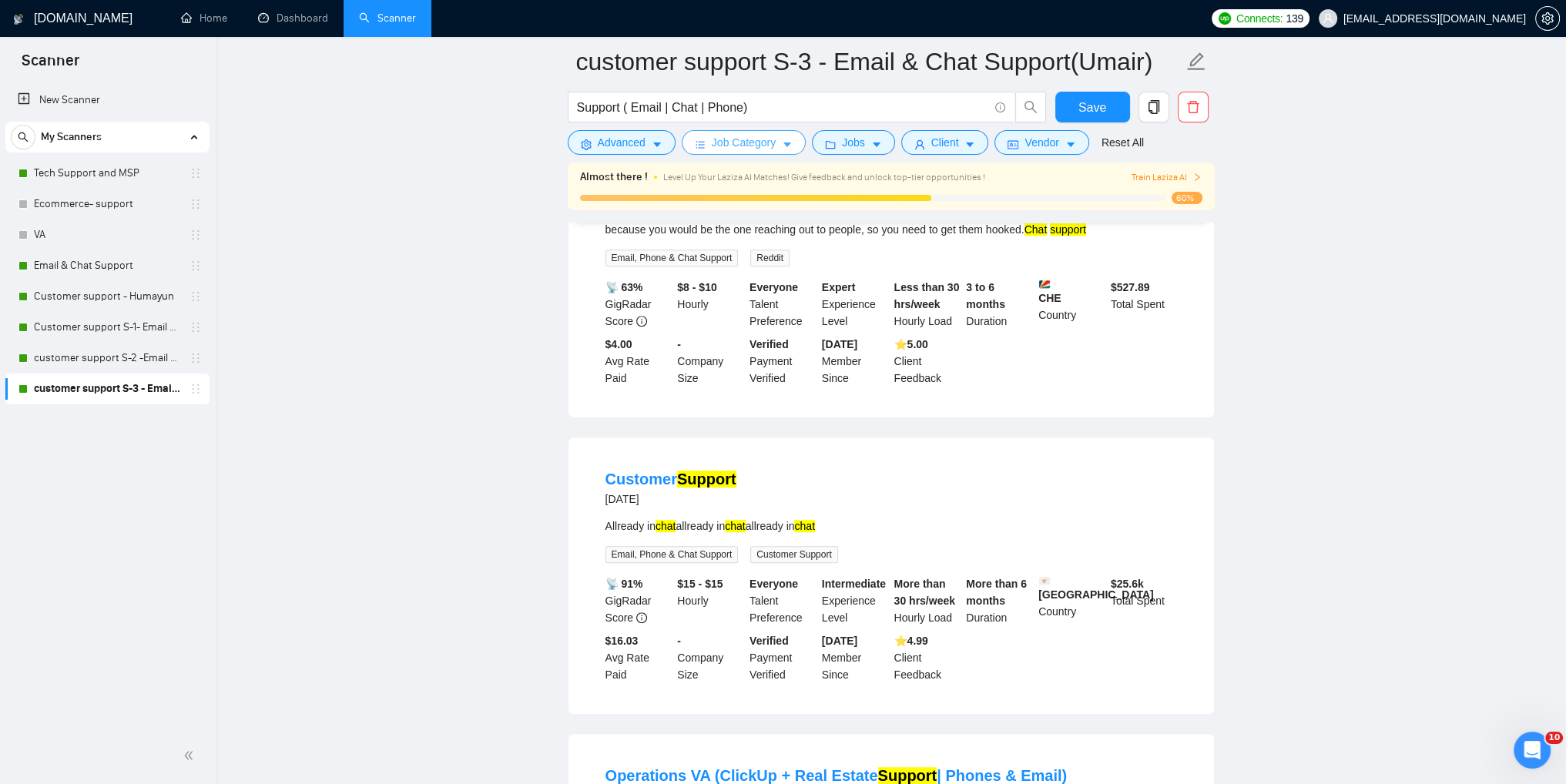
click at [744, 149] on span "Job Category" at bounding box center [743, 142] width 64 height 17
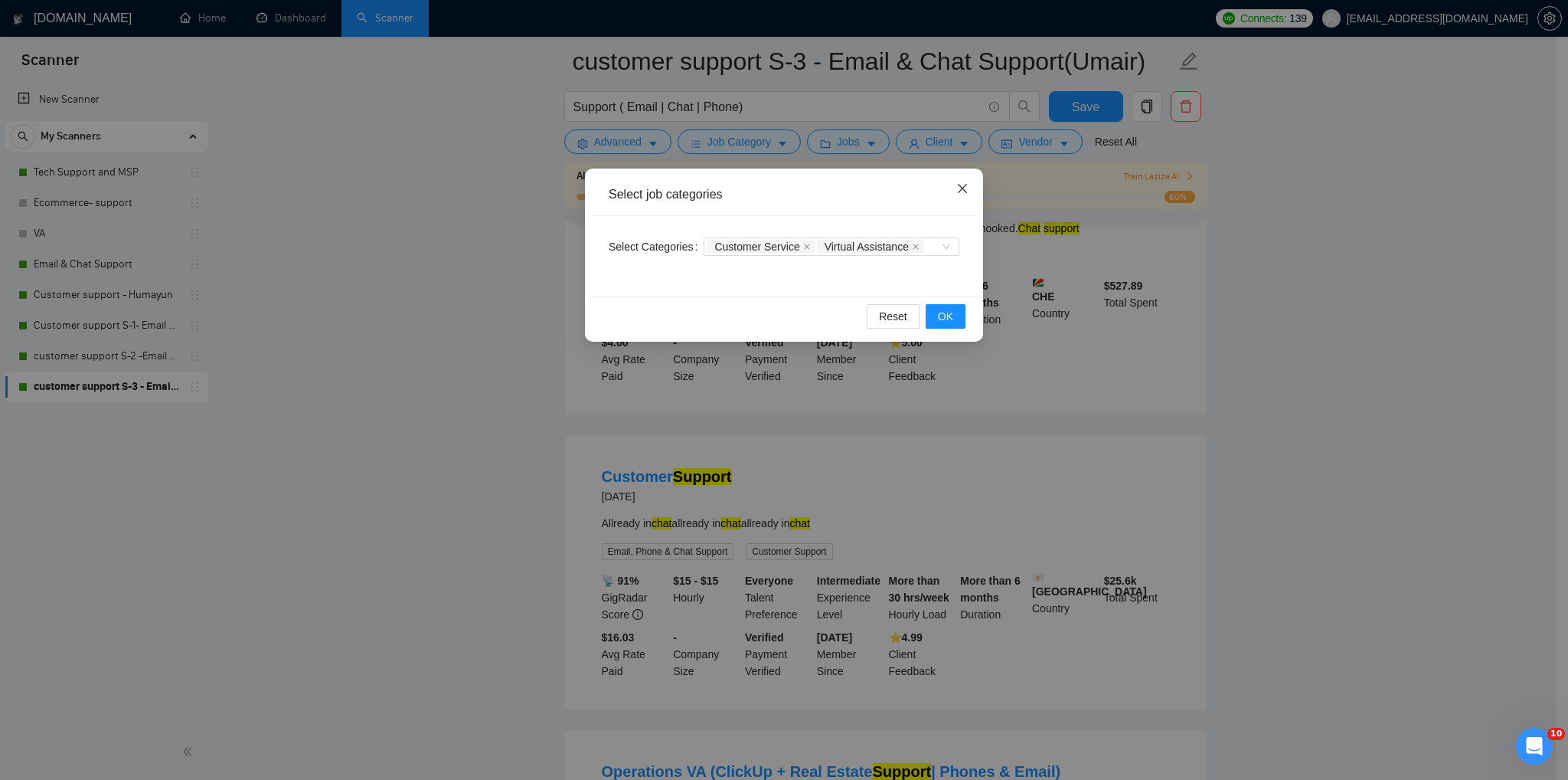
click at [967, 192] on icon "close" at bounding box center [962, 188] width 13 height 13
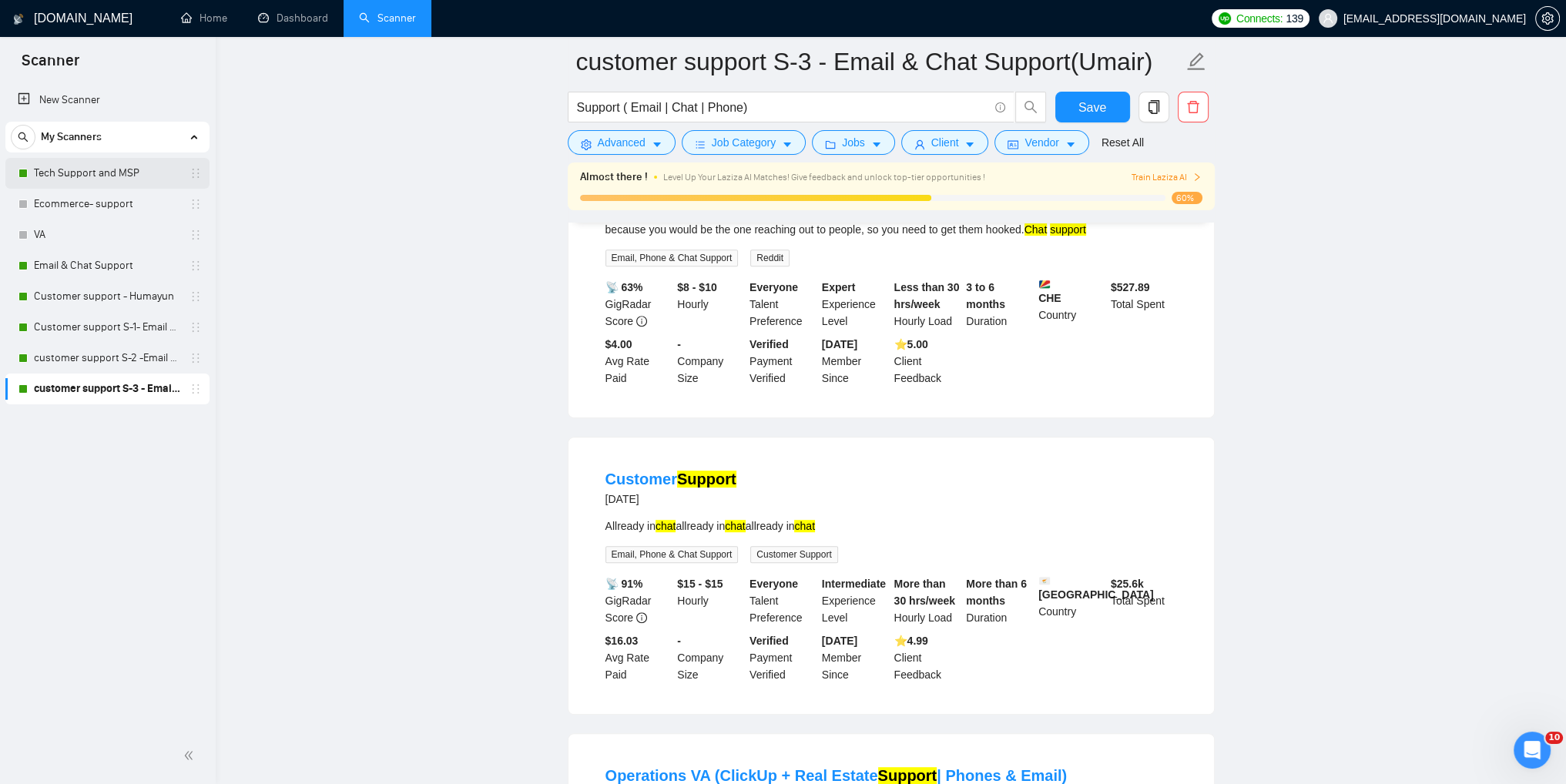
click at [73, 179] on link "Tech Support and MSP" at bounding box center [107, 172] width 146 height 30
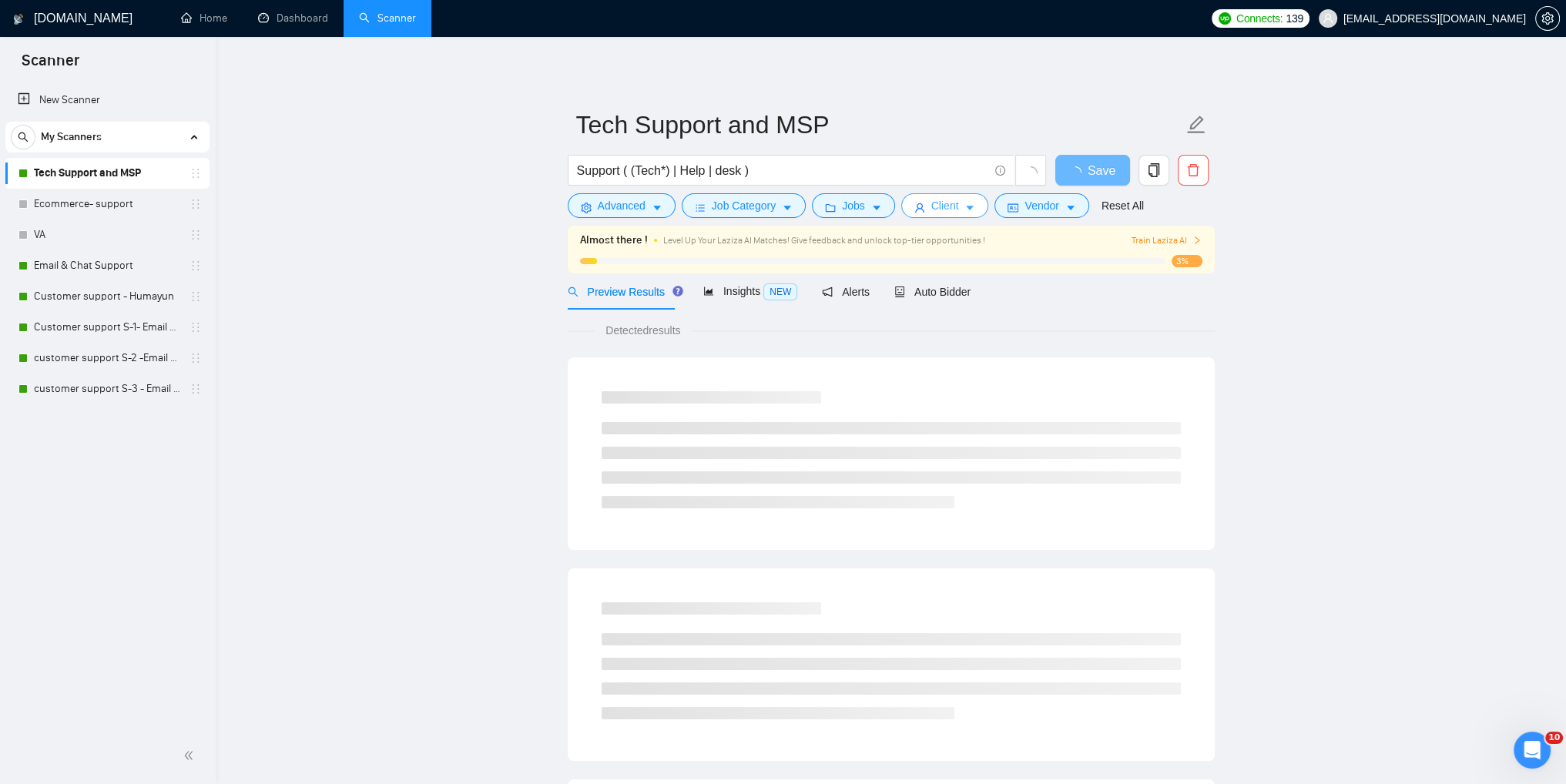
click at [966, 210] on icon "caret-down" at bounding box center [969, 208] width 11 height 11
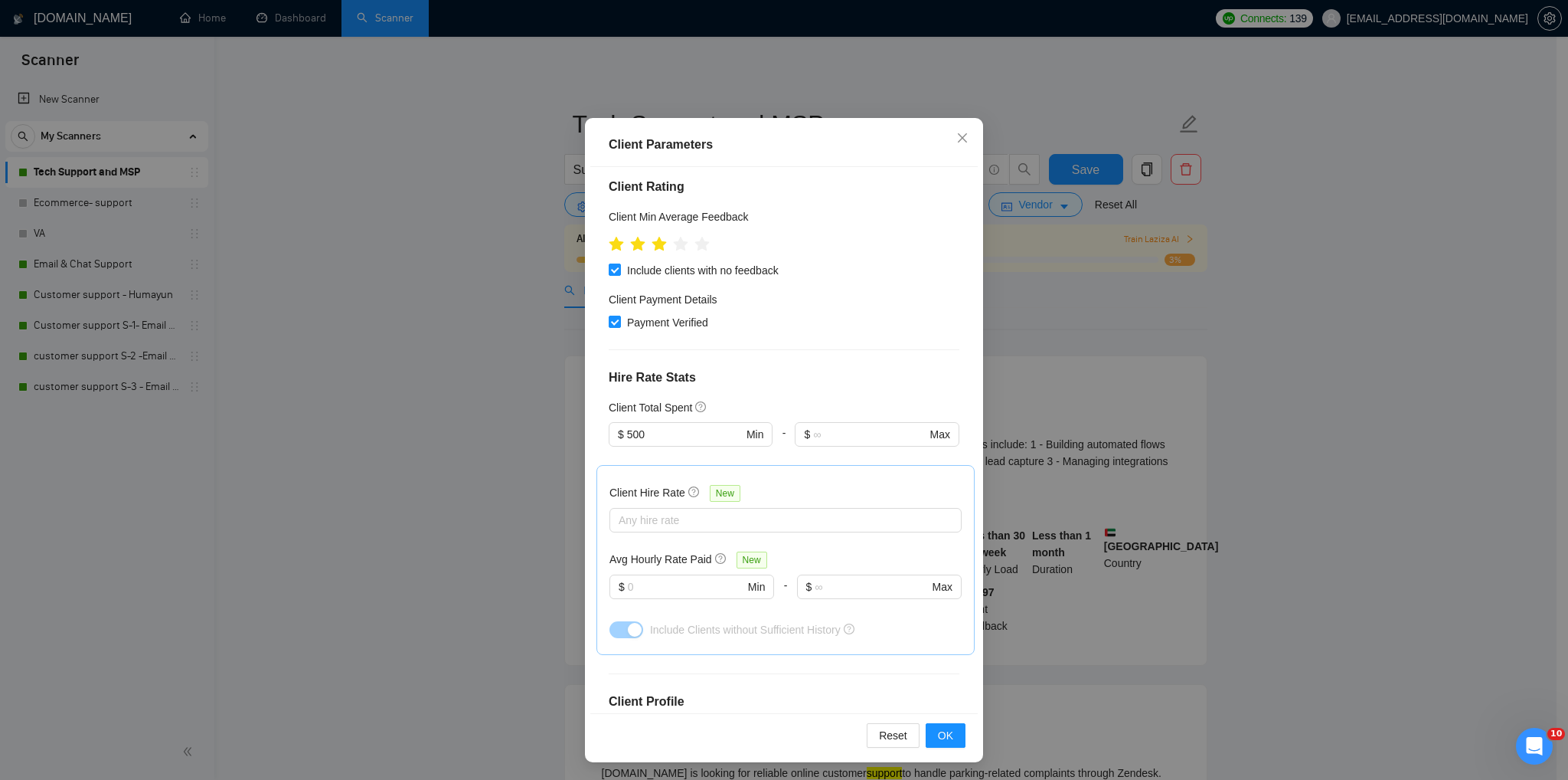
scroll to position [410, 0]
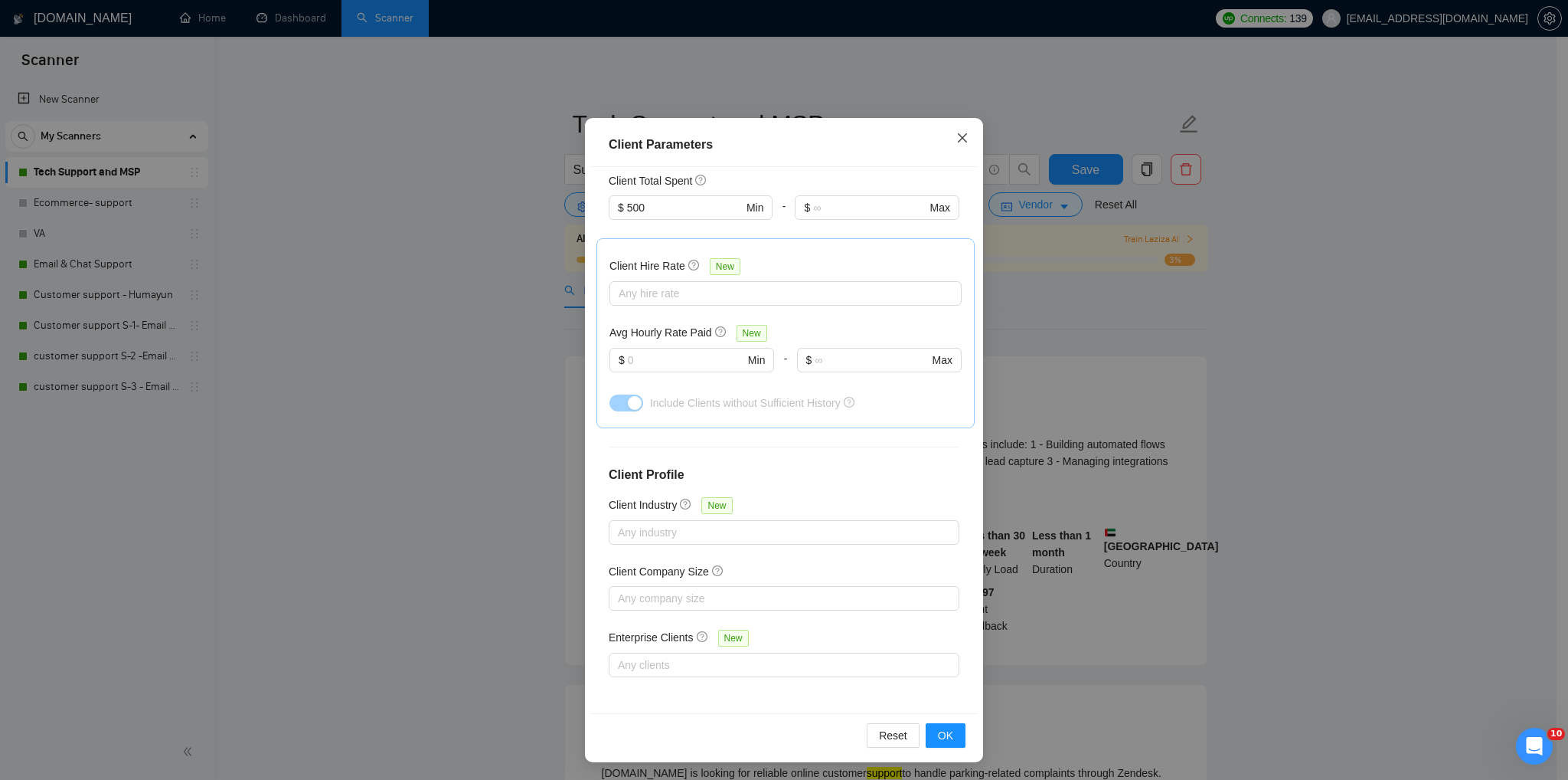
click at [962, 141] on span "Close" at bounding box center [962, 138] width 41 height 41
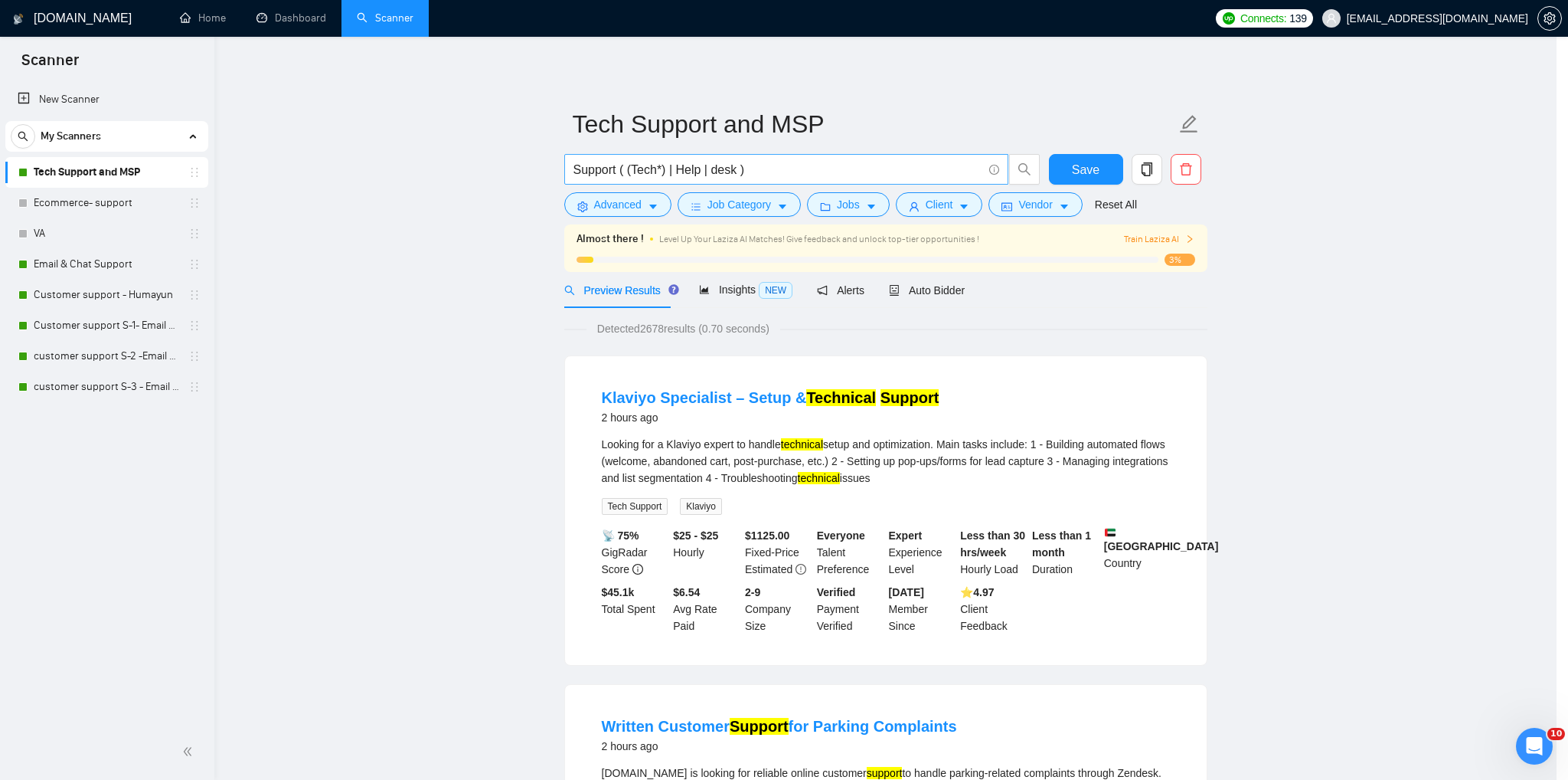
scroll to position [0, 0]
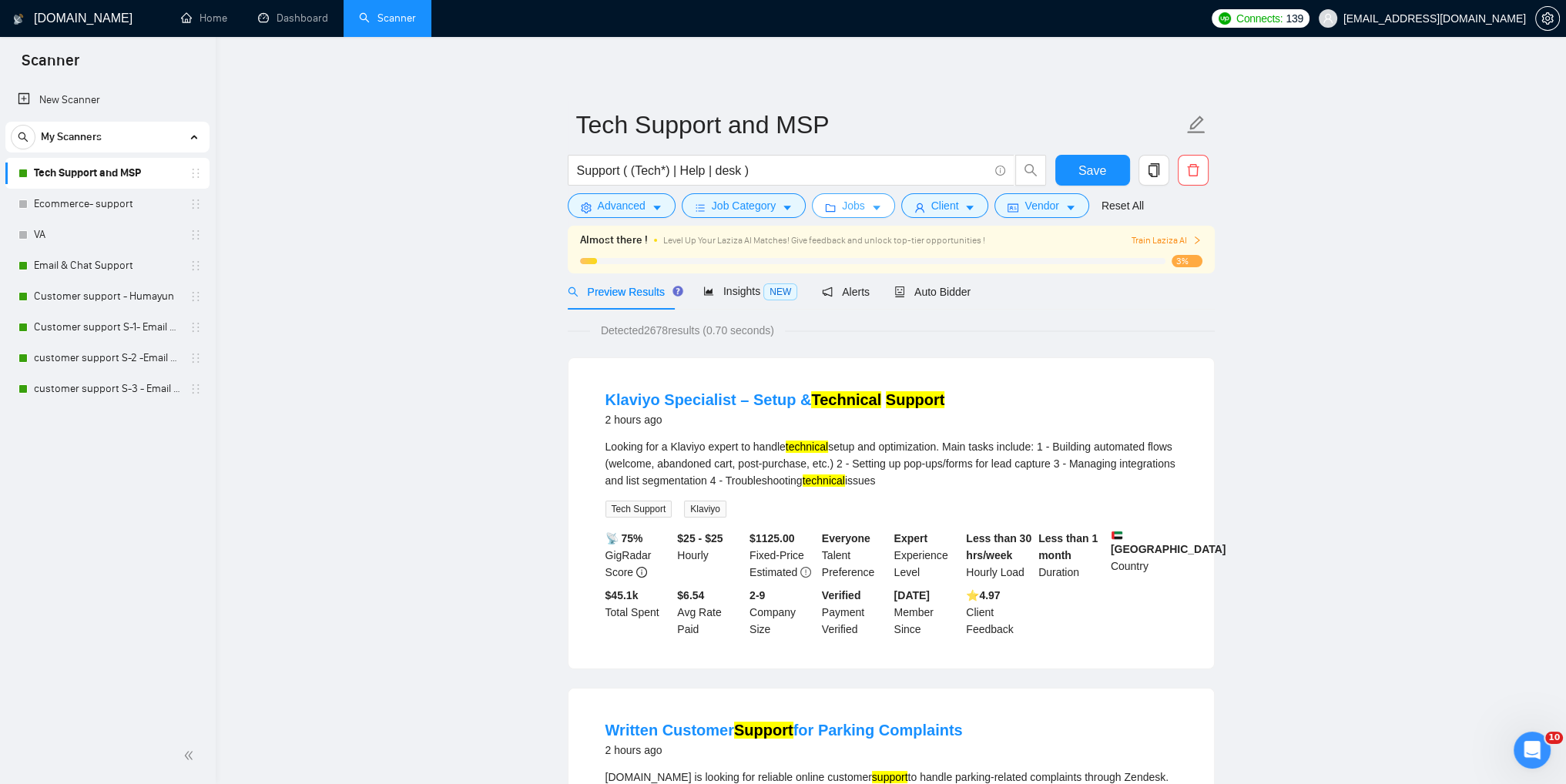
click at [846, 209] on span "Jobs" at bounding box center [854, 205] width 24 height 17
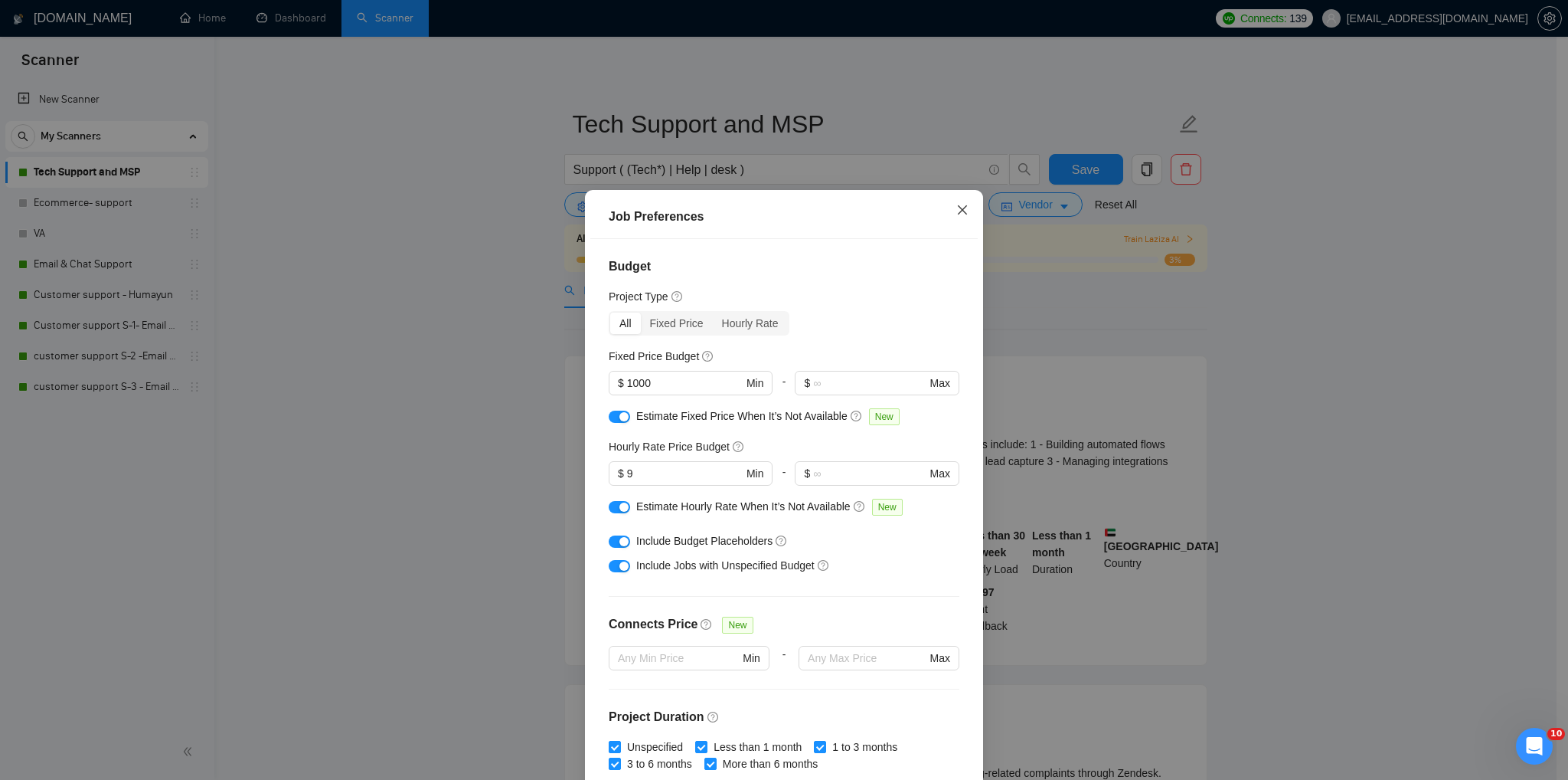
click at [958, 214] on icon "close" at bounding box center [962, 210] width 13 height 13
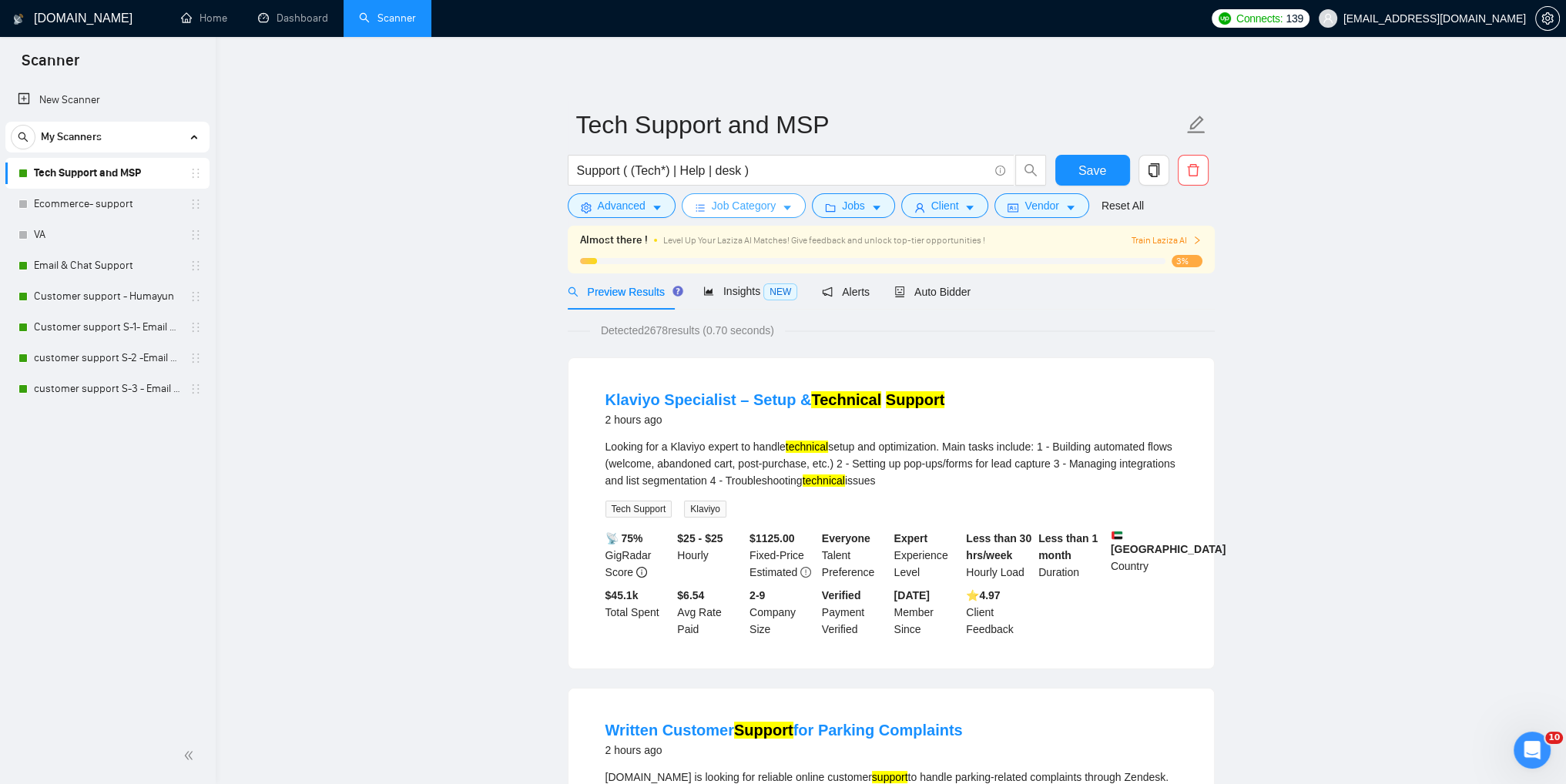
click at [731, 214] on span "Job Category" at bounding box center [743, 205] width 64 height 17
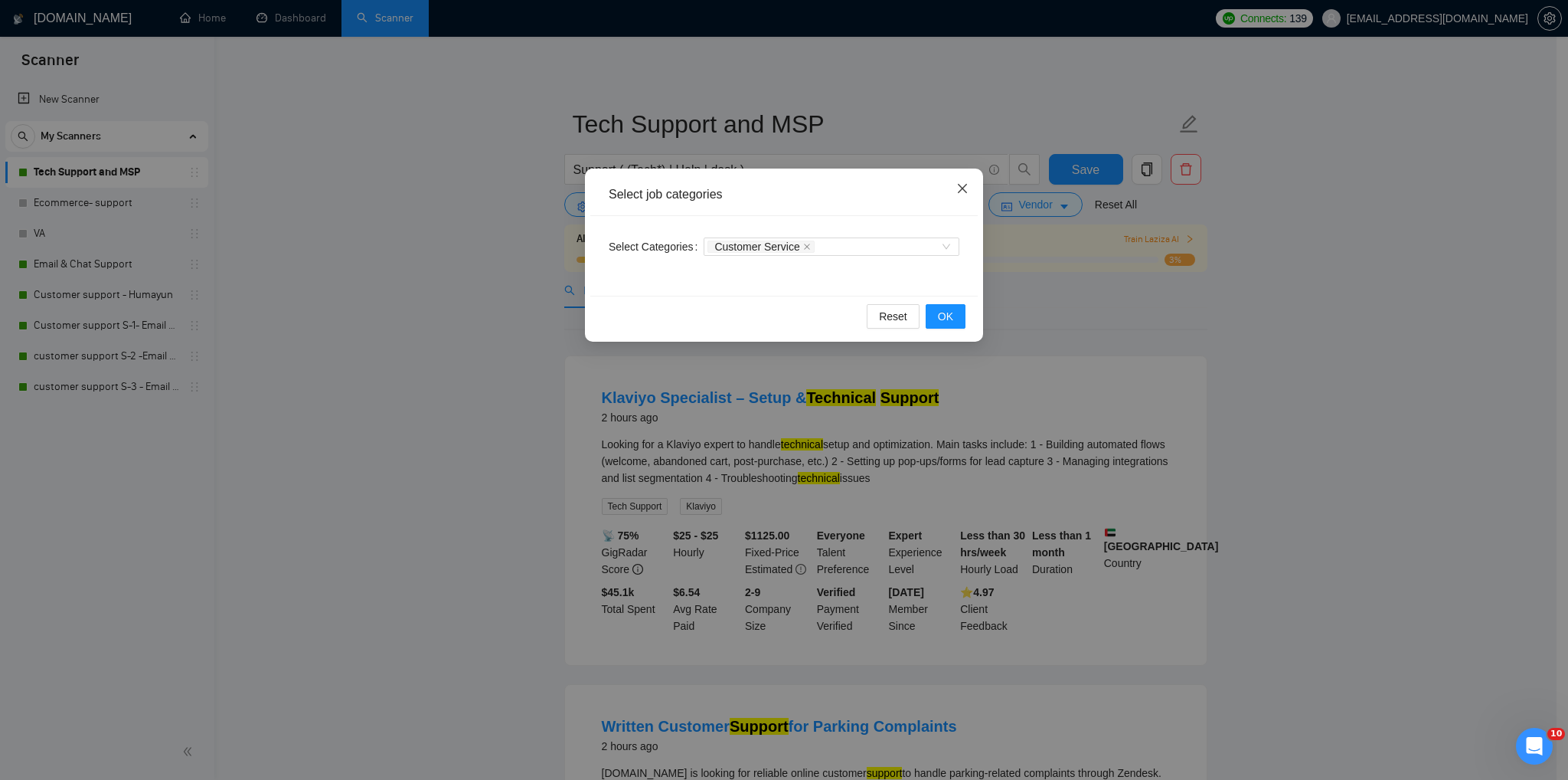
click at [957, 196] on span "Close" at bounding box center [962, 189] width 41 height 41
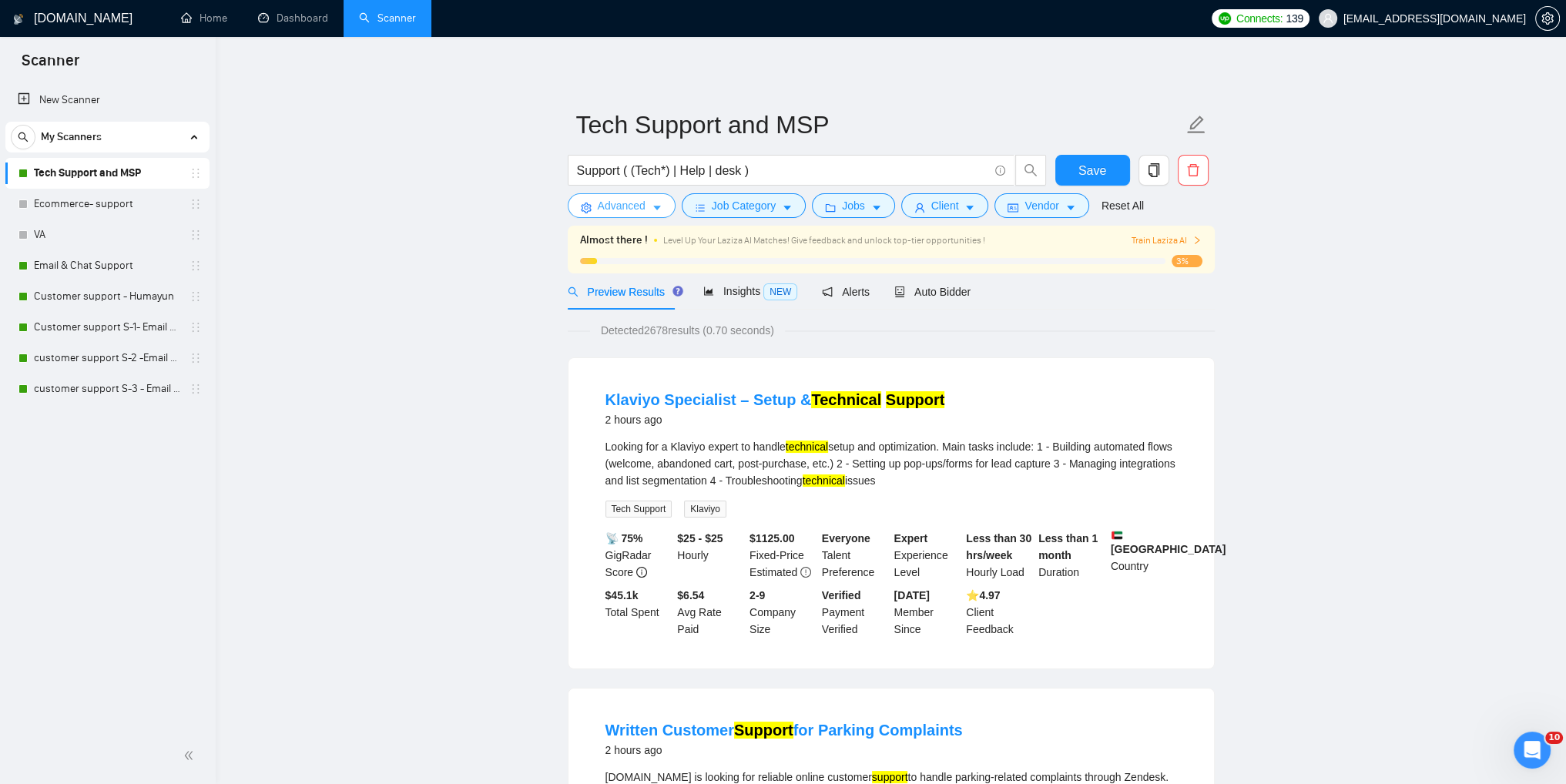
click at [629, 206] on span "Advanced" at bounding box center [622, 205] width 48 height 17
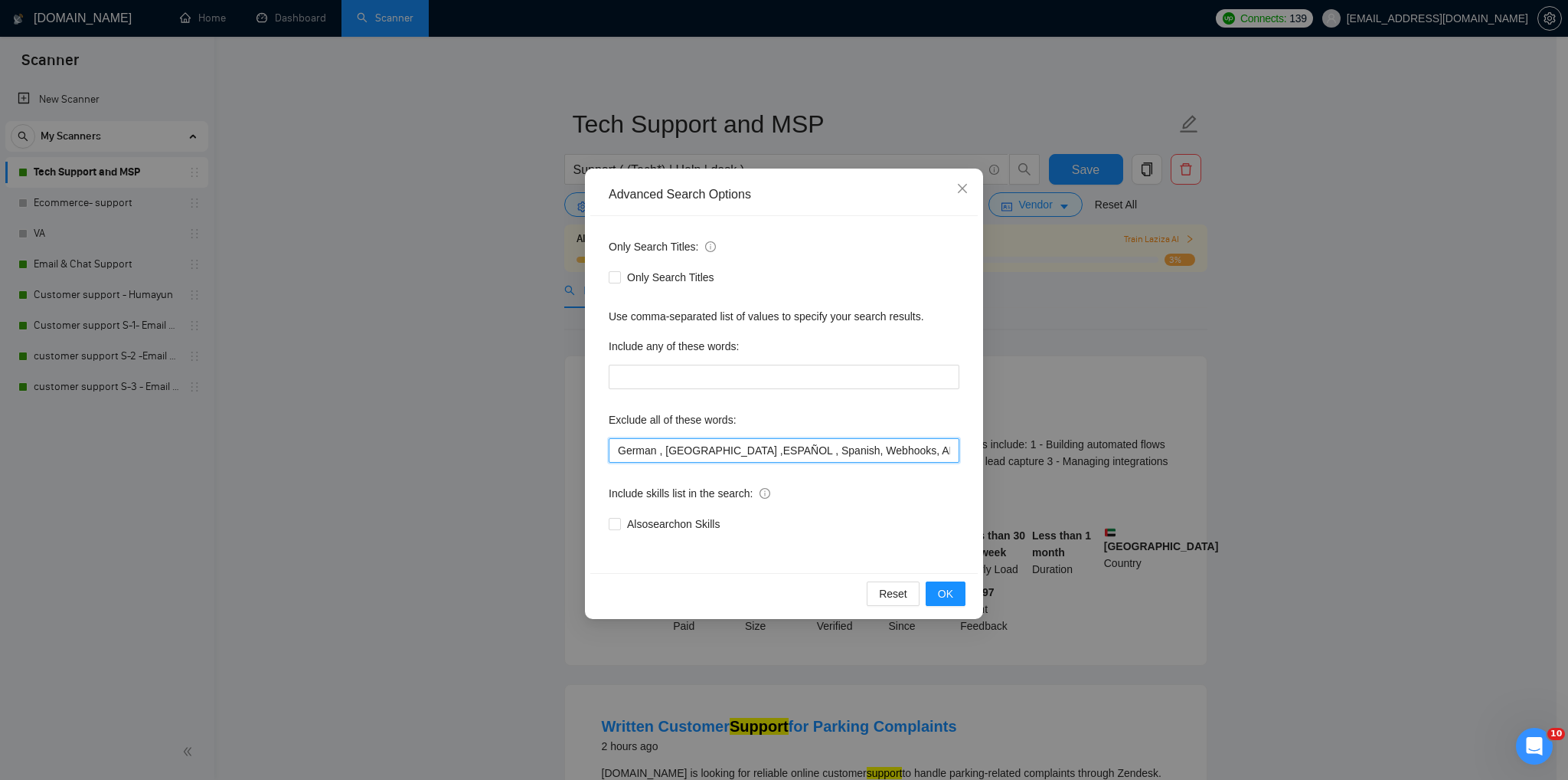
click at [726, 460] on input "German , [GEOGRAPHIC_DATA] ,ESPAÑOL , Spanish, Webhooks, APIs, JSON , SQL, (Cry…" at bounding box center [784, 449] width 351 height 24
click at [455, 581] on div "Advanced Search Options Only Search Titles: Only Search Titles Use comma-separa…" at bounding box center [784, 390] width 1568 height 780
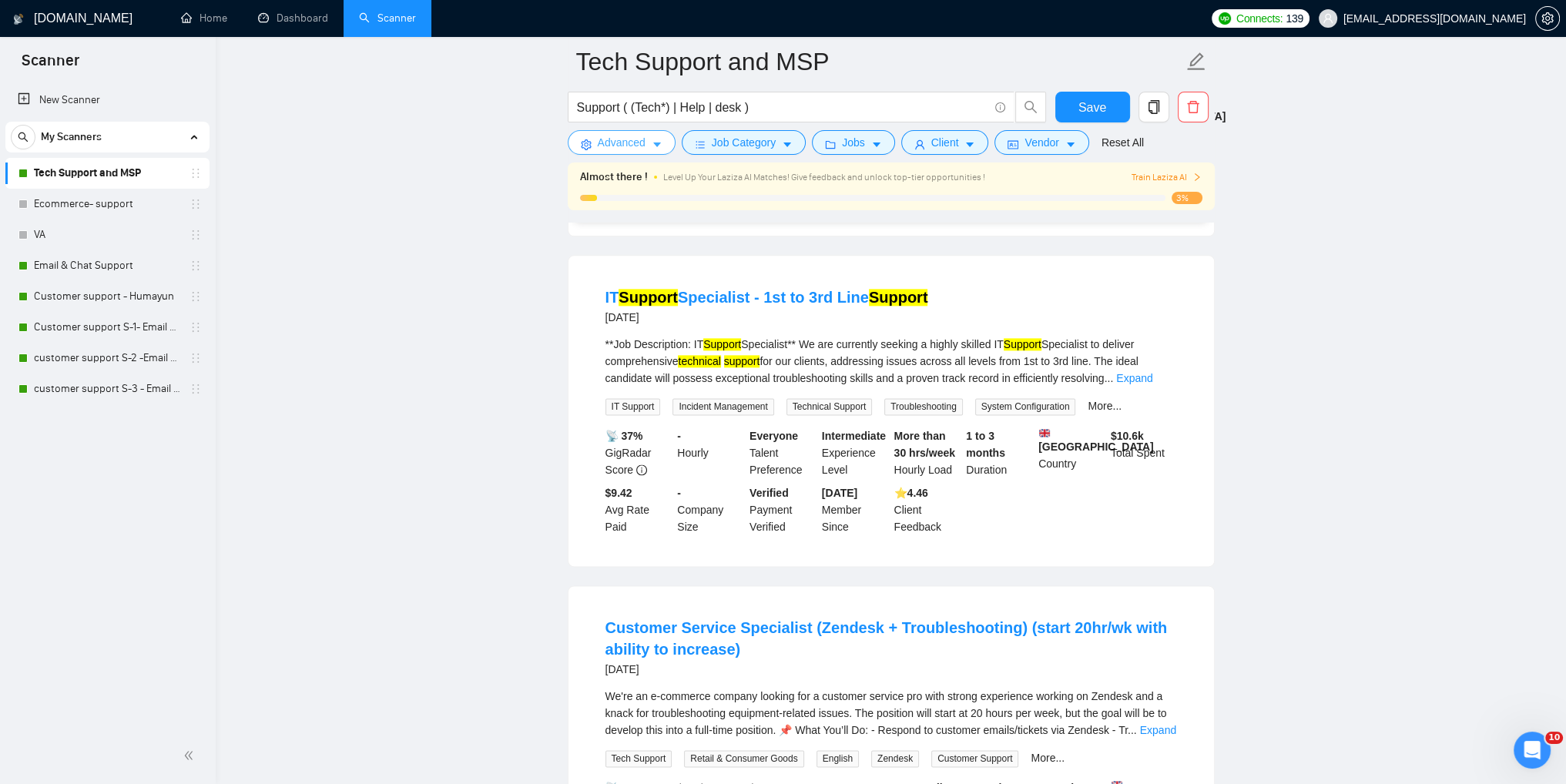
scroll to position [2694, 0]
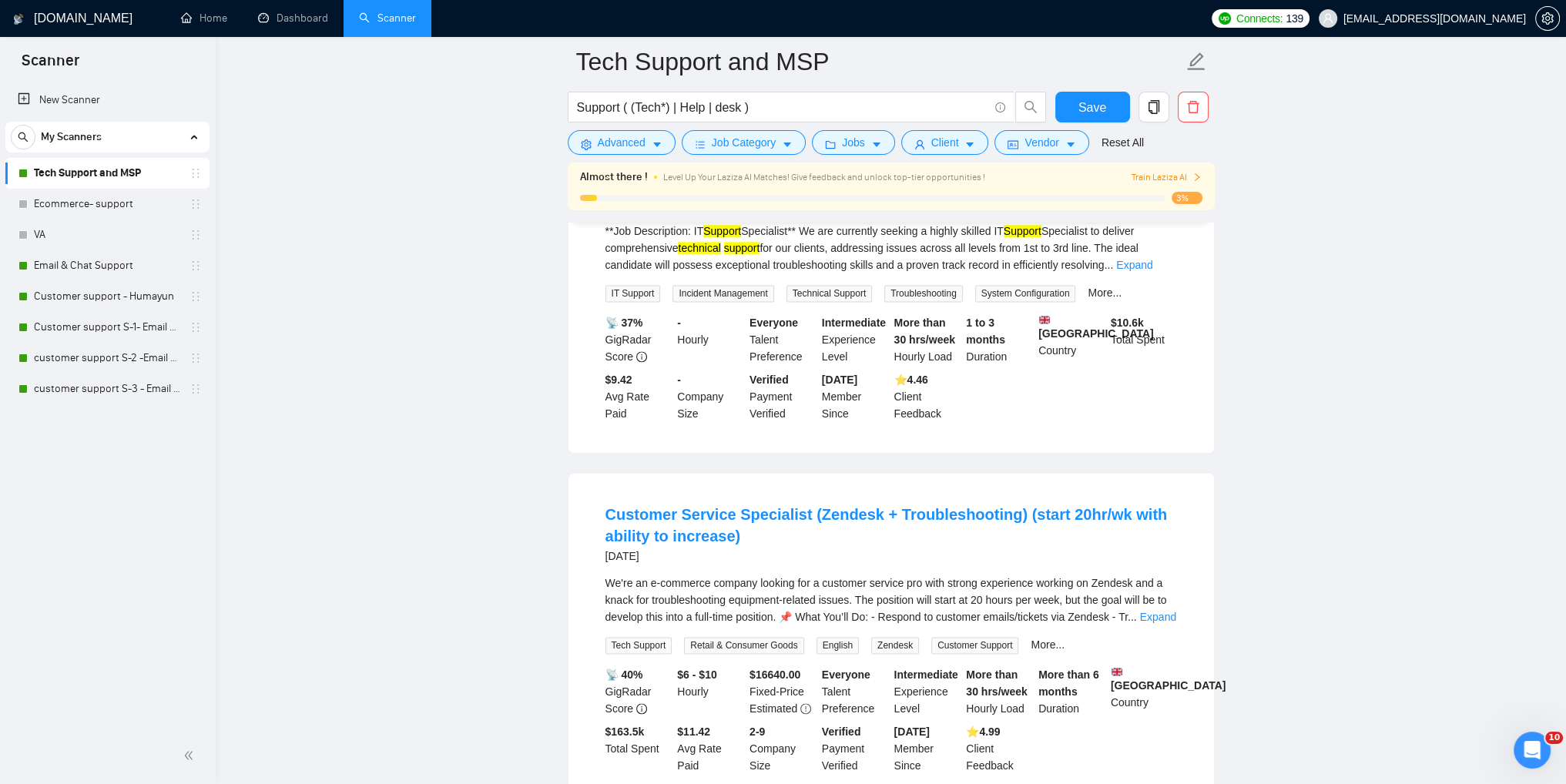
drag, startPoint x: 848, startPoint y: 456, endPoint x: 410, endPoint y: 457, distance: 438.0
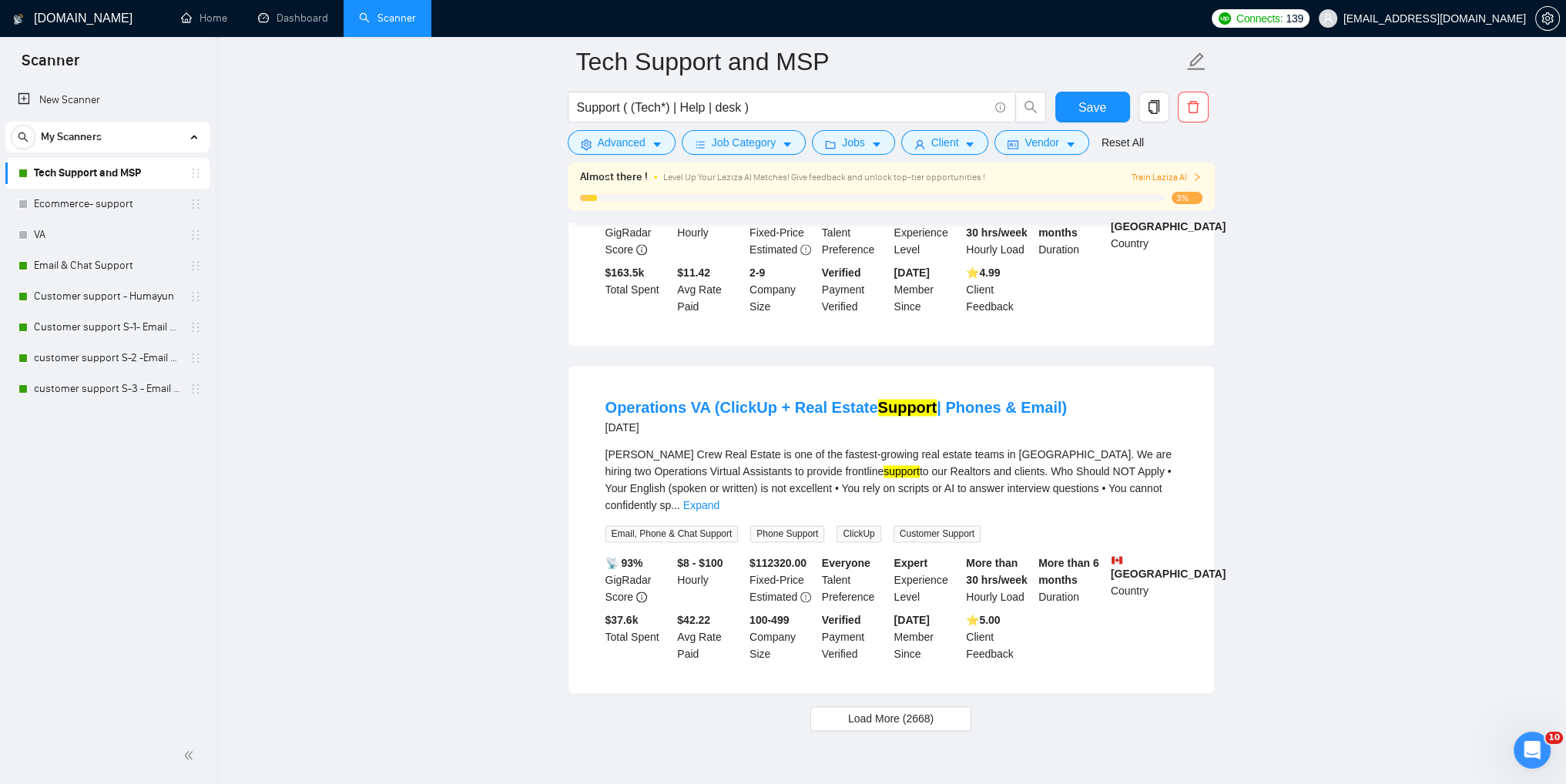
scroll to position [3168, 0]
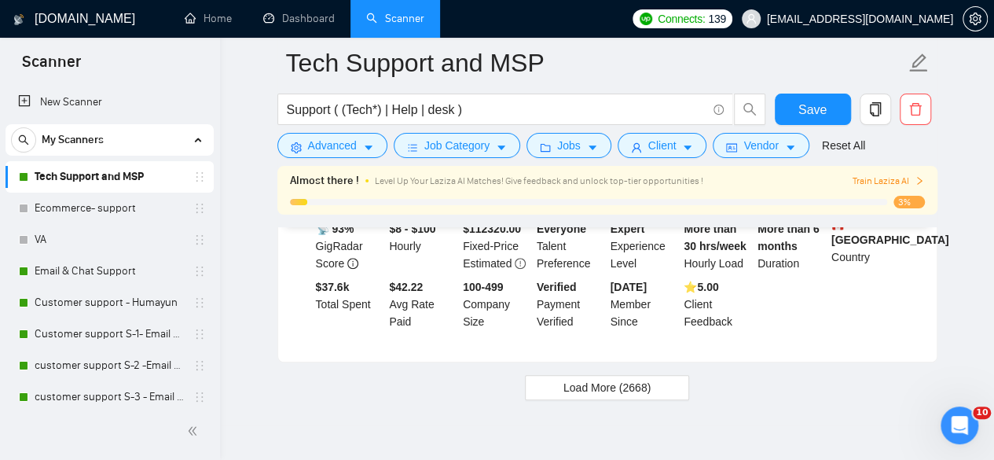
scroll to position [3566, 0]
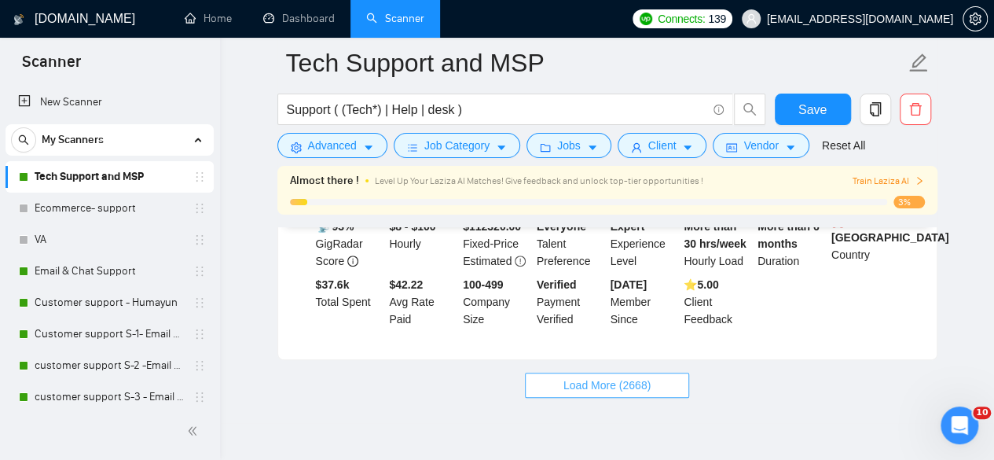
drag, startPoint x: 633, startPoint y: 332, endPoint x: 701, endPoint y: 335, distance: 67.6
click at [633, 376] on span "Load More (2668)" at bounding box center [606, 384] width 87 height 17
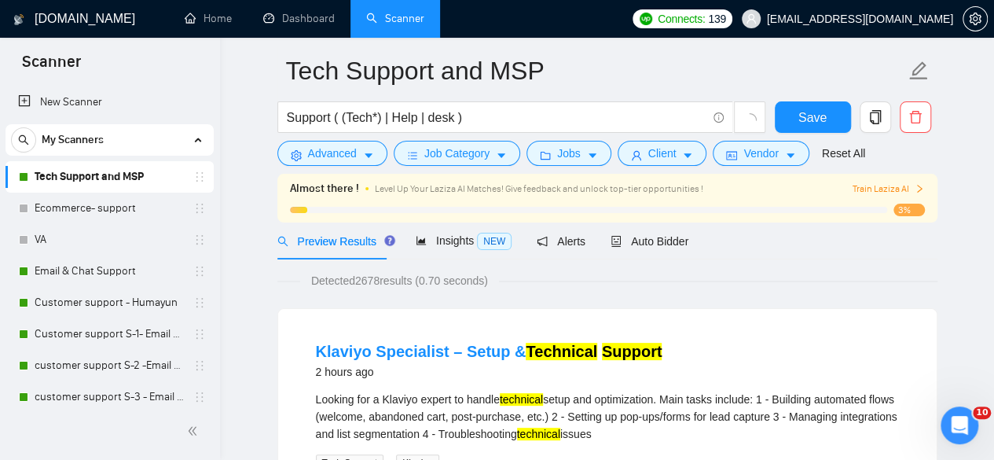
scroll to position [0, 0]
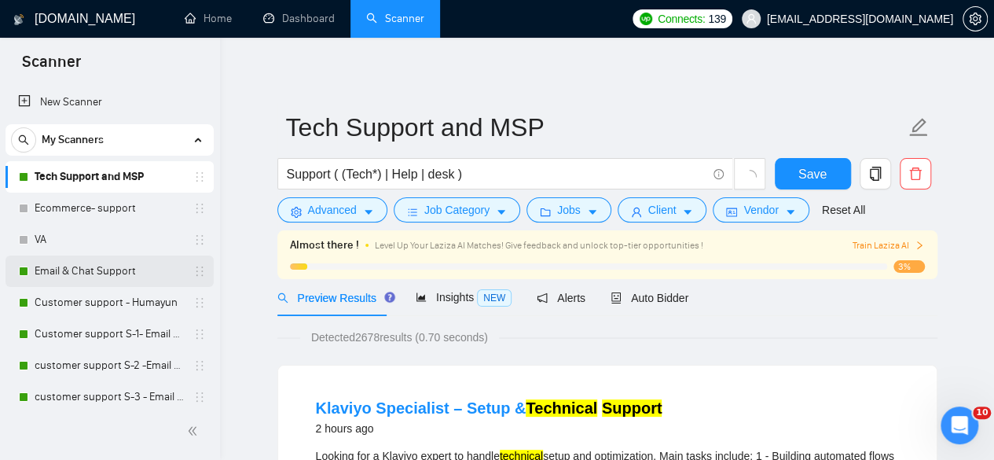
click at [48, 282] on link "Email & Chat Support" at bounding box center [109, 270] width 149 height 31
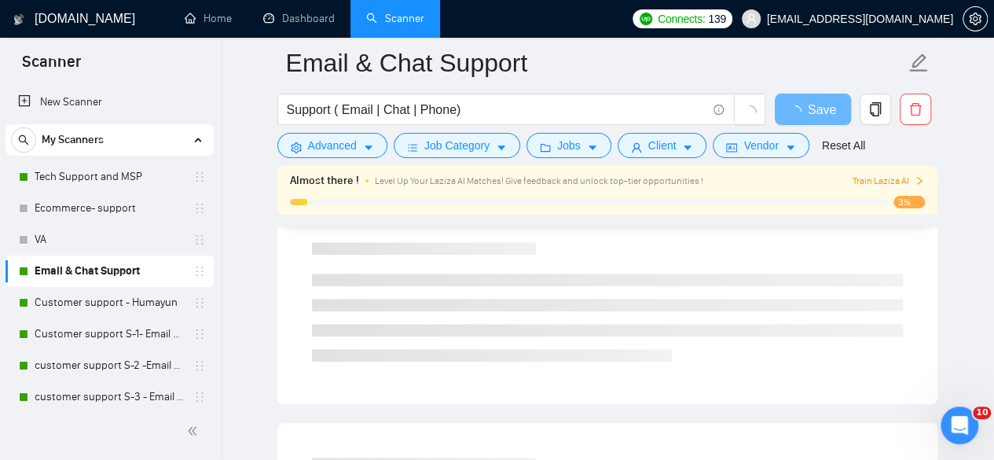
scroll to position [393, 0]
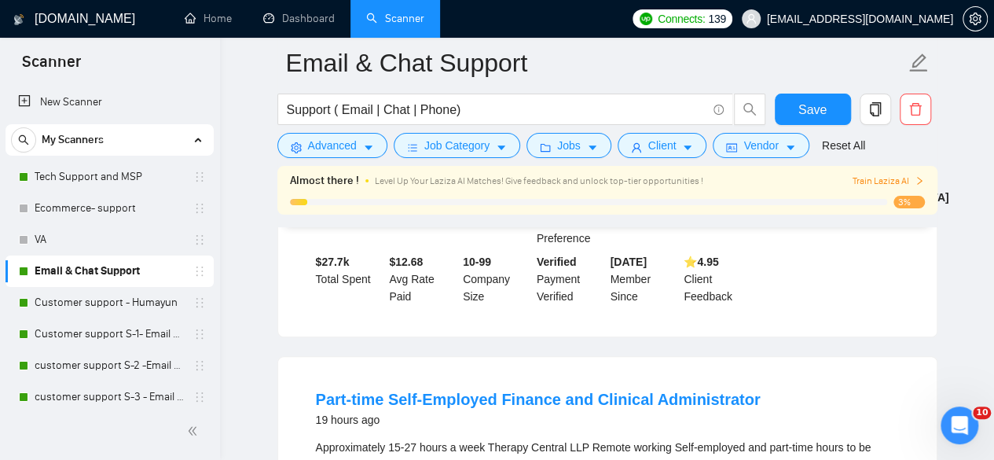
click at [35, 255] on link "Email & Chat Support" at bounding box center [109, 270] width 149 height 31
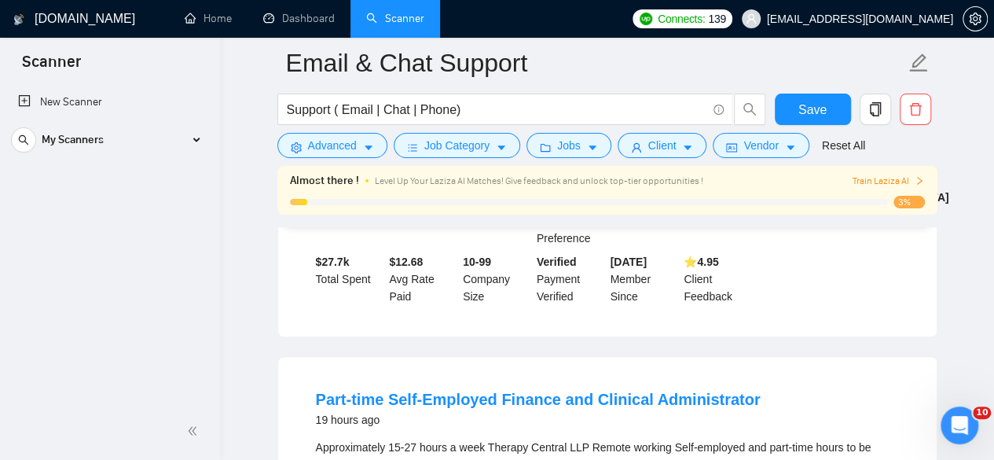
click at [35, 255] on link "Email & Chat Support" at bounding box center [109, 270] width 149 height 31
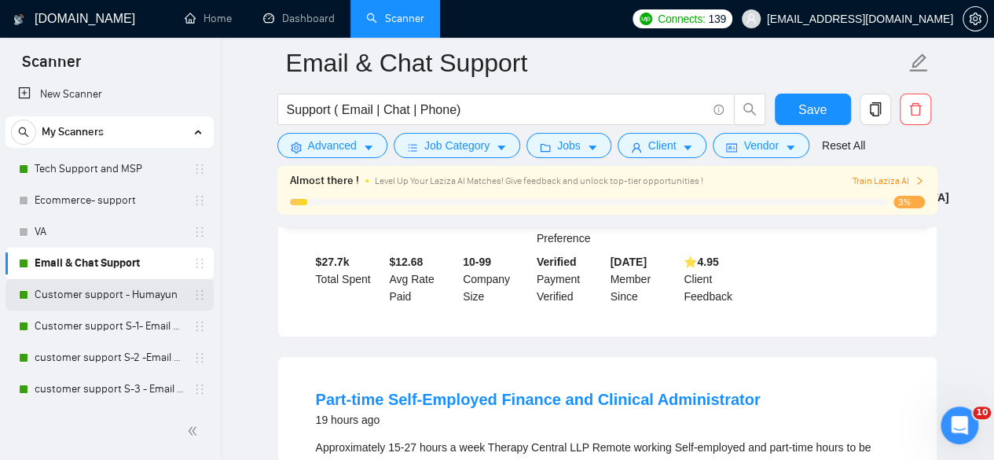
scroll to position [10, 0]
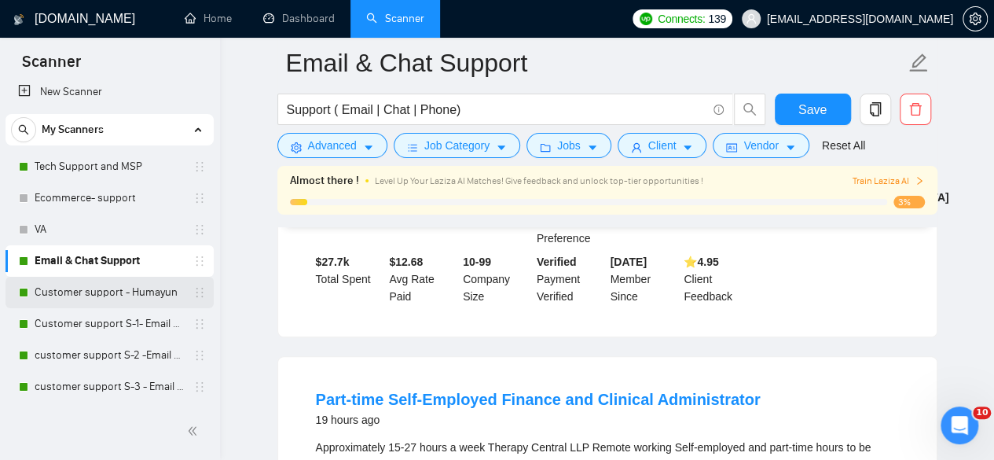
click at [106, 291] on link "Customer support - Humayun" at bounding box center [109, 292] width 149 height 31
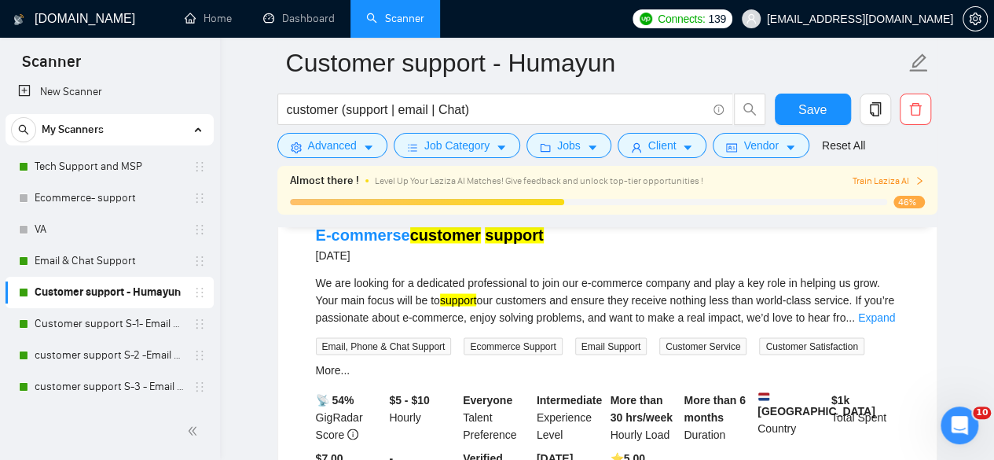
scroll to position [1257, 0]
click at [86, 320] on link "Customer support S-1- Email & Chat Support" at bounding box center [109, 323] width 149 height 31
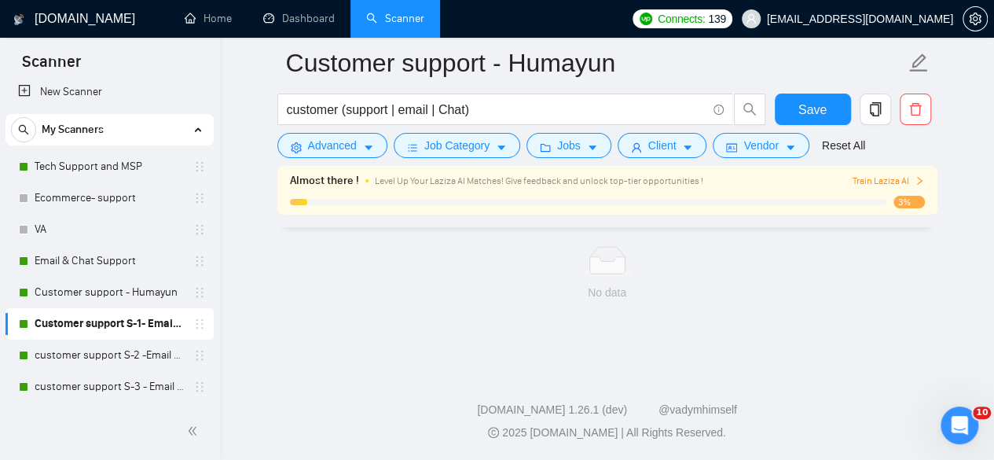
scroll to position [1095, 0]
